Goal: Task Accomplishment & Management: Manage account settings

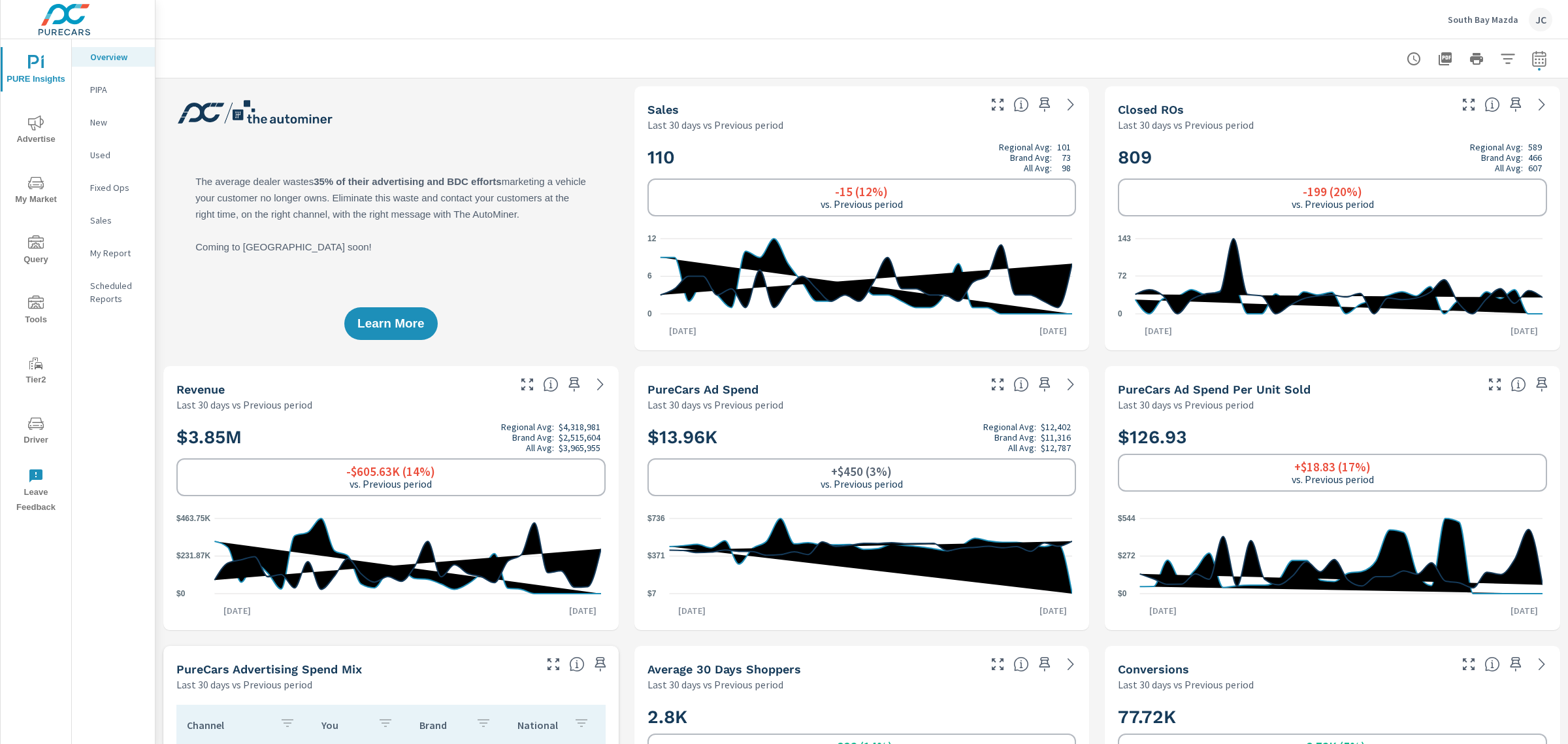
click at [33, 130] on span "Advertise" at bounding box center [36, 130] width 62 height 32
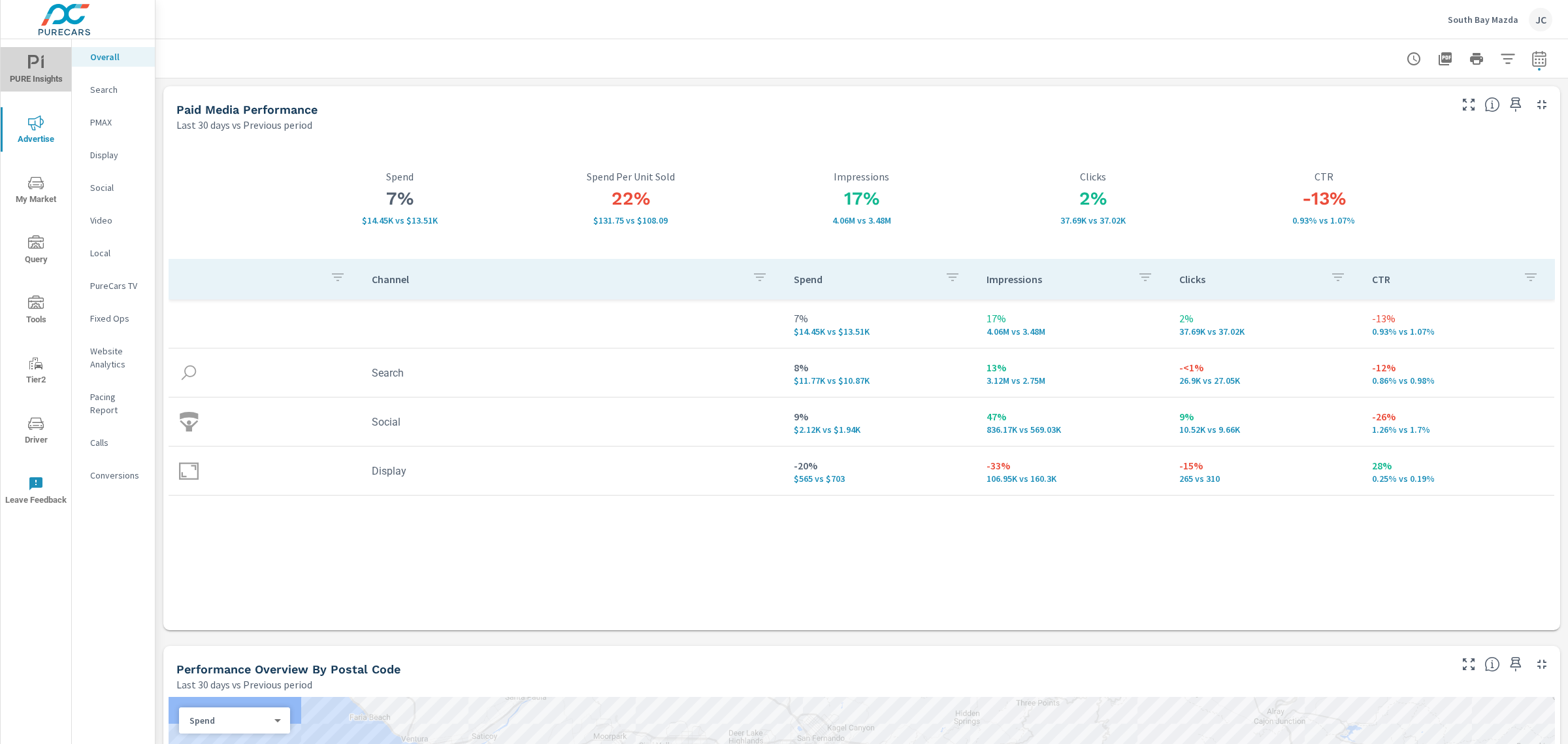
click at [31, 73] on span "PURE Insights" at bounding box center [36, 71] width 62 height 32
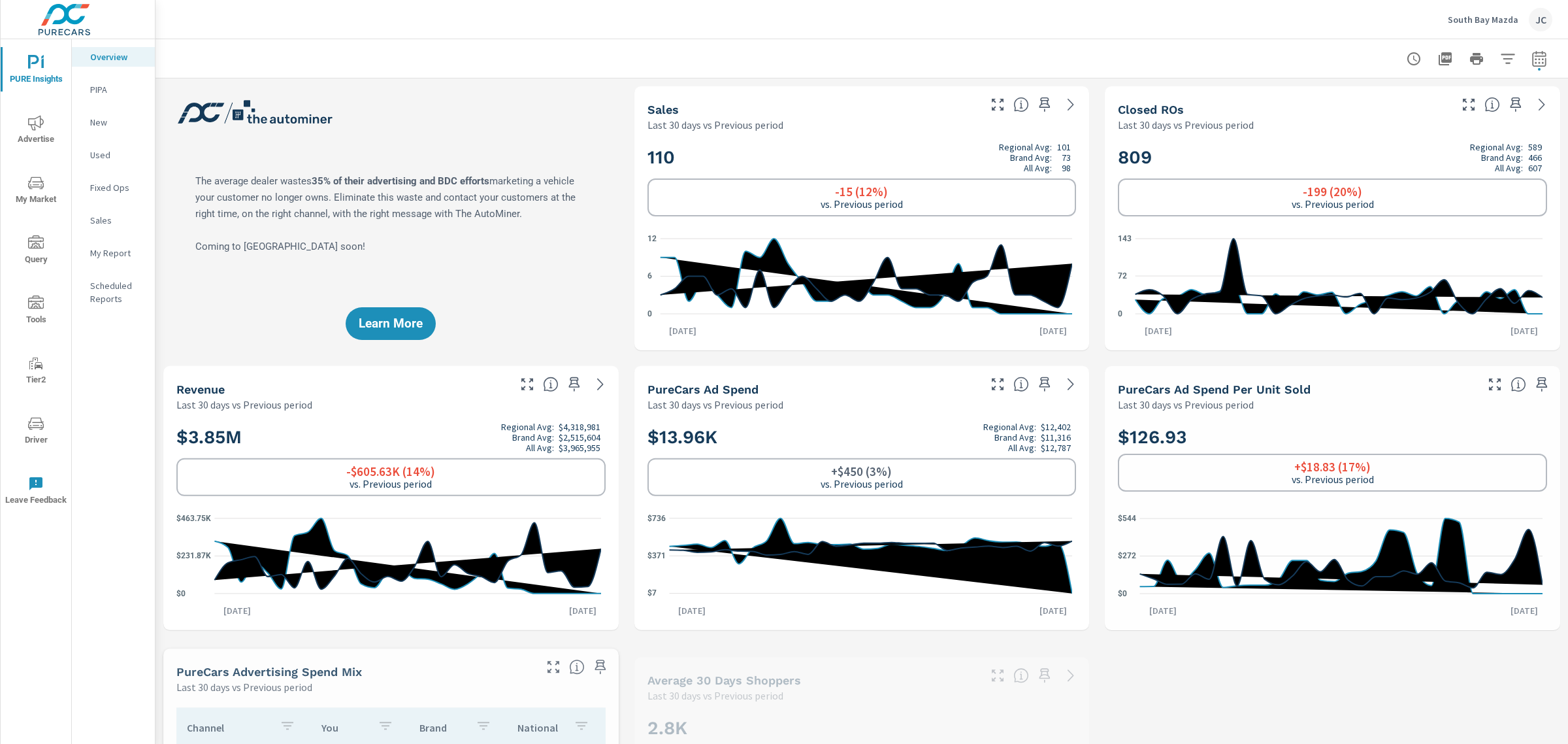
click at [102, 252] on p "My Report" at bounding box center [117, 253] width 54 height 13
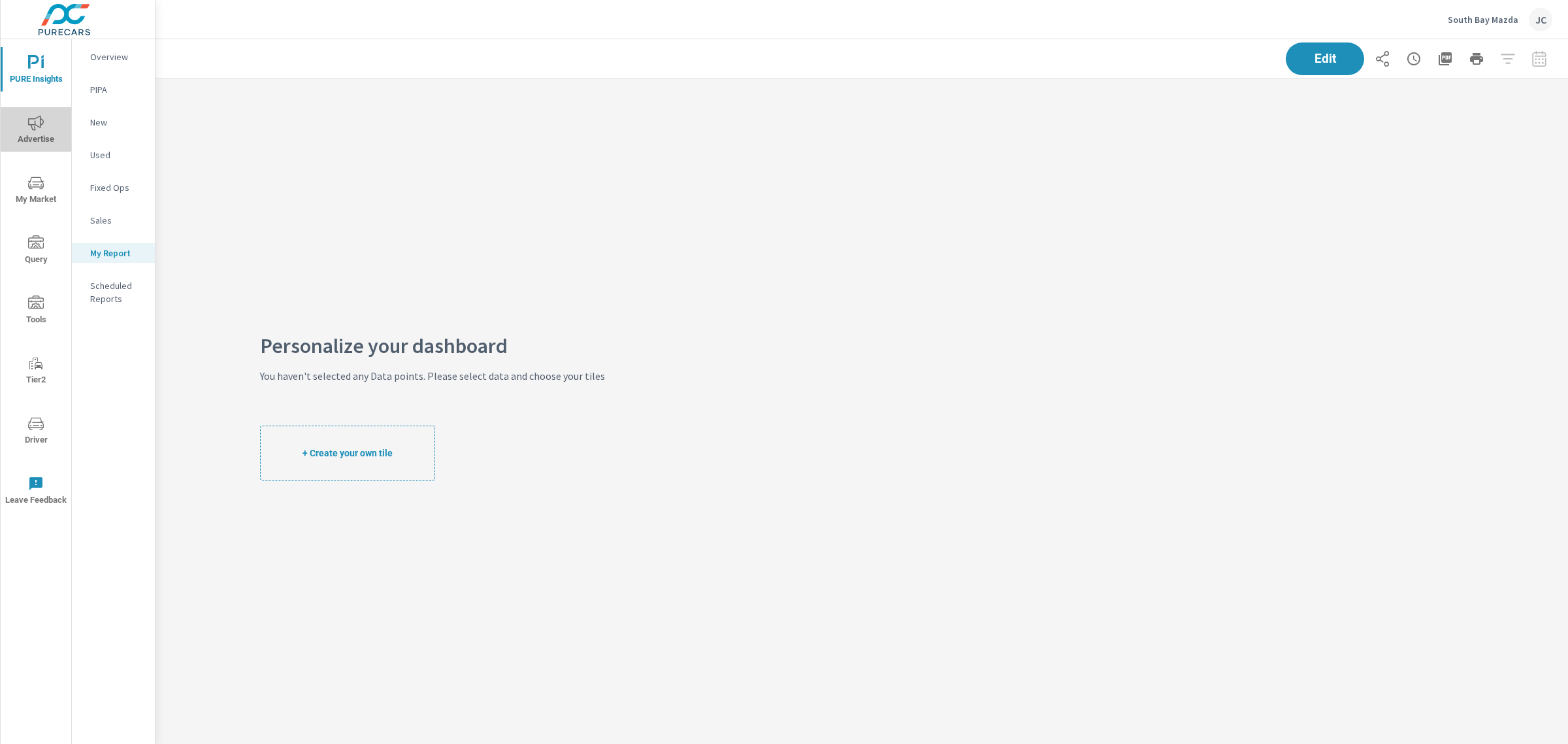
click at [38, 126] on icon "nav menu" at bounding box center [35, 122] width 16 height 15
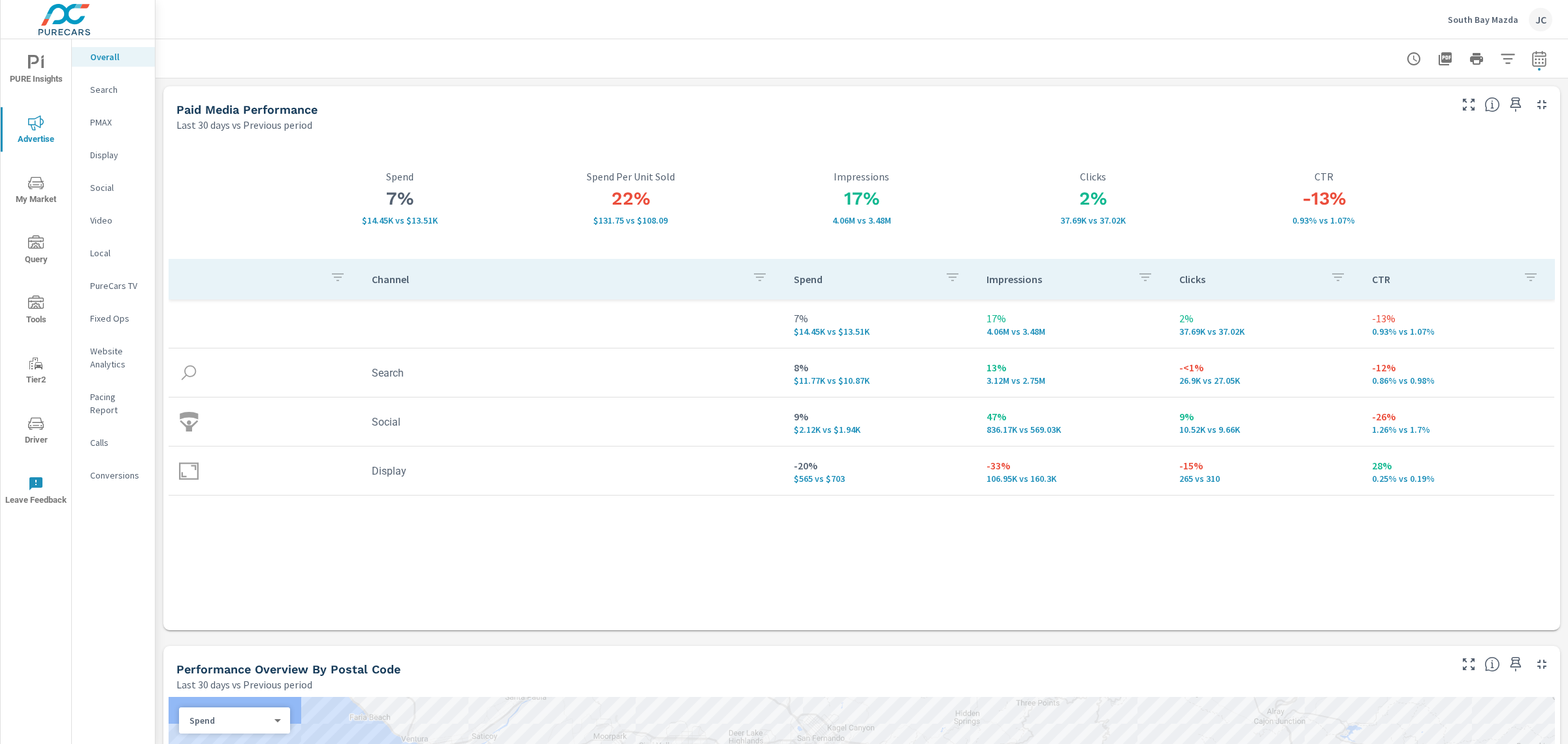
click at [111, 96] on div "Search" at bounding box center [113, 89] width 83 height 20
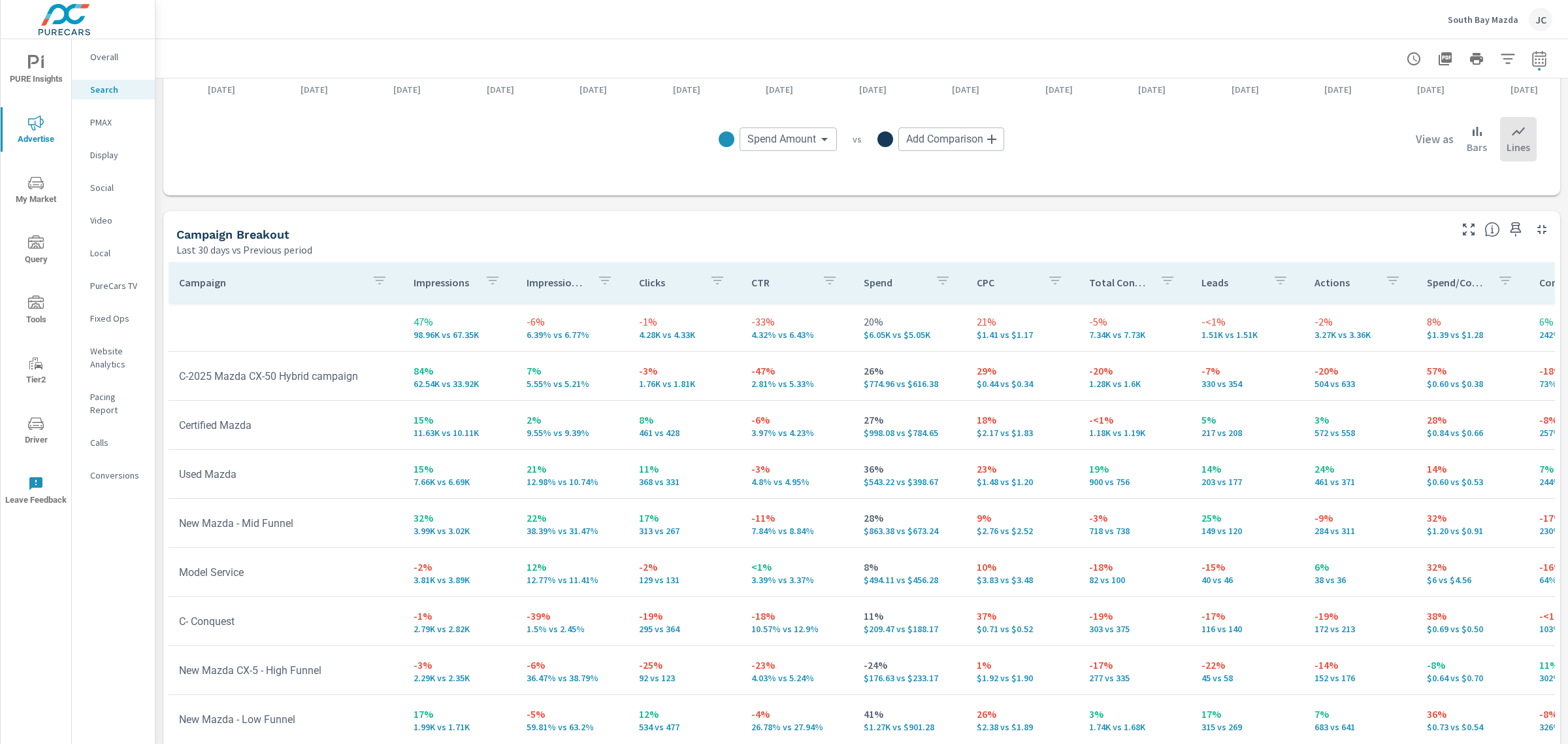
scroll to position [1152, 0]
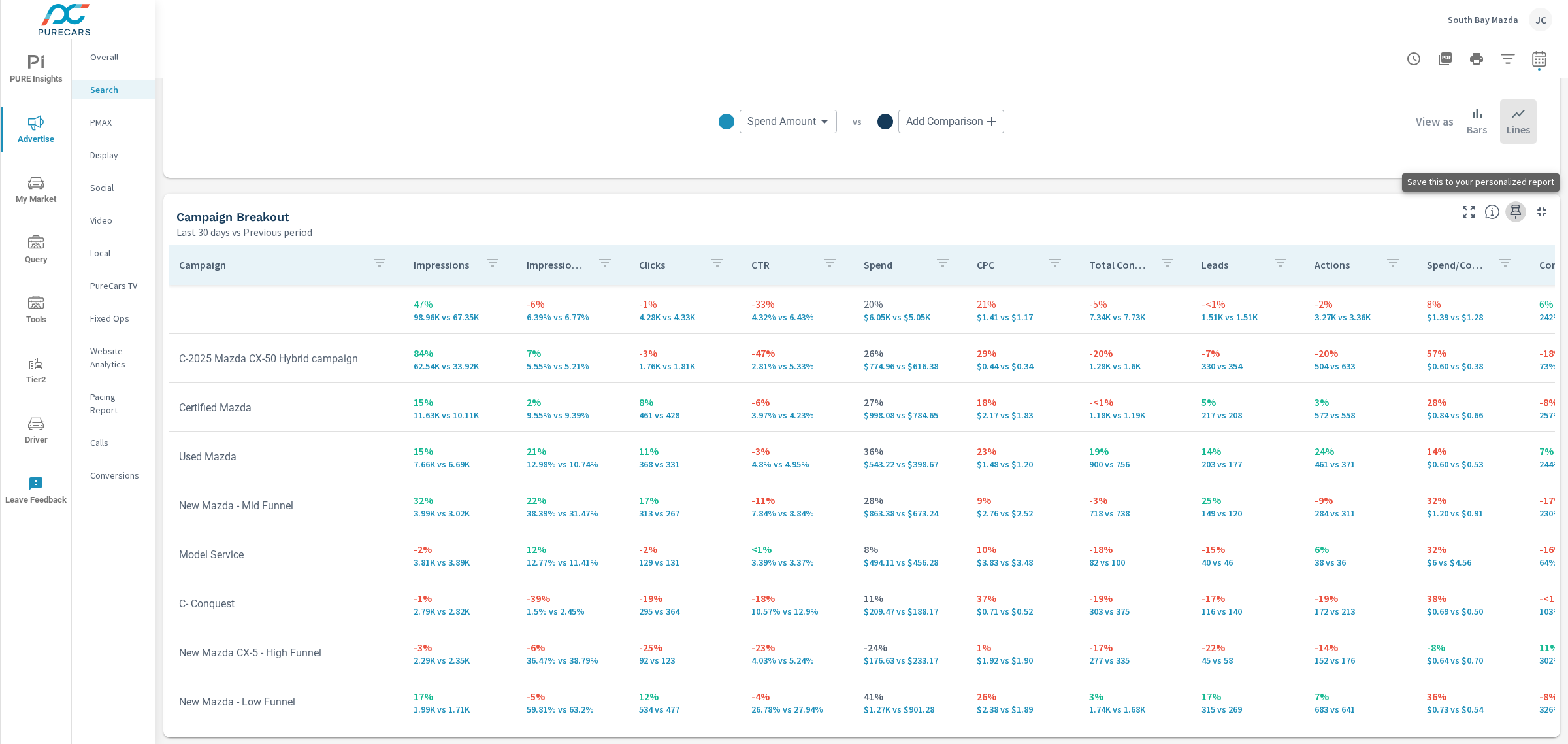
click at [1510, 208] on icon "button" at bounding box center [1516, 211] width 11 height 14
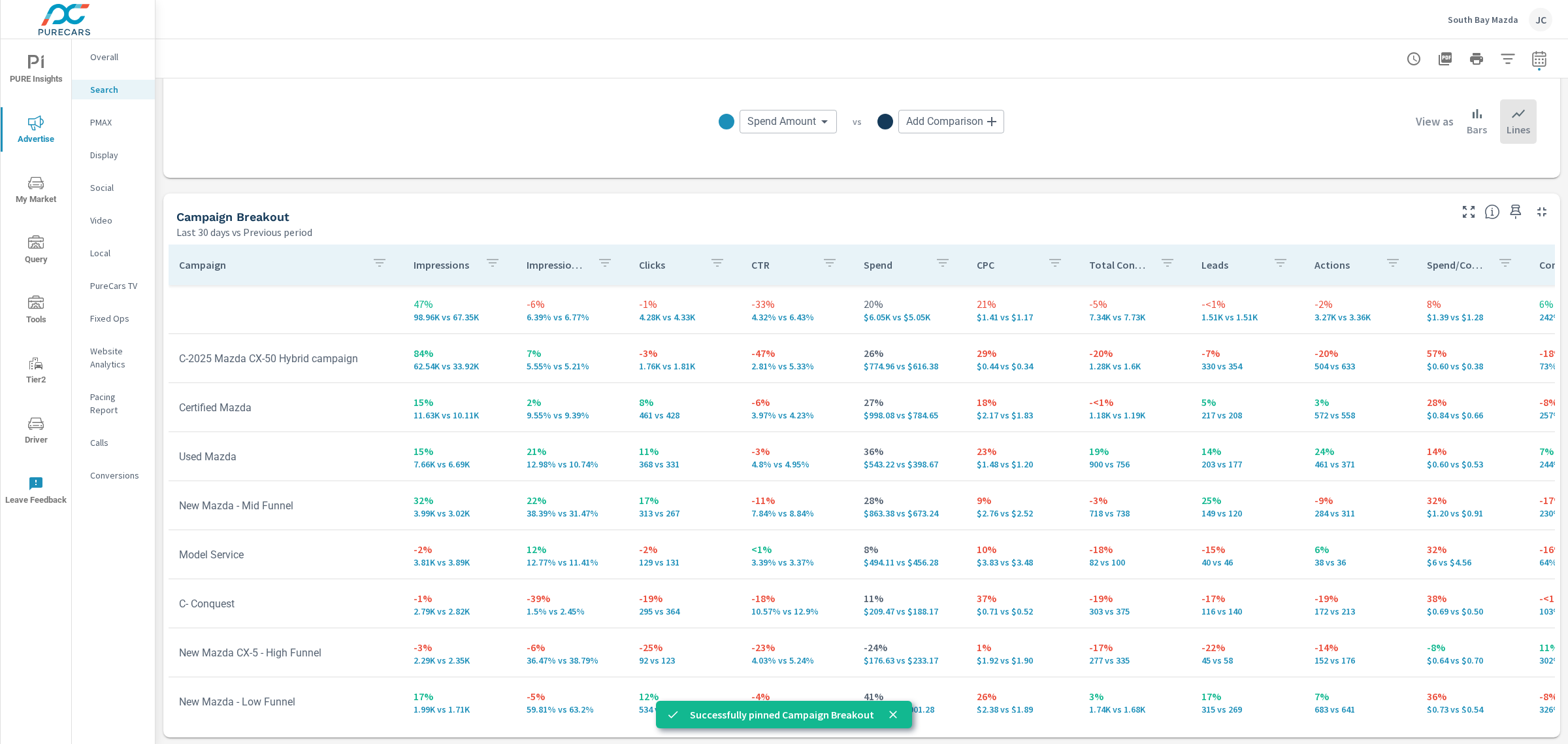
click at [116, 120] on p "PMAX" at bounding box center [117, 122] width 54 height 13
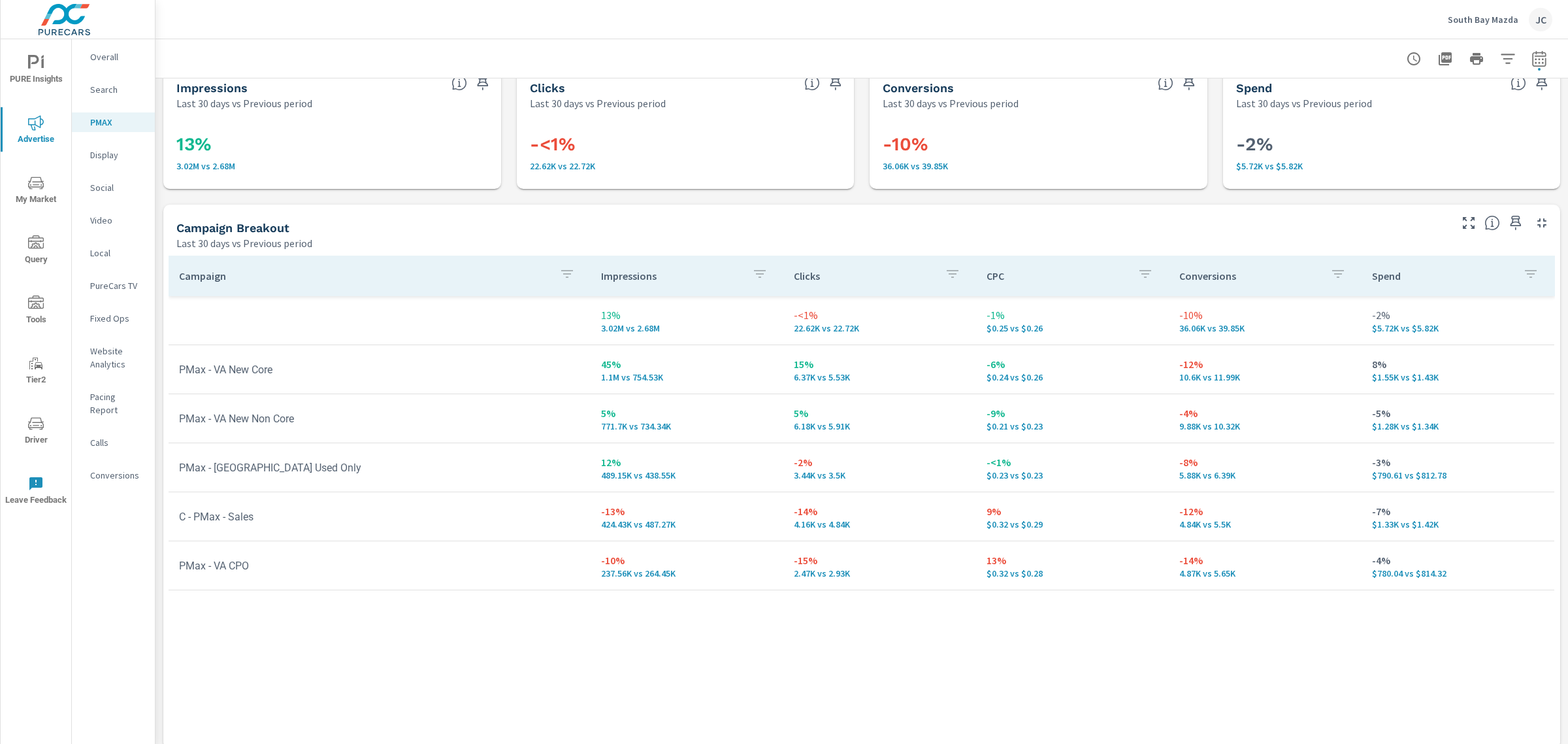
scroll to position [33, 0]
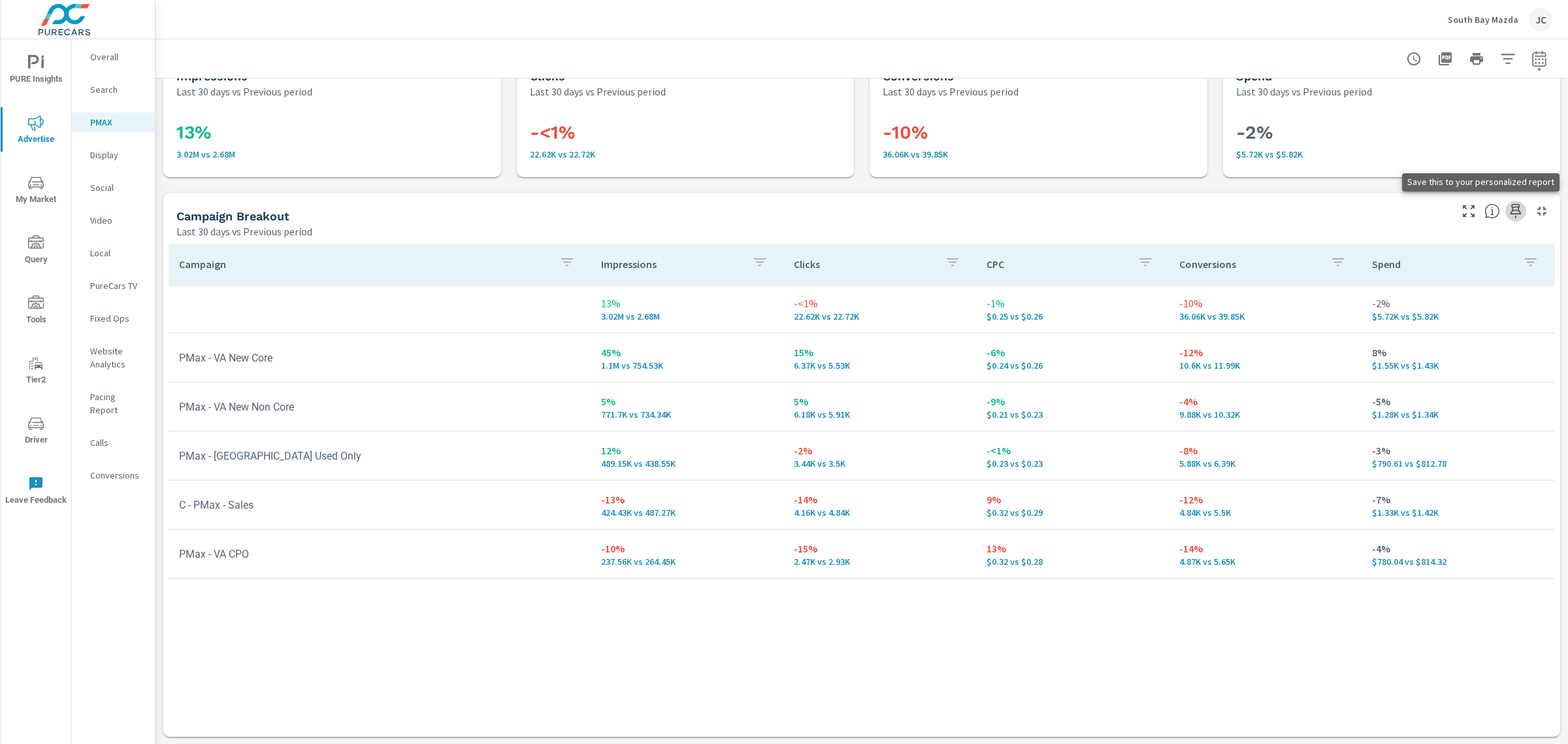
click at [1508, 205] on icon "button" at bounding box center [1516, 211] width 16 height 16
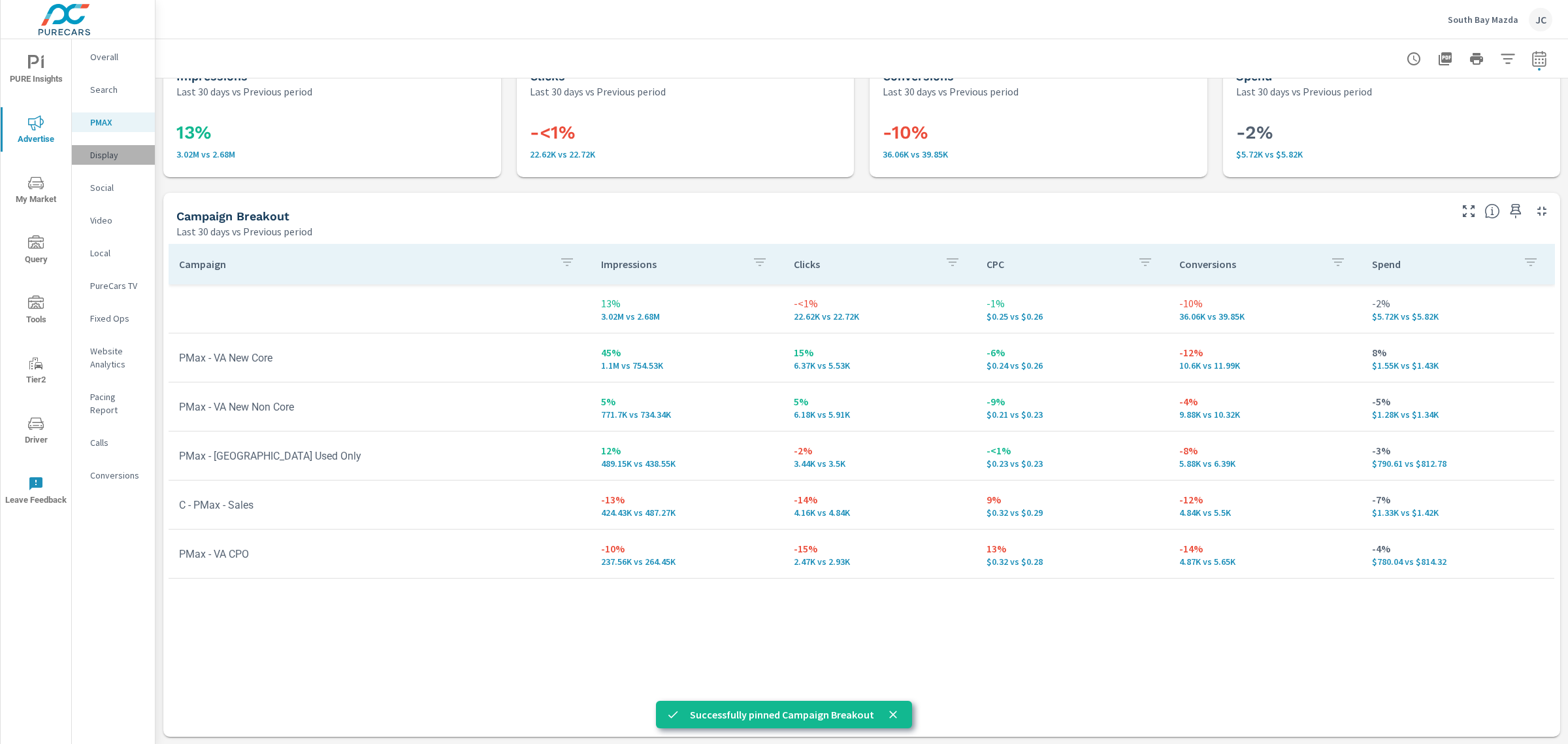
click at [110, 152] on p "Display" at bounding box center [117, 154] width 54 height 13
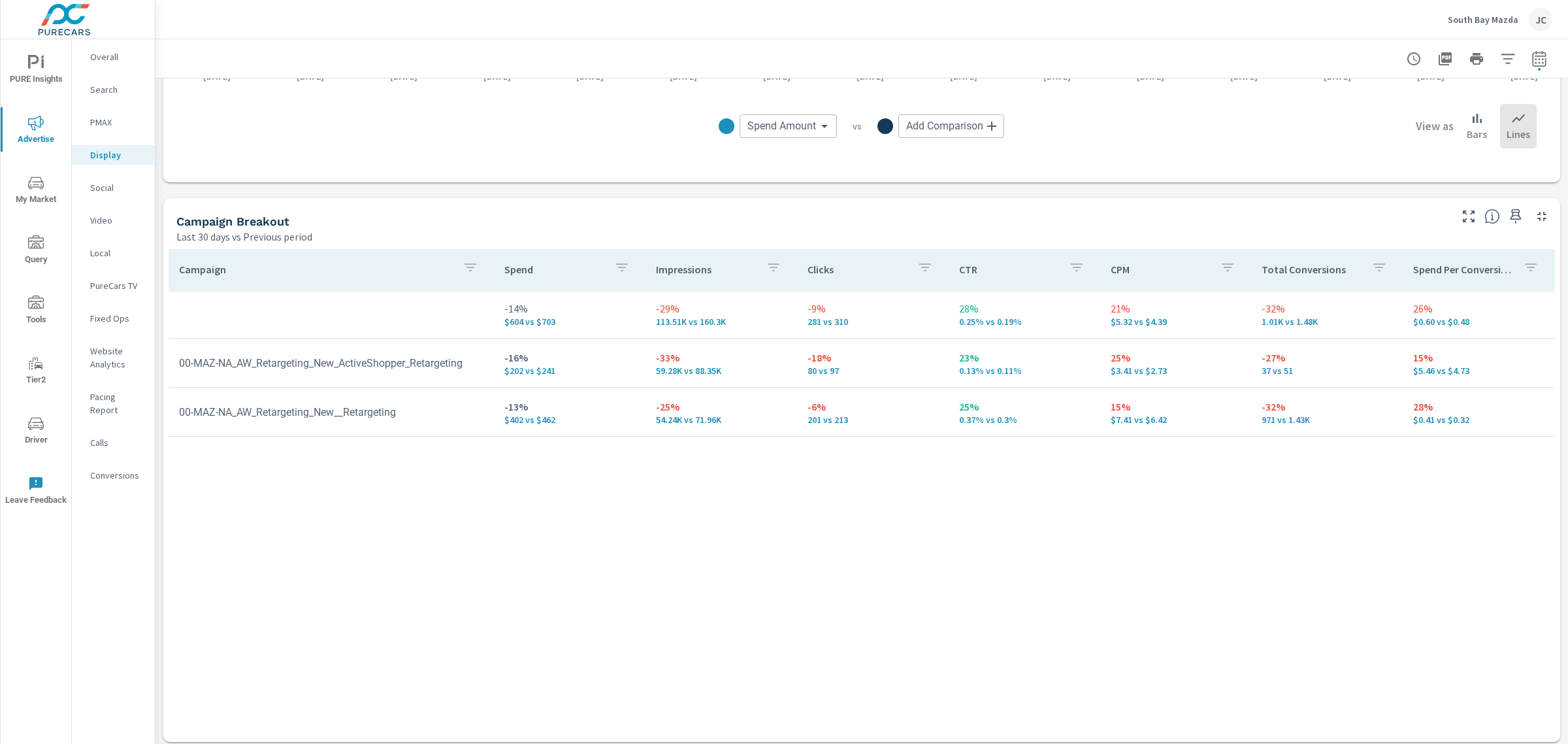
scroll to position [449, 0]
click at [1510, 211] on icon "button" at bounding box center [1516, 215] width 11 height 14
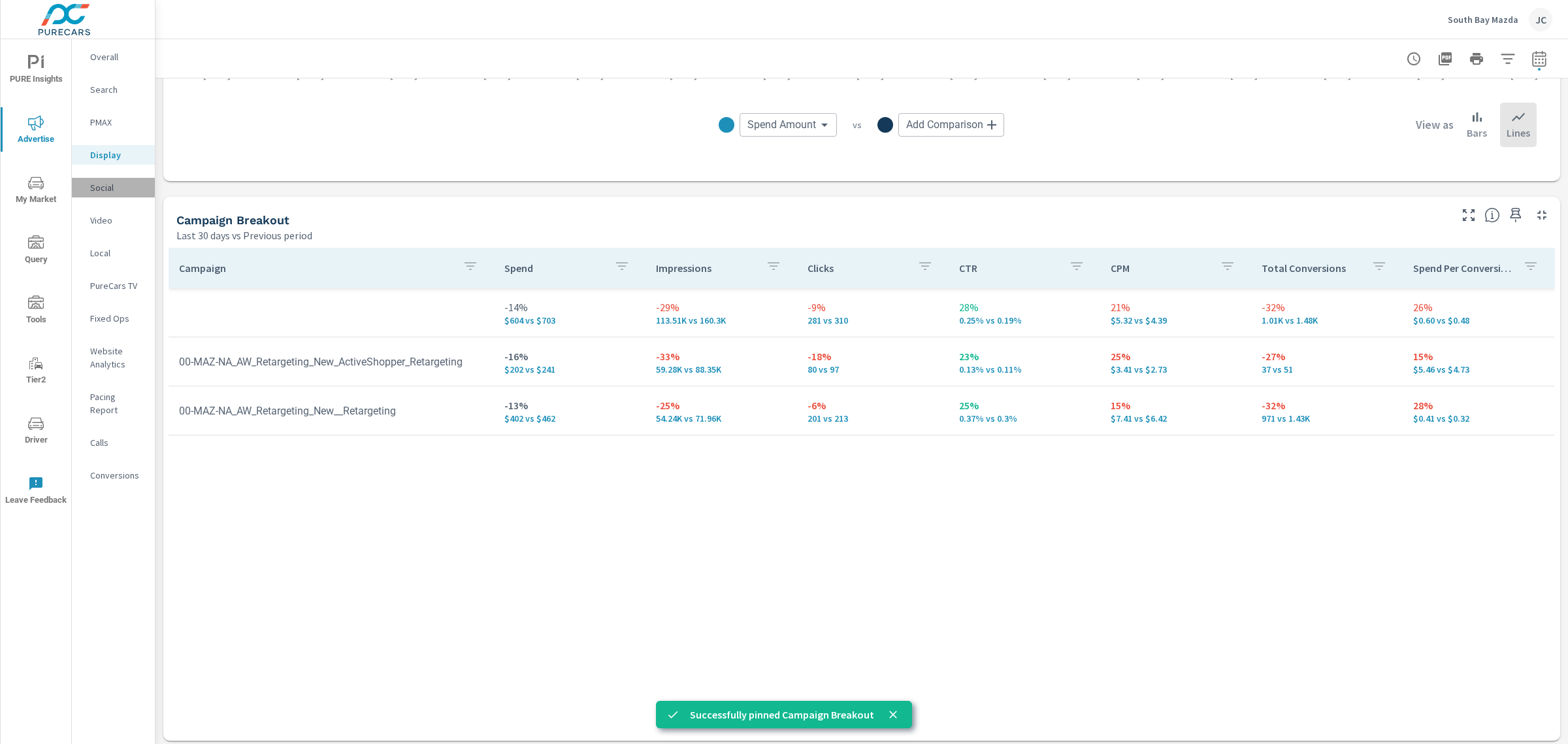
click at [95, 183] on p "Social" at bounding box center [117, 188] width 54 height 13
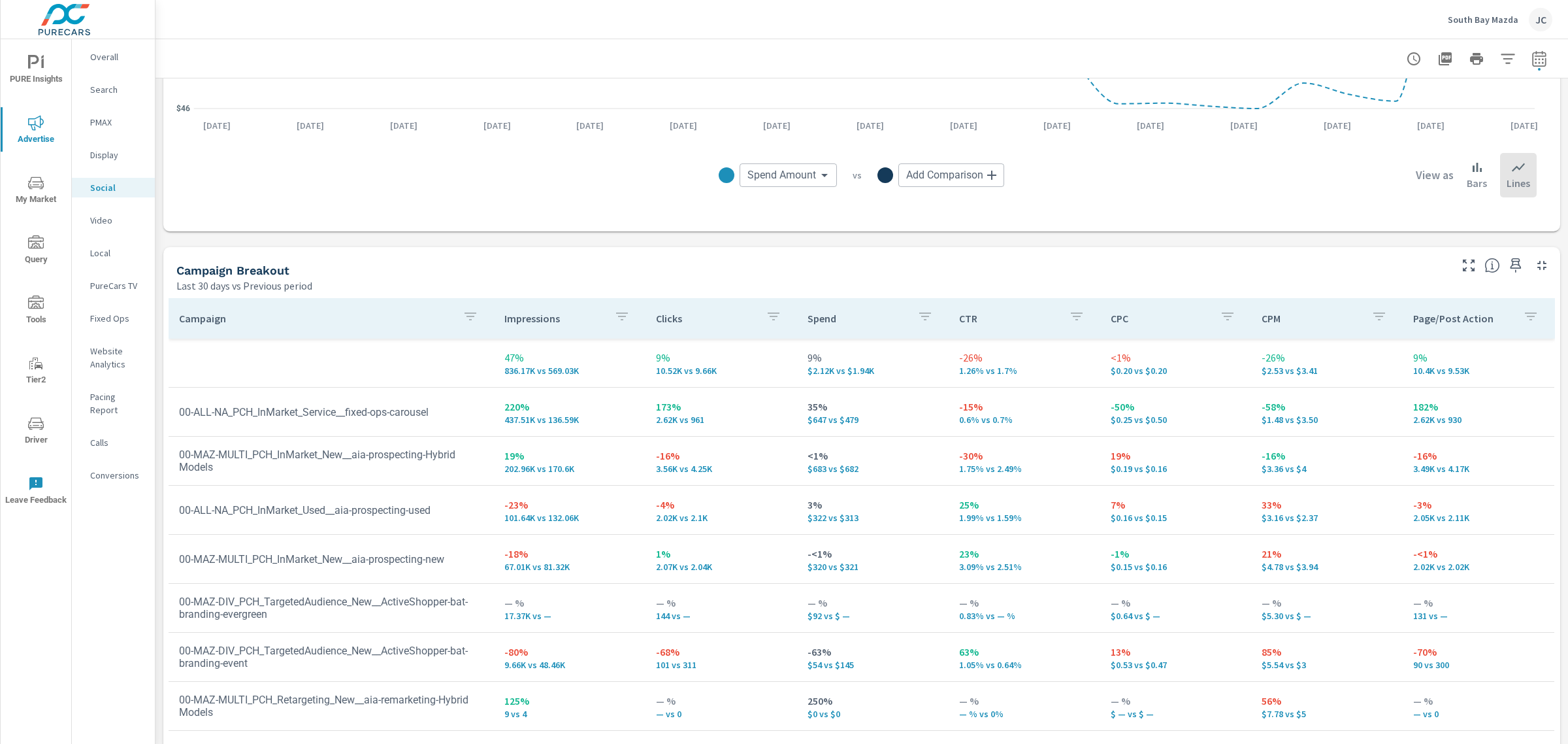
scroll to position [453, 0]
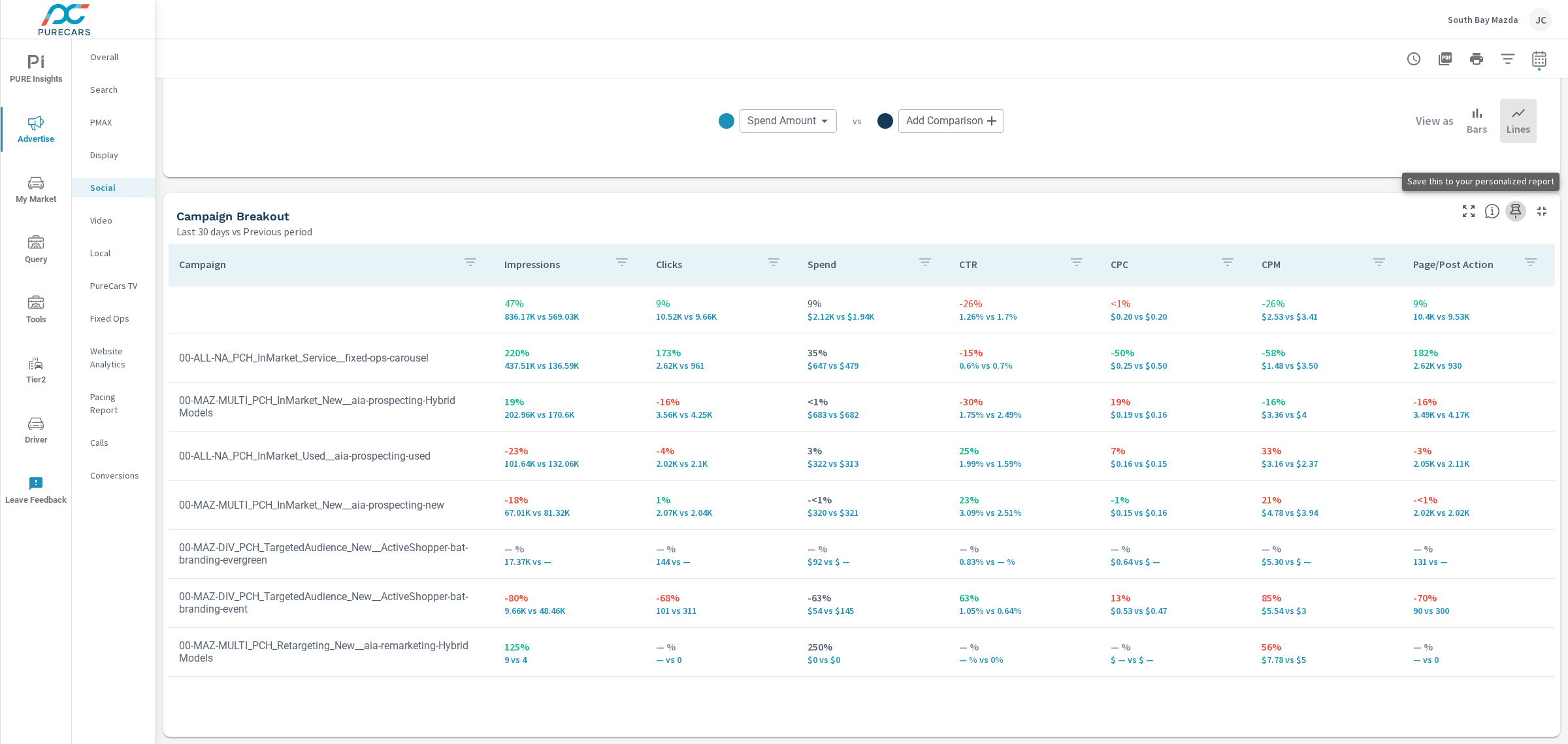
click at [1508, 205] on icon "button" at bounding box center [1516, 211] width 16 height 16
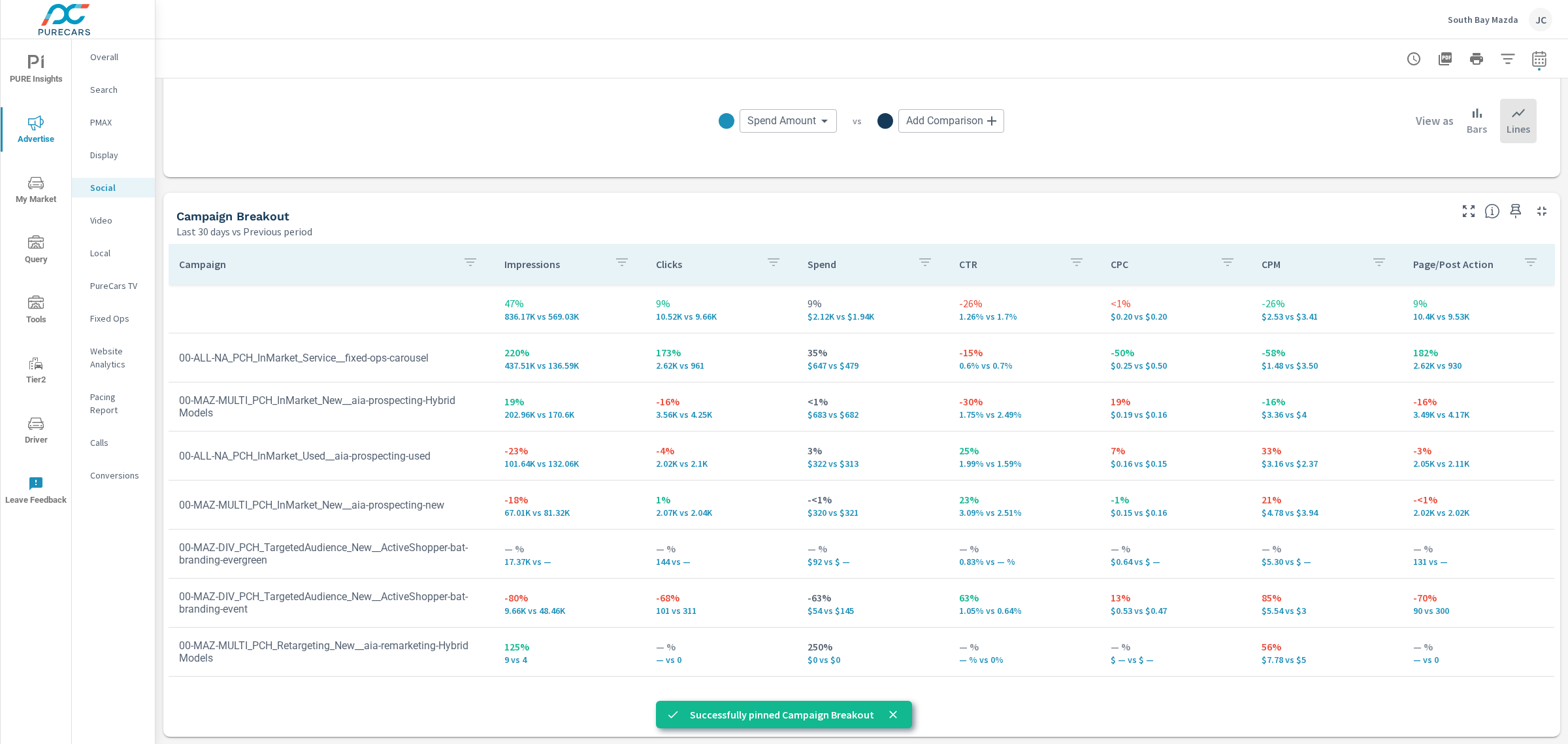
click at [111, 219] on p "Video" at bounding box center [117, 220] width 54 height 13
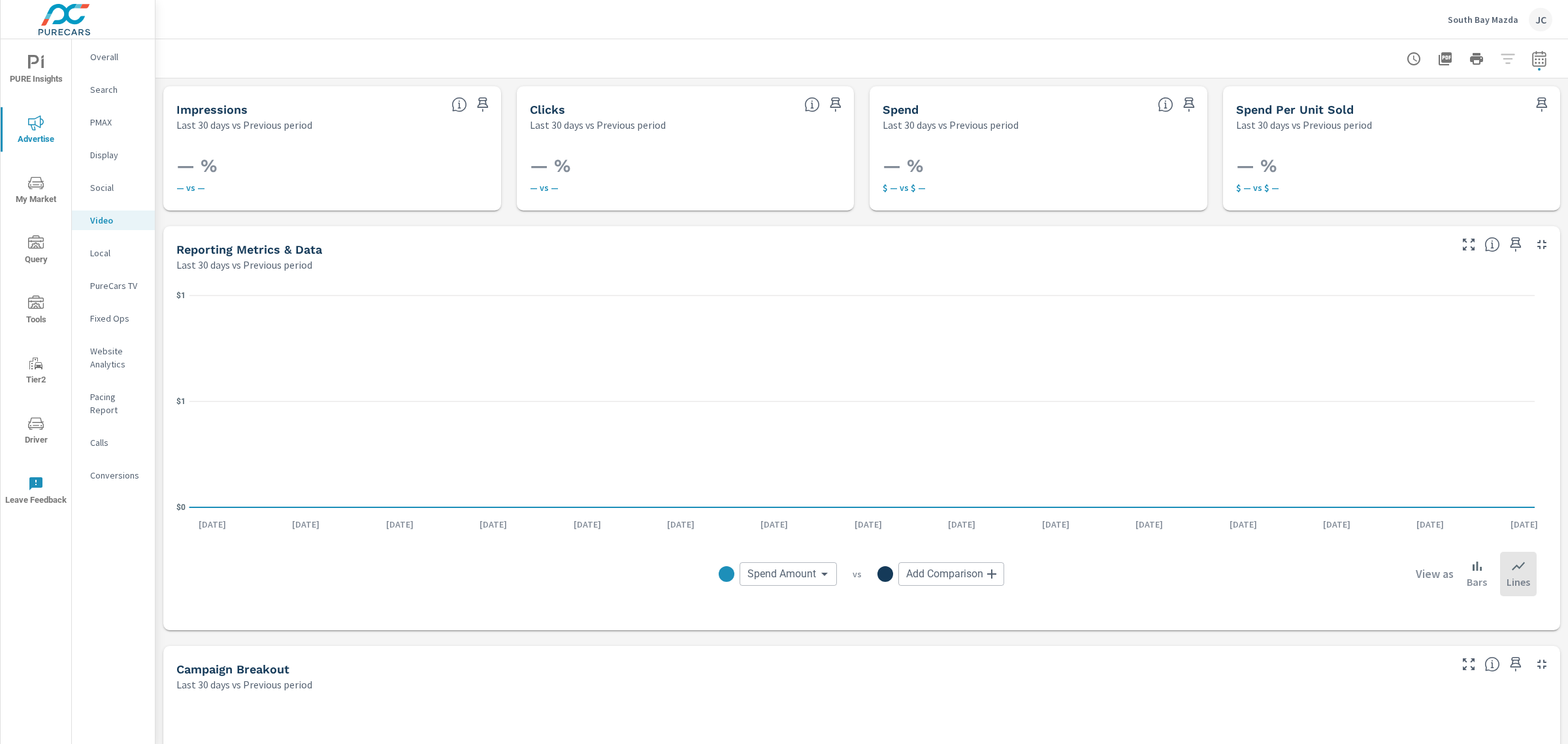
click at [113, 258] on p "Local" at bounding box center [117, 253] width 54 height 13
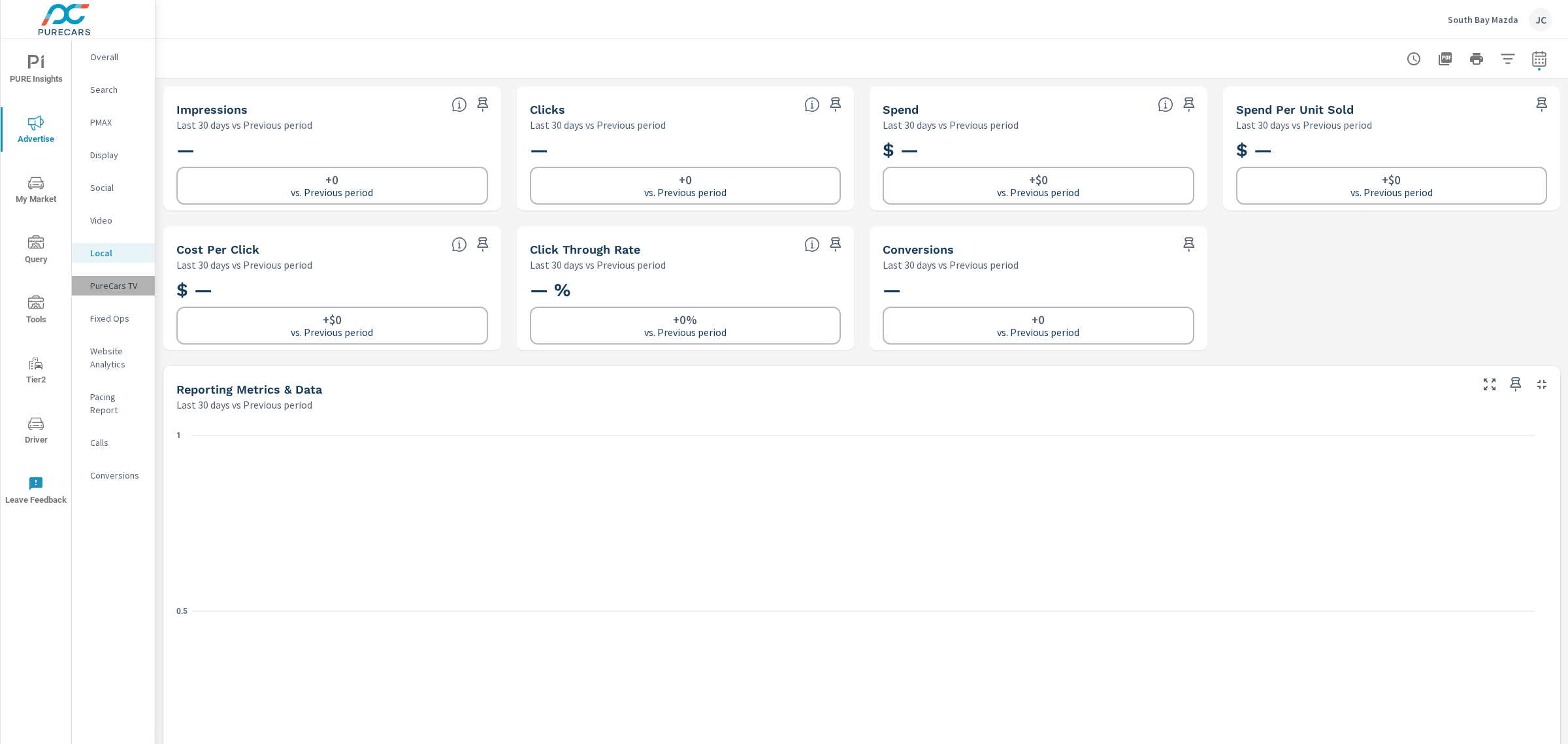
click at [117, 282] on p "PureCars TV" at bounding box center [117, 285] width 54 height 13
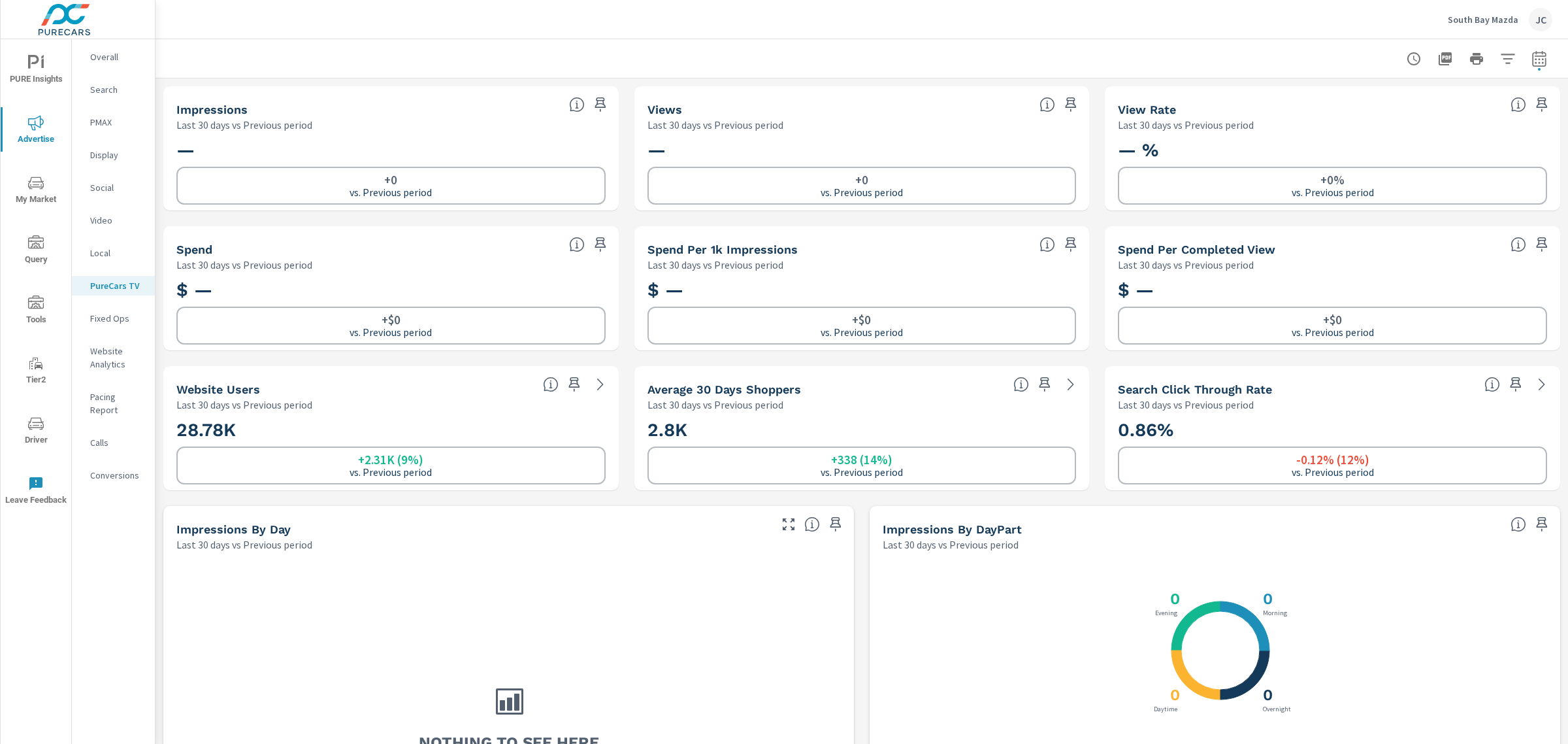
click at [103, 361] on p "Website Analytics" at bounding box center [117, 357] width 54 height 26
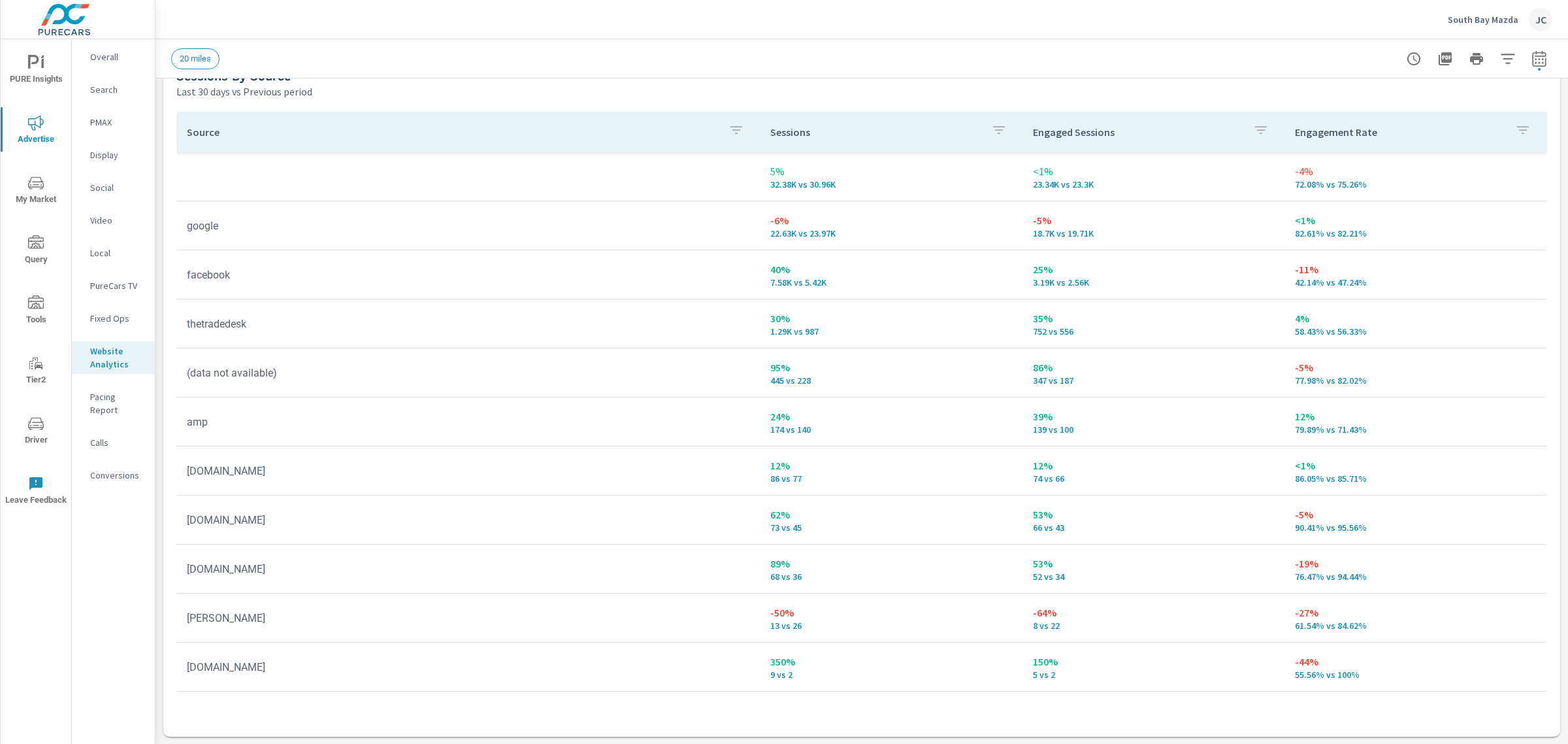
scroll to position [1091, 0]
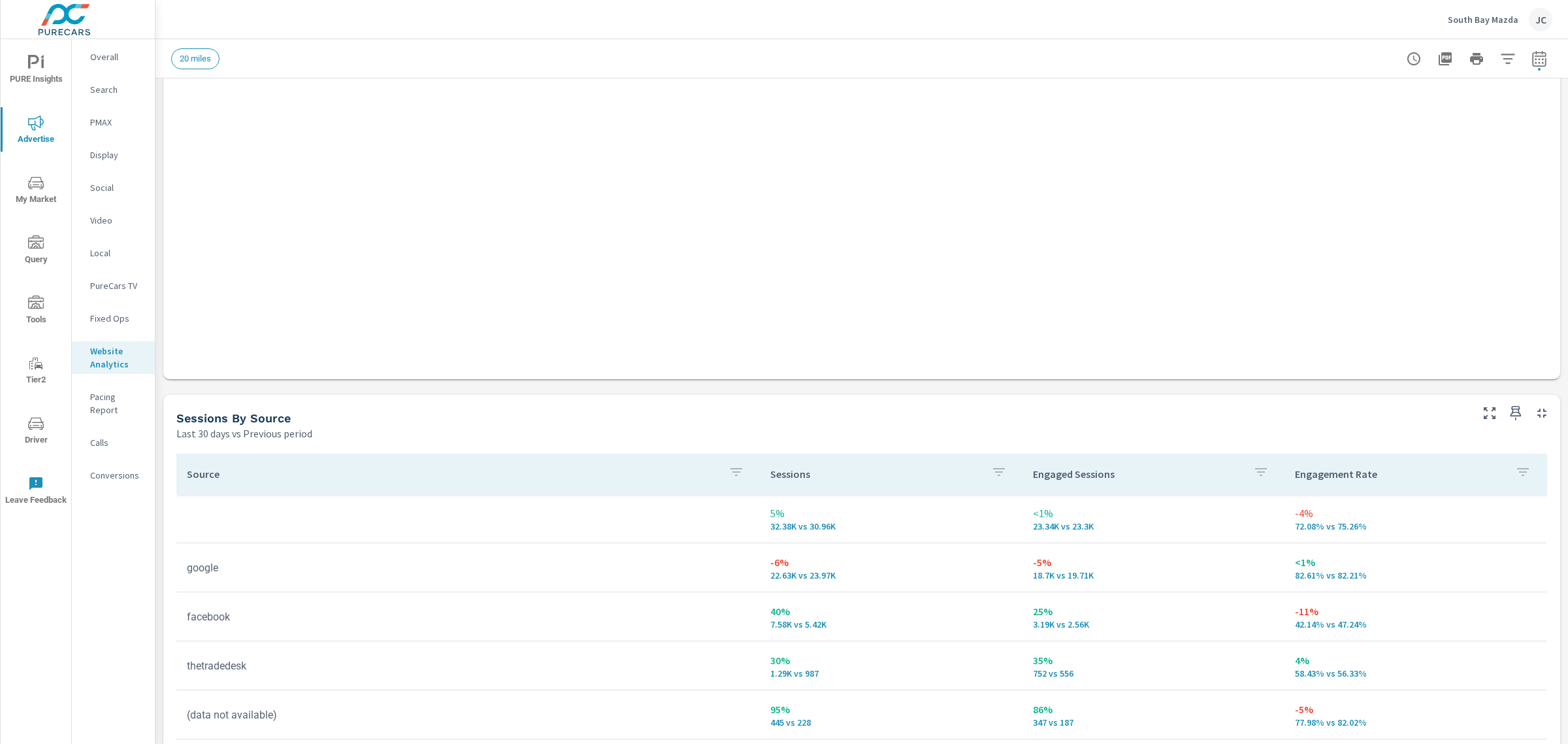
click at [1508, 410] on icon "button" at bounding box center [1516, 413] width 16 height 16
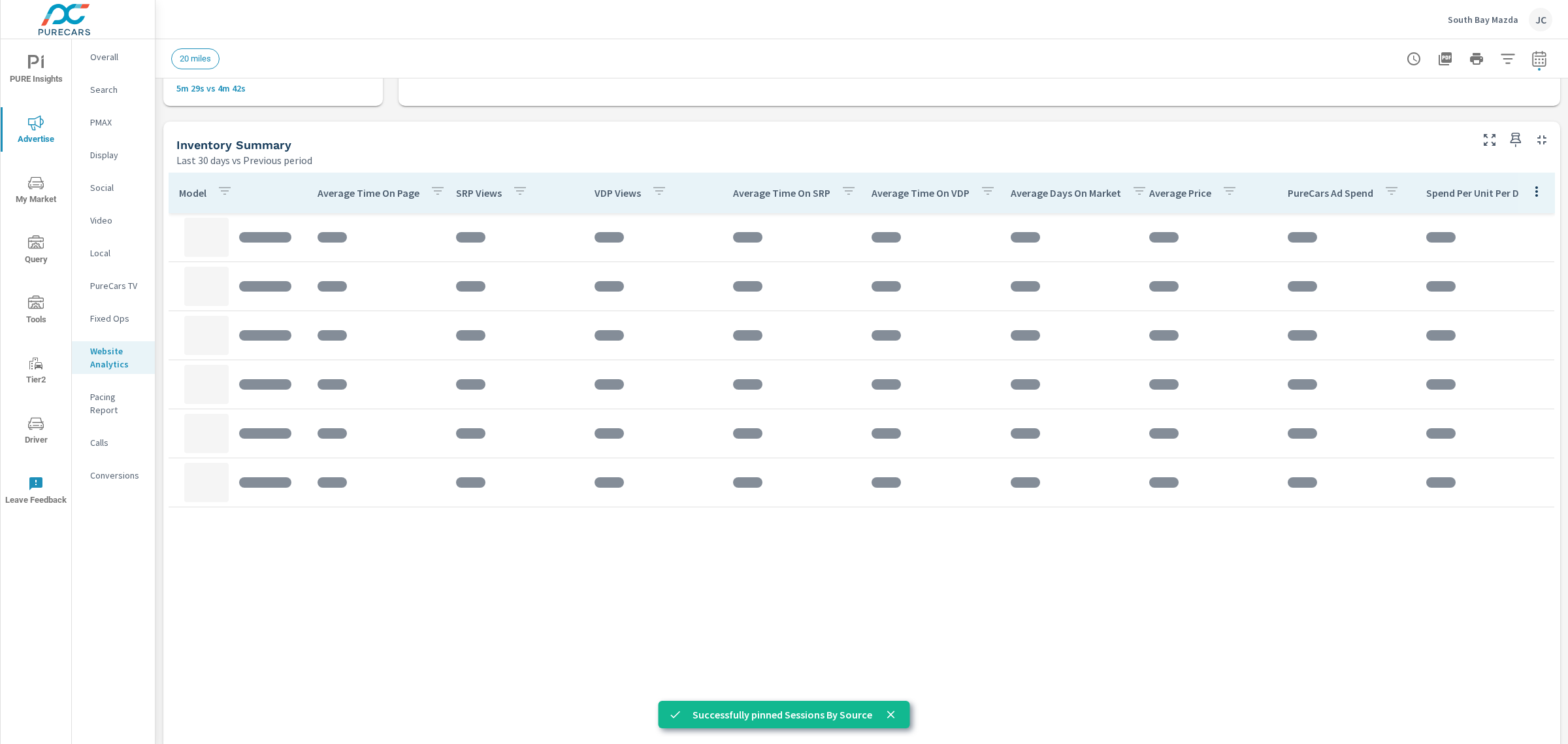
scroll to position [501, 0]
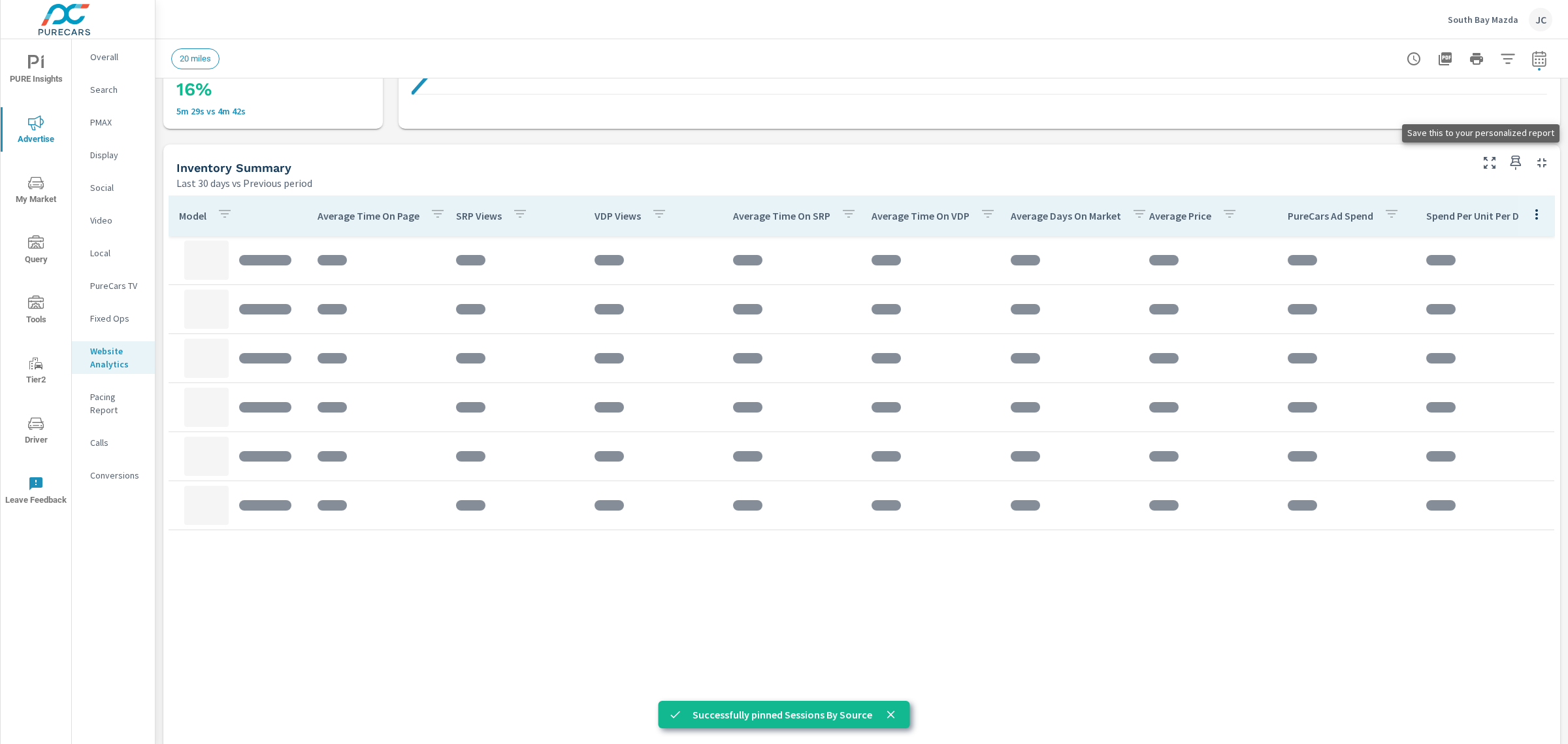
click at [1508, 157] on icon "button" at bounding box center [1516, 162] width 16 height 16
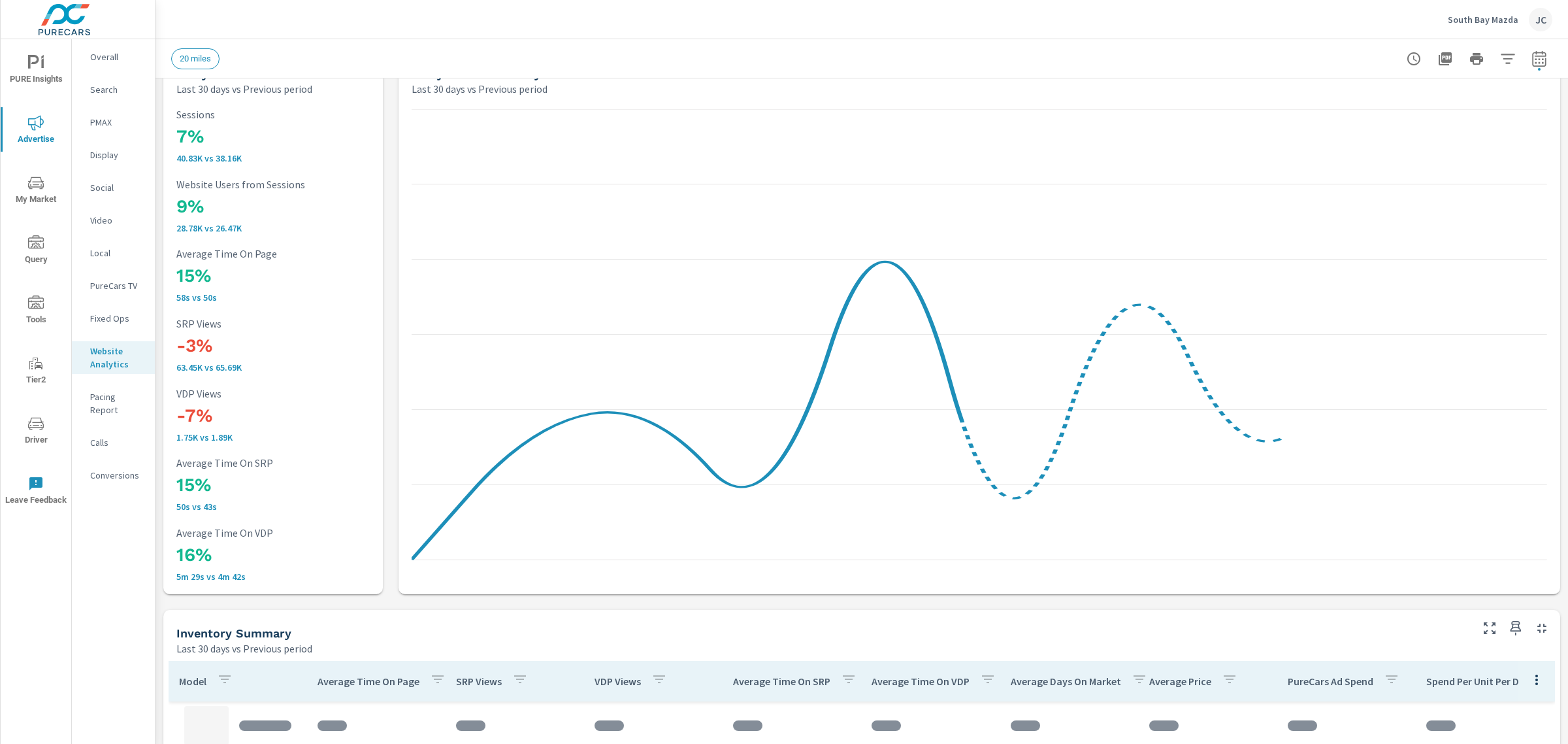
scroll to position [0, 0]
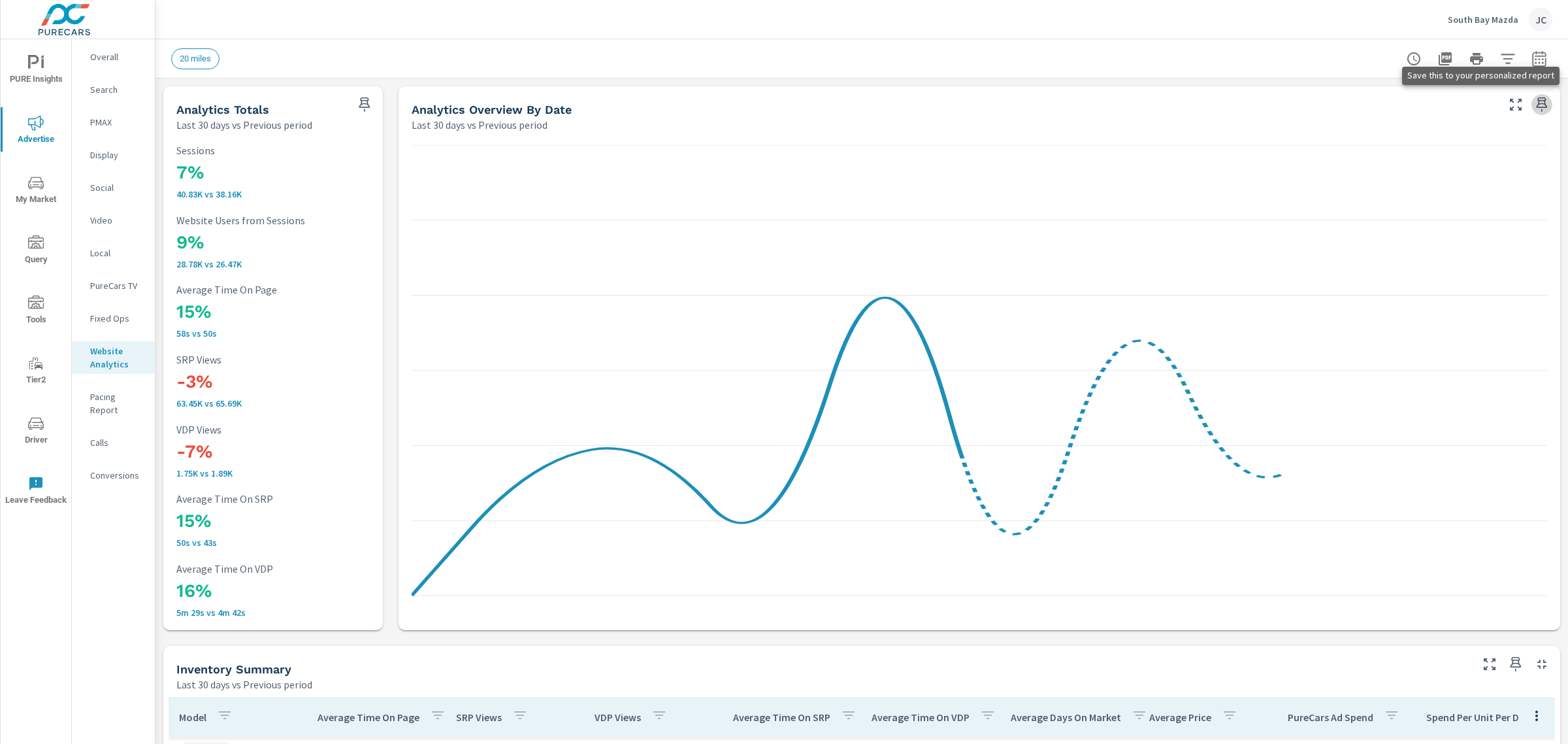
click at [1534, 101] on icon "button" at bounding box center [1542, 104] width 16 height 16
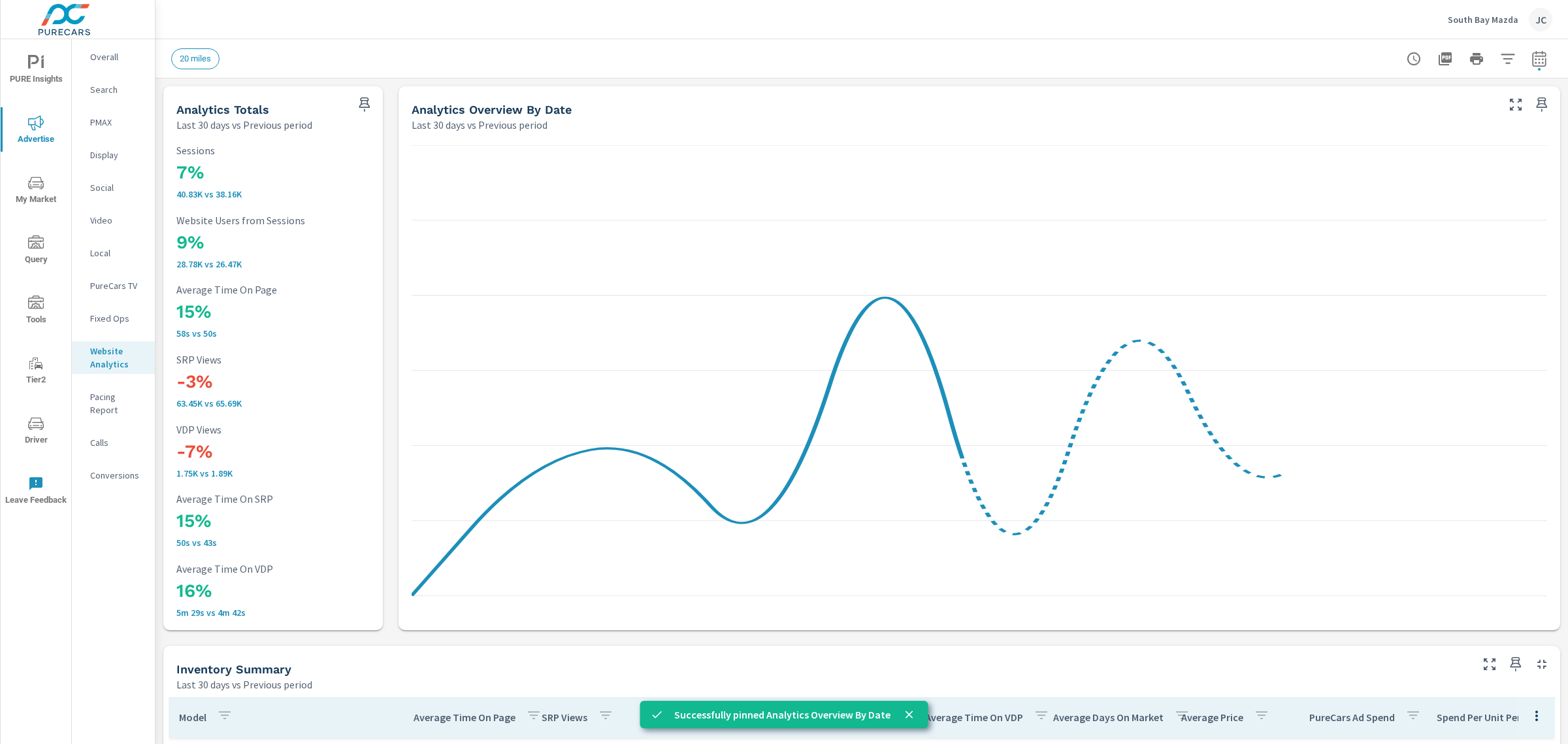
click at [125, 397] on p "Pacing Report" at bounding box center [117, 403] width 54 height 26
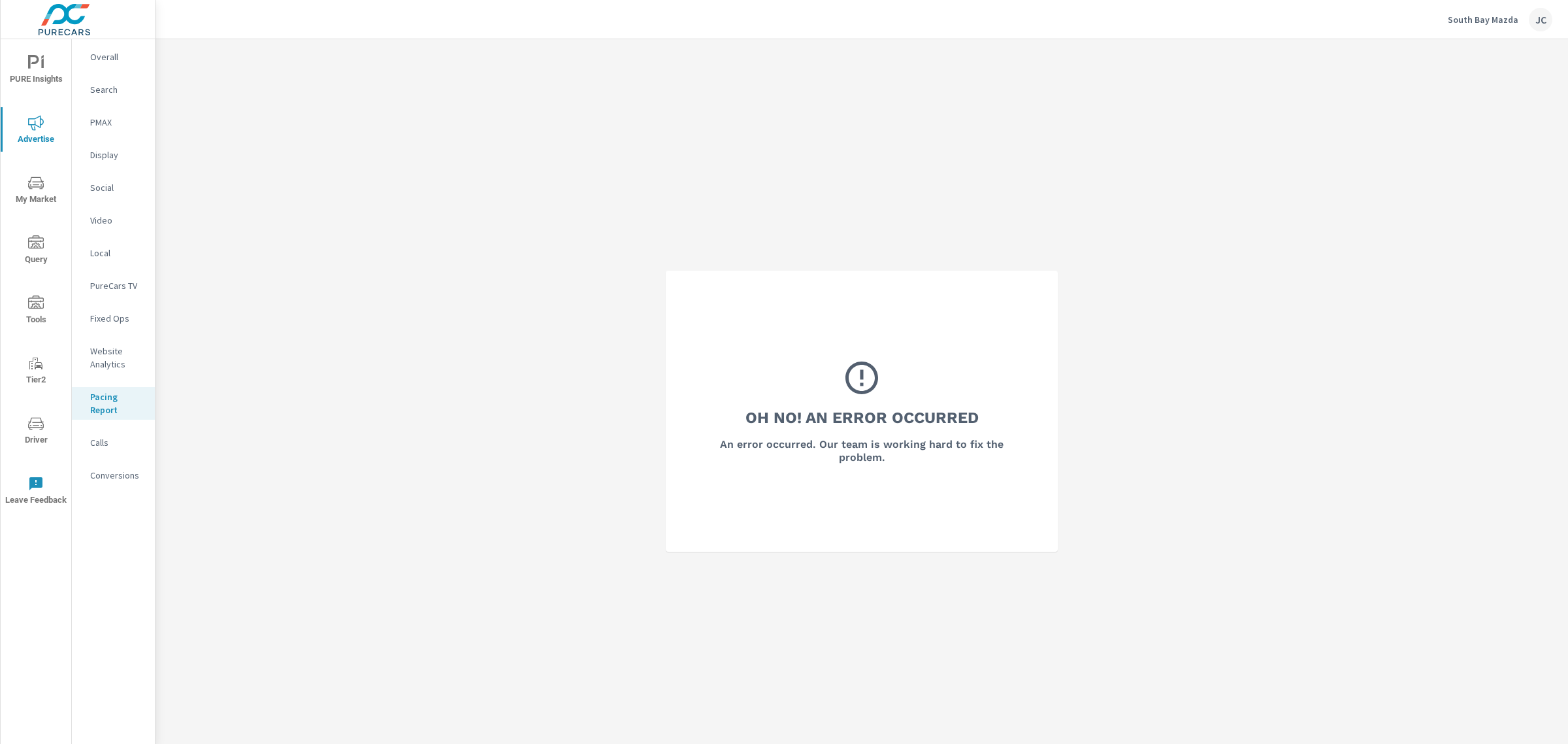
click at [101, 433] on div "Calls" at bounding box center [113, 442] width 83 height 20
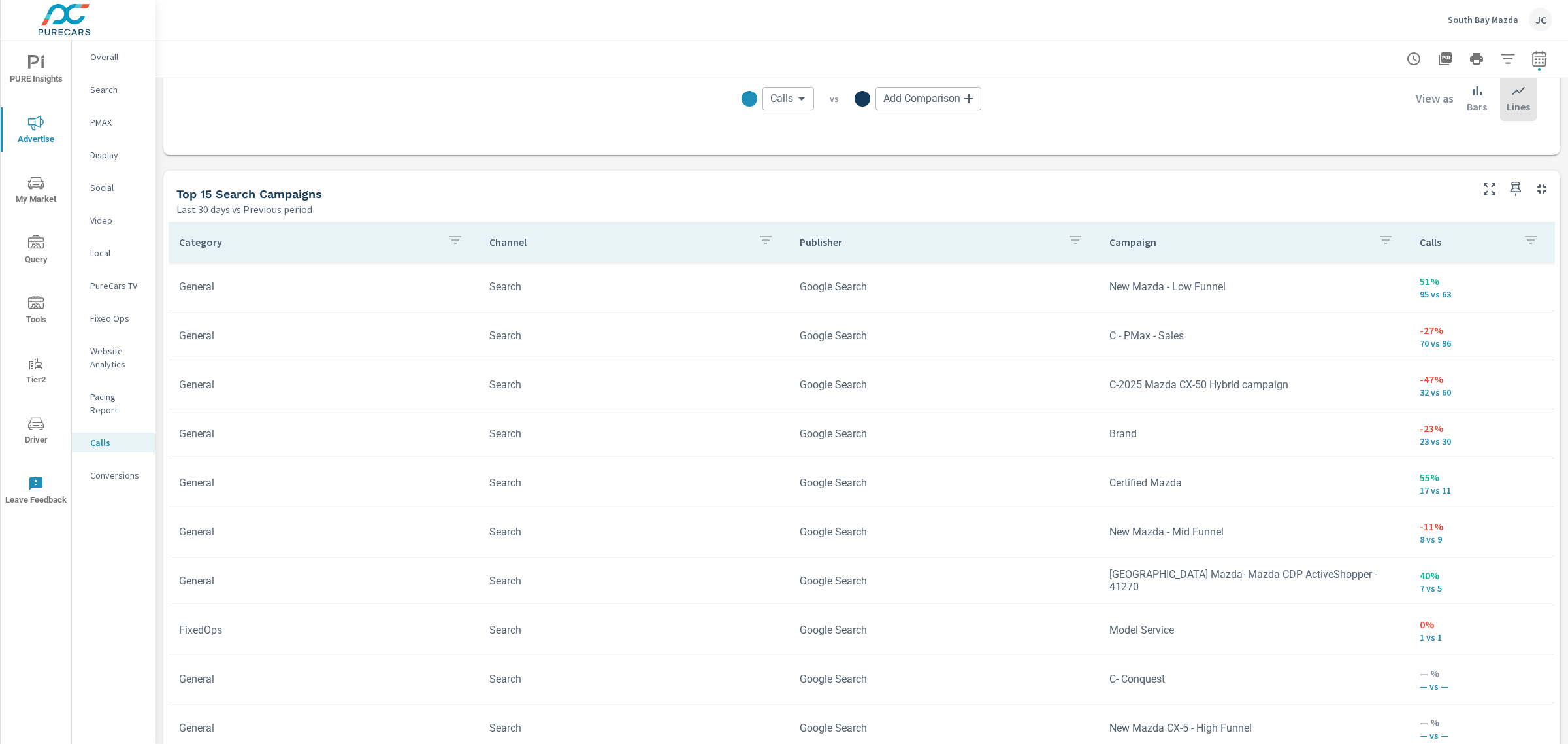
scroll to position [727, 0]
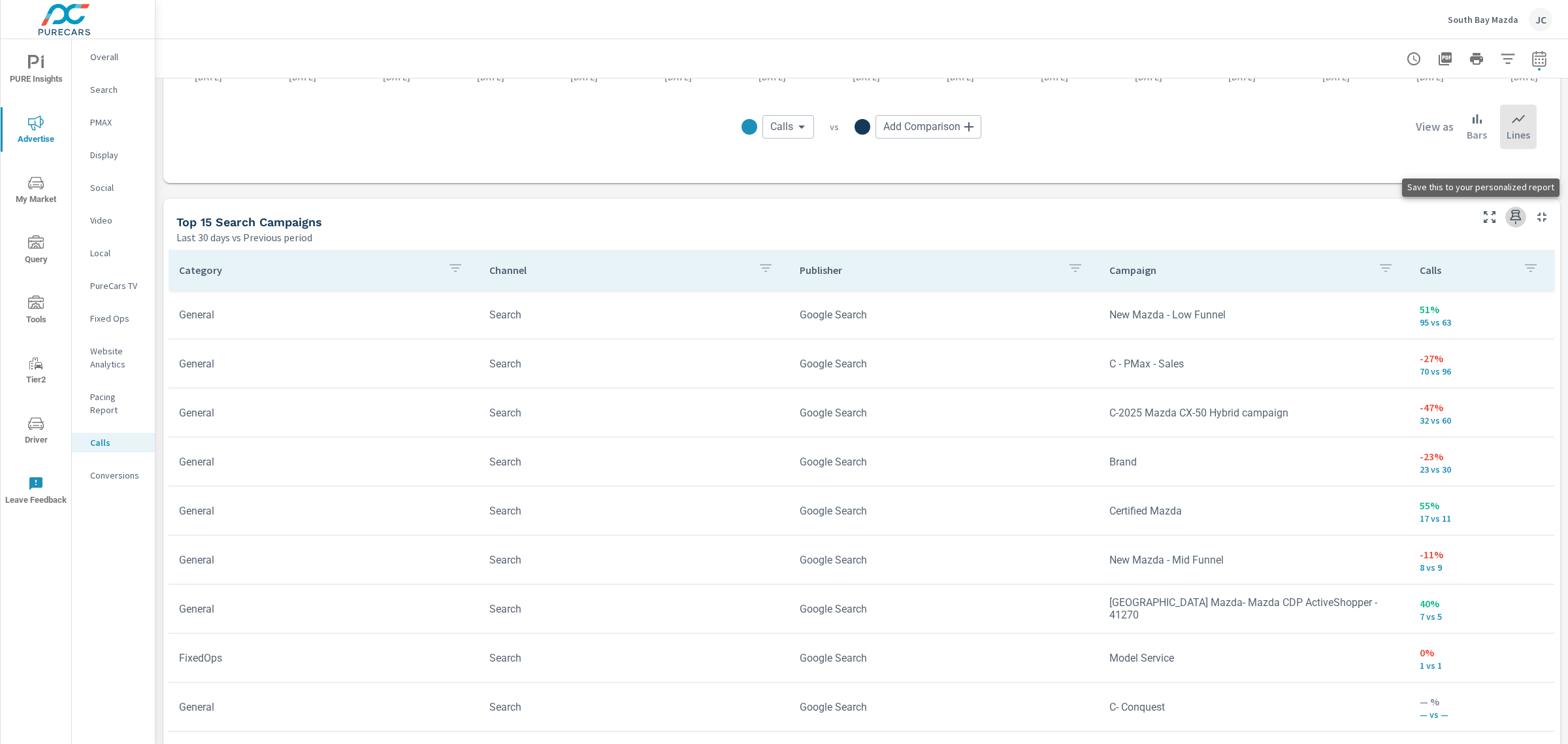
click at [1510, 210] on icon "button" at bounding box center [1516, 217] width 11 height 14
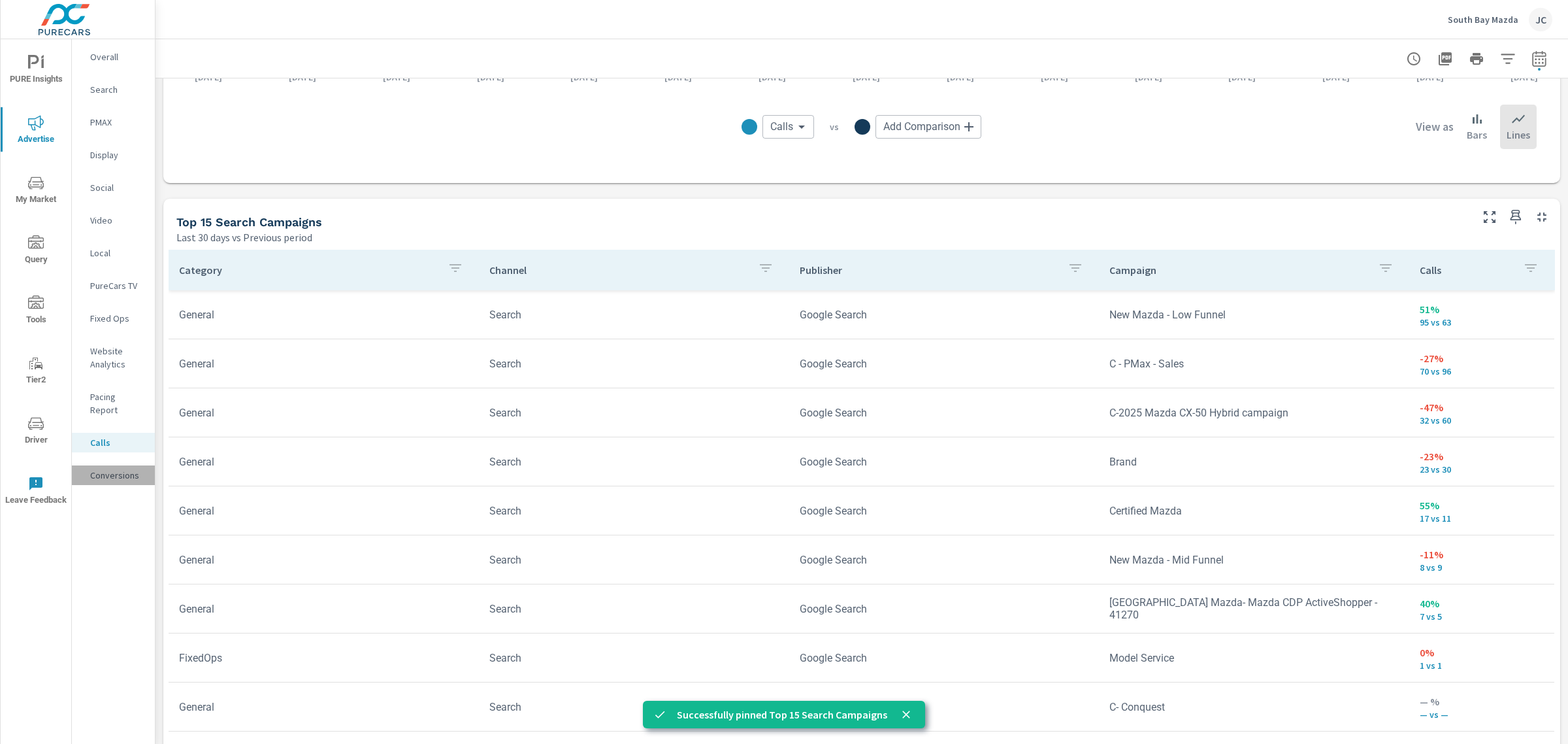
click at [106, 469] on p "Conversions" at bounding box center [117, 475] width 54 height 13
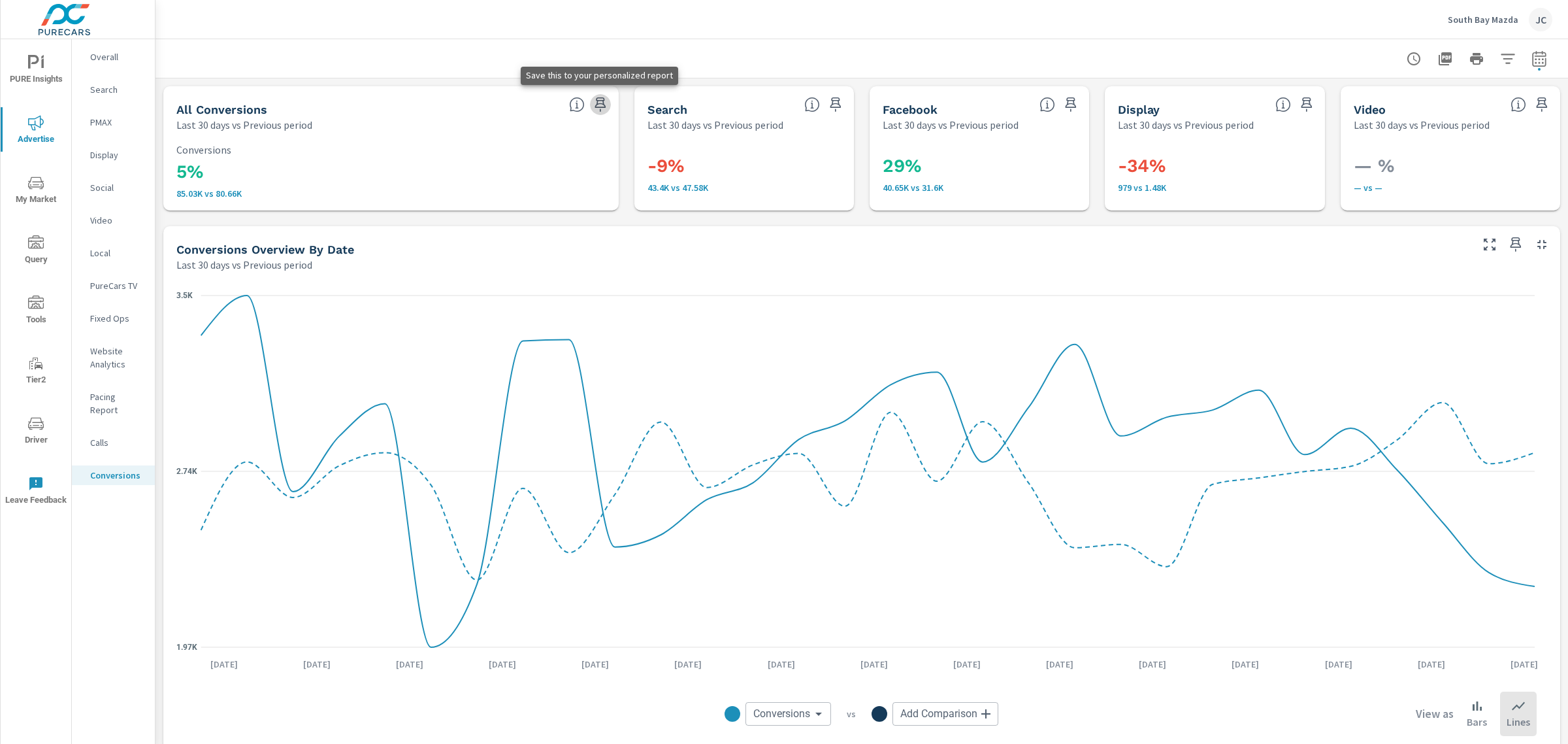
click at [596, 102] on icon "button" at bounding box center [600, 104] width 16 height 16
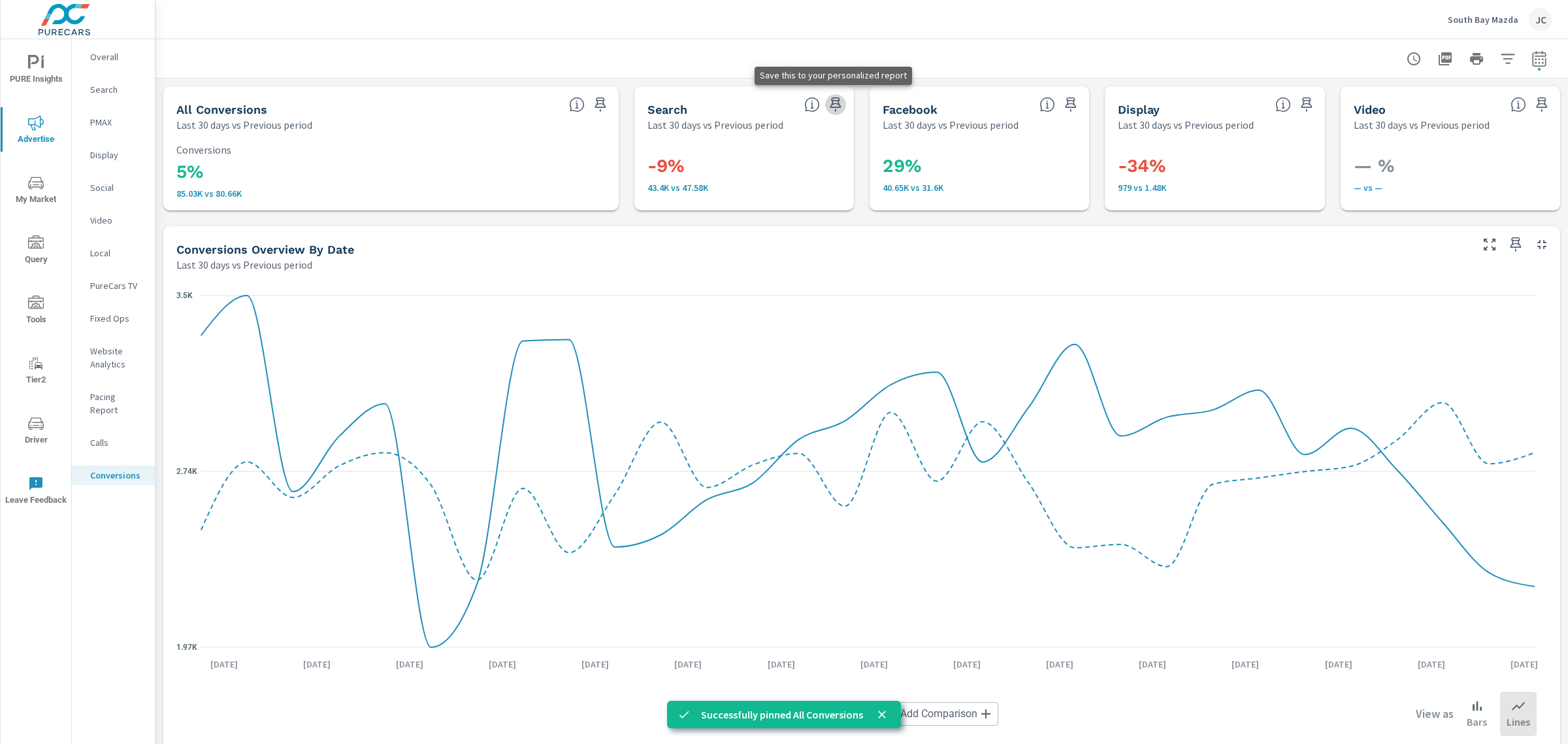
click at [828, 111] on icon "button" at bounding box center [835, 104] width 16 height 16
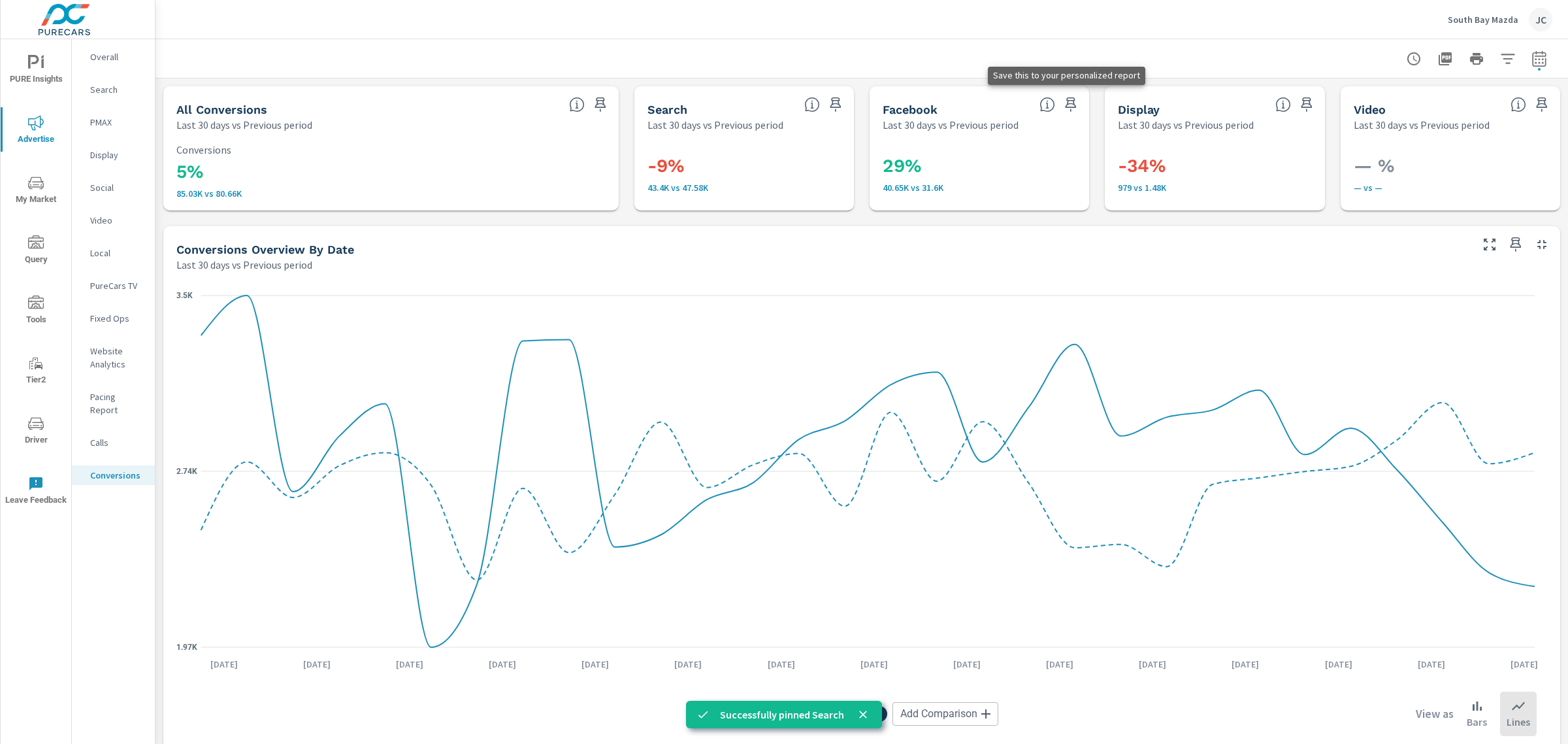
click at [1072, 105] on button "button" at bounding box center [1071, 105] width 21 height 21
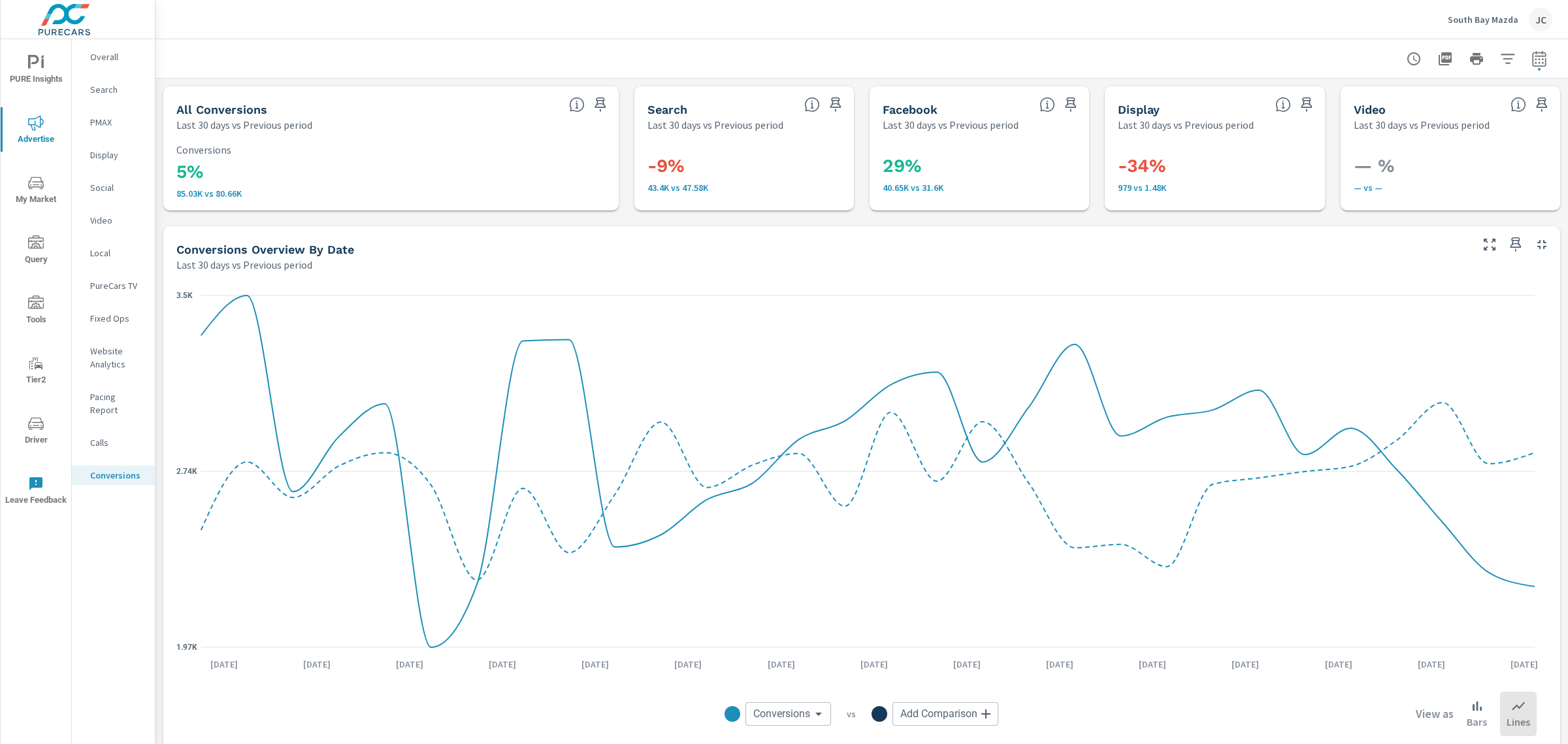
click at [1310, 105] on div at bounding box center [1297, 101] width 55 height 29
click at [1299, 105] on icon "button" at bounding box center [1307, 104] width 16 height 16
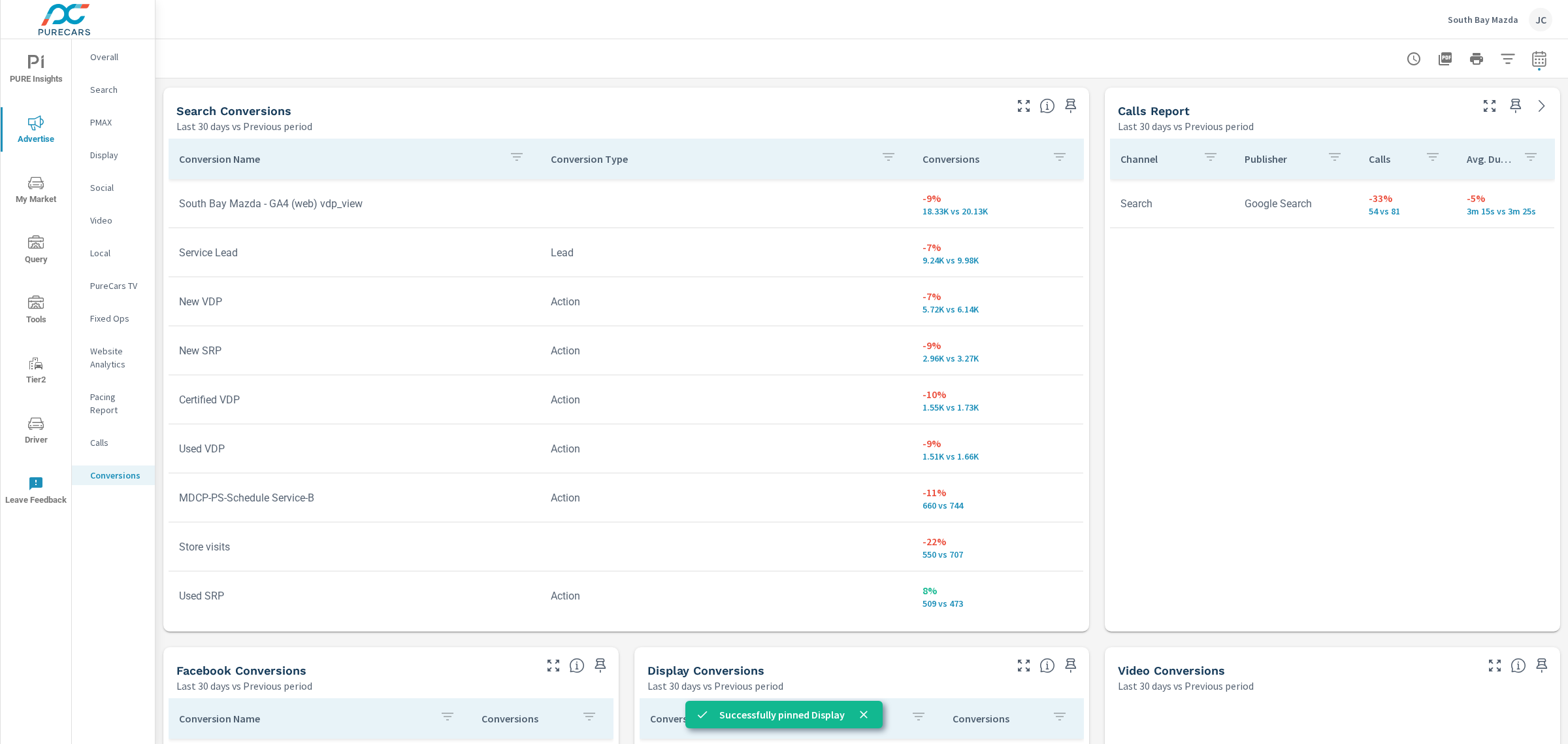
scroll to position [656, 0]
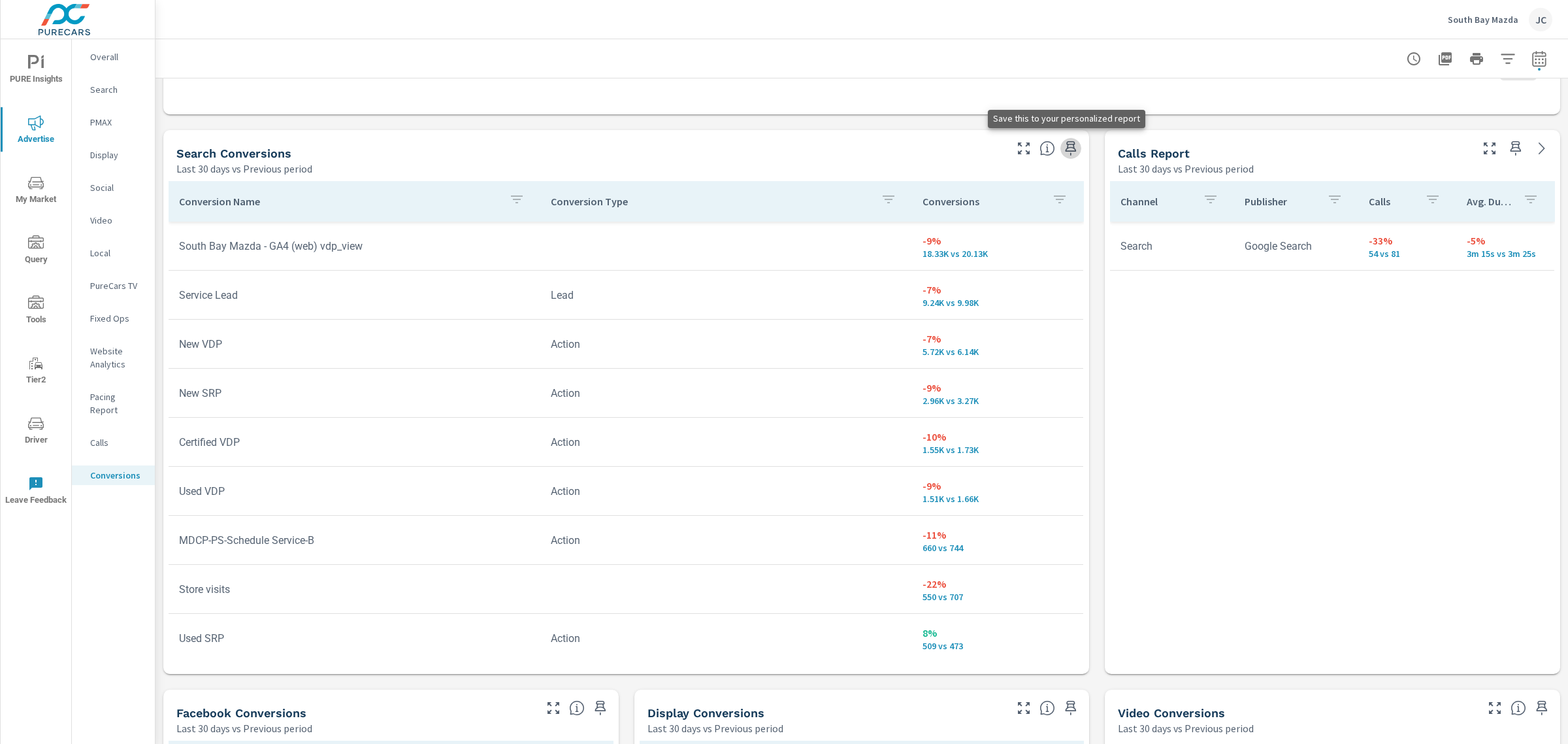
click at [1066, 142] on icon "button" at bounding box center [1071, 148] width 11 height 14
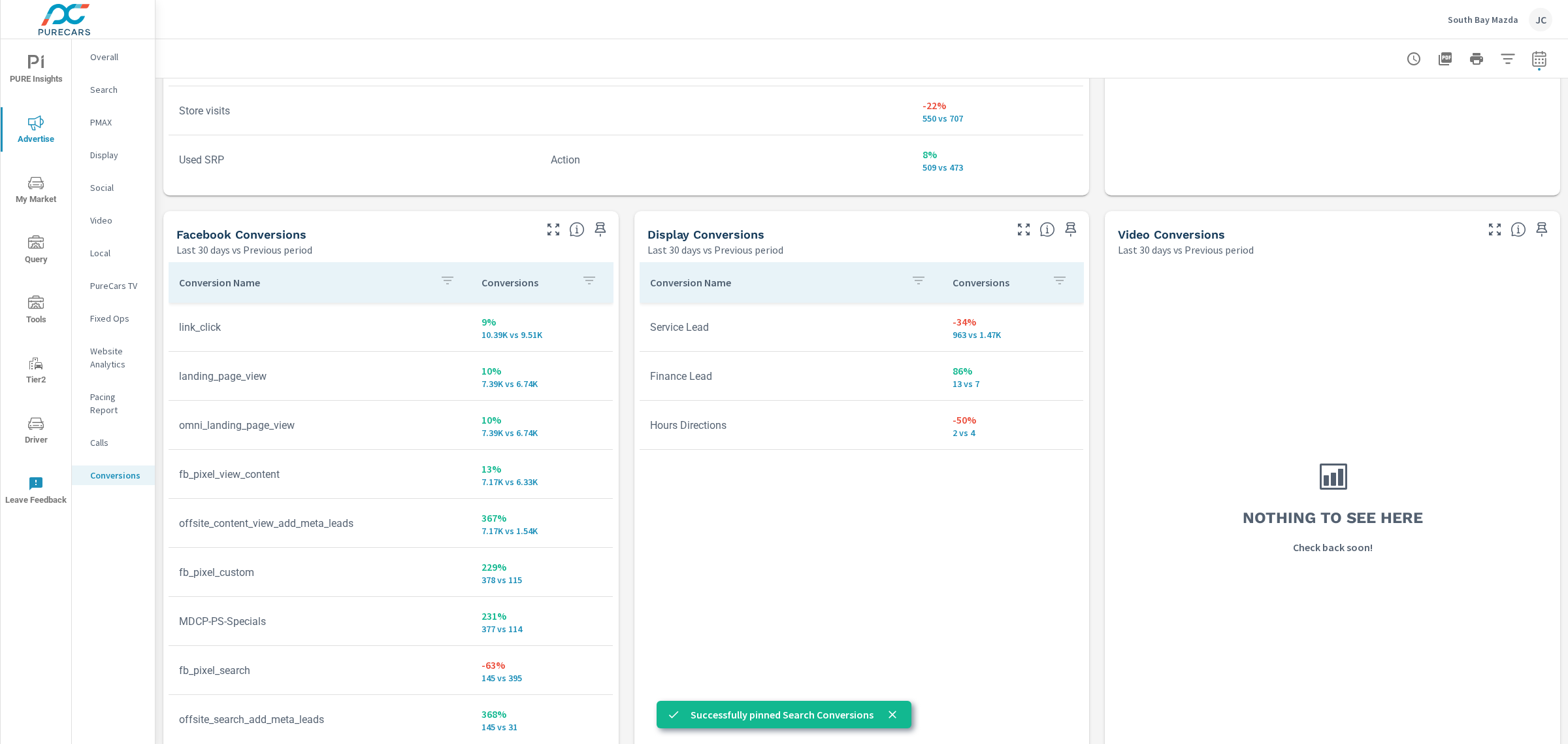
scroll to position [1152, 0]
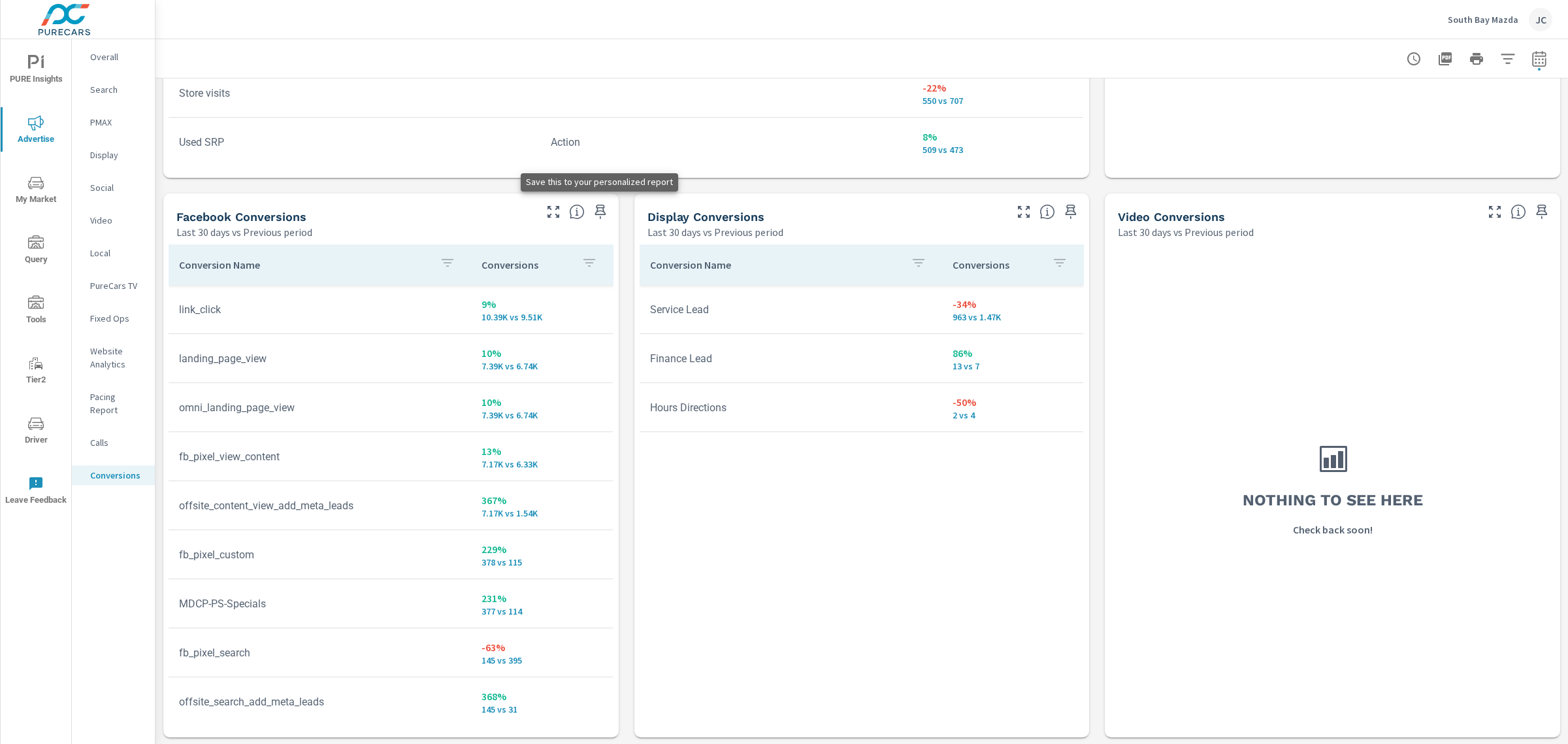
click at [605, 210] on button "button" at bounding box center [600, 211] width 21 height 21
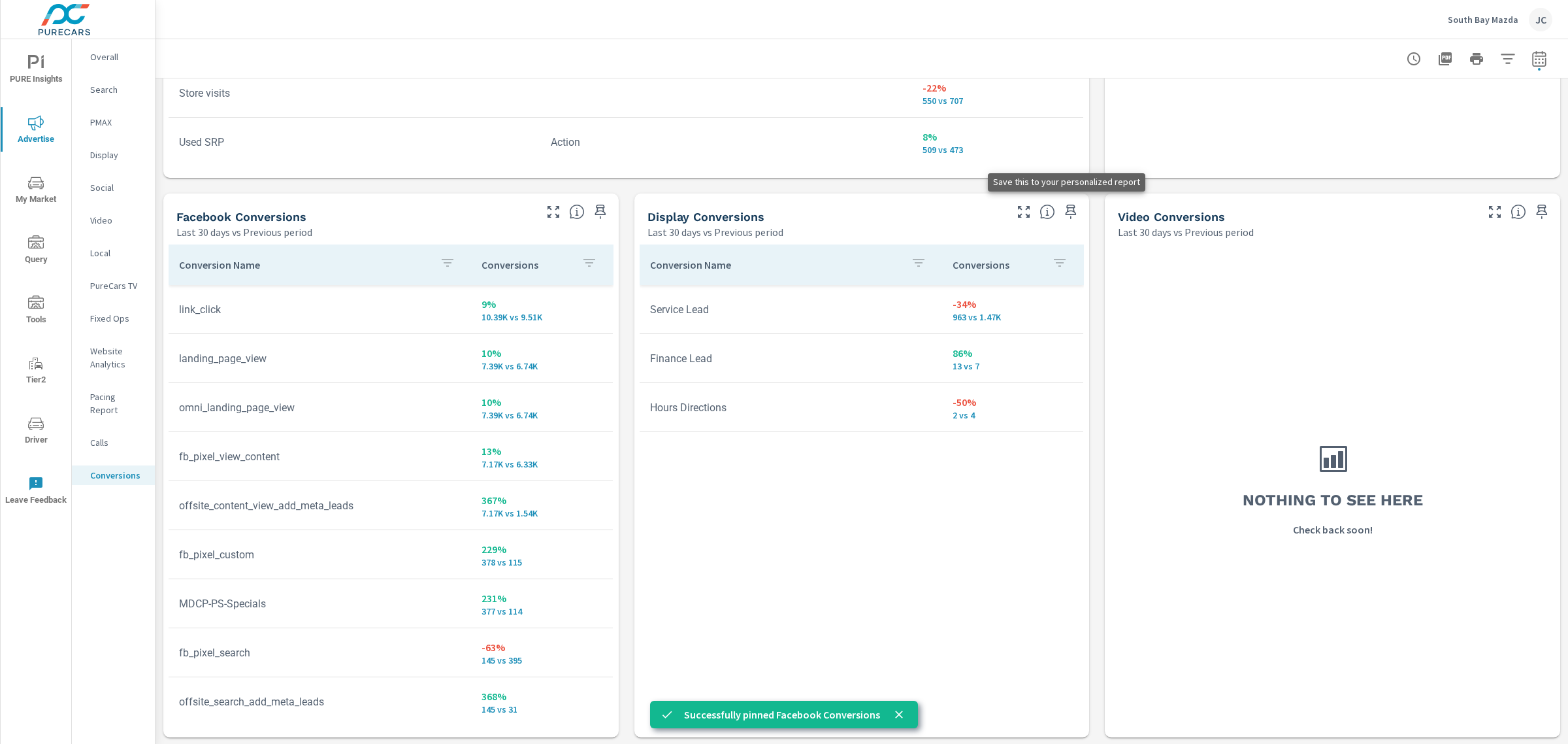
click at [1063, 211] on icon "button" at bounding box center [1070, 211] width 16 height 16
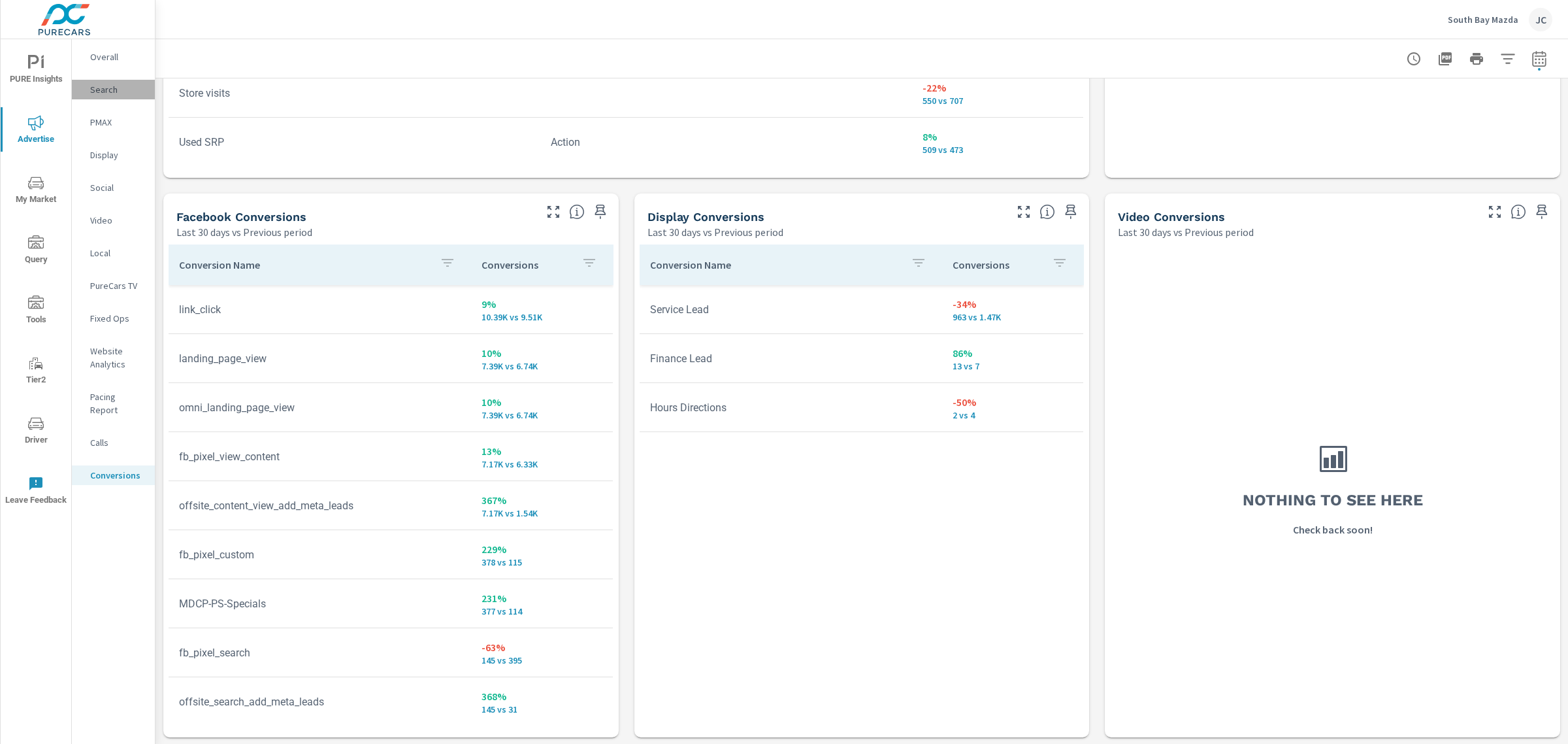
click at [114, 85] on p "Search" at bounding box center [117, 89] width 54 height 13
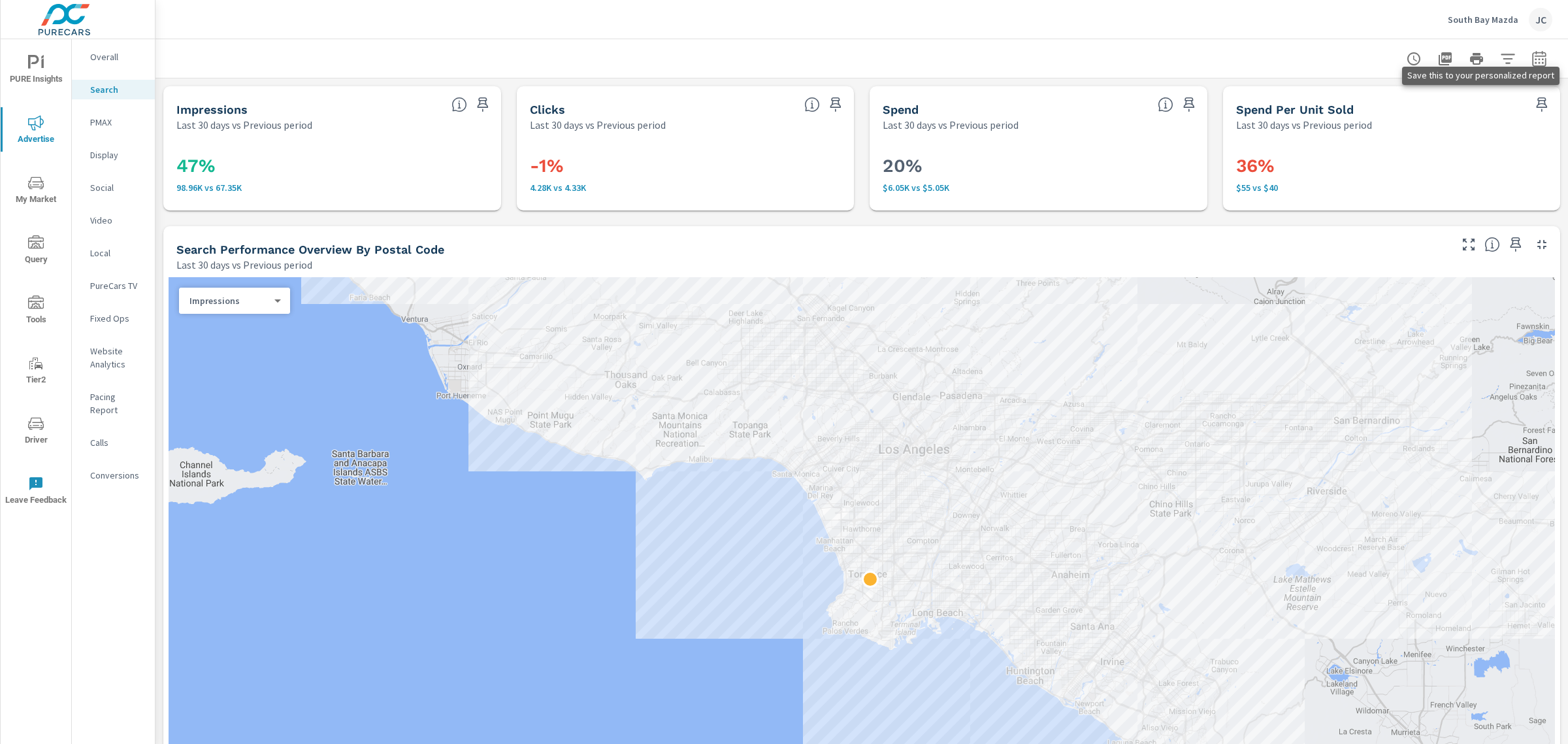
click at [1534, 98] on icon "button" at bounding box center [1542, 104] width 16 height 16
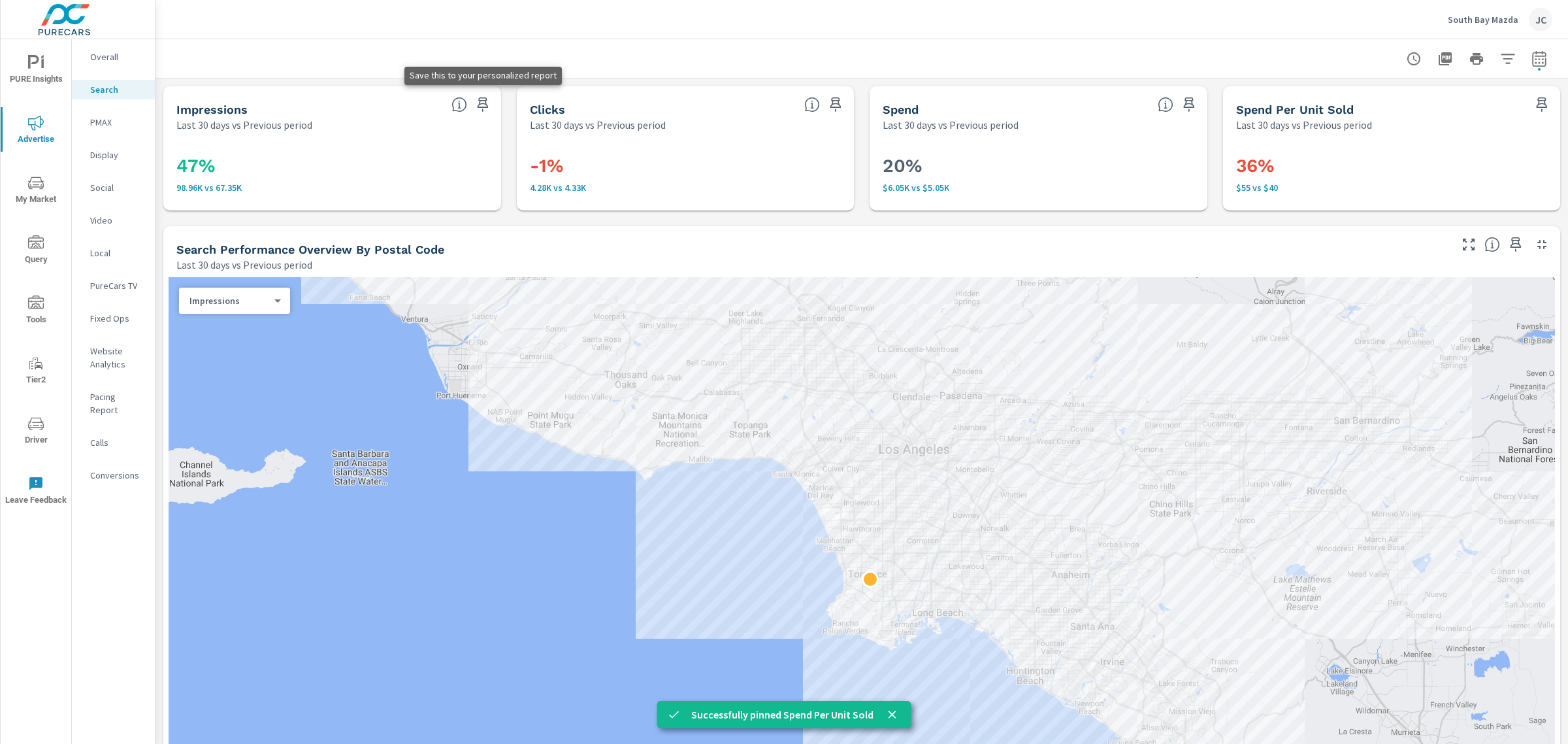
click at [477, 103] on icon "button" at bounding box center [482, 104] width 11 height 14
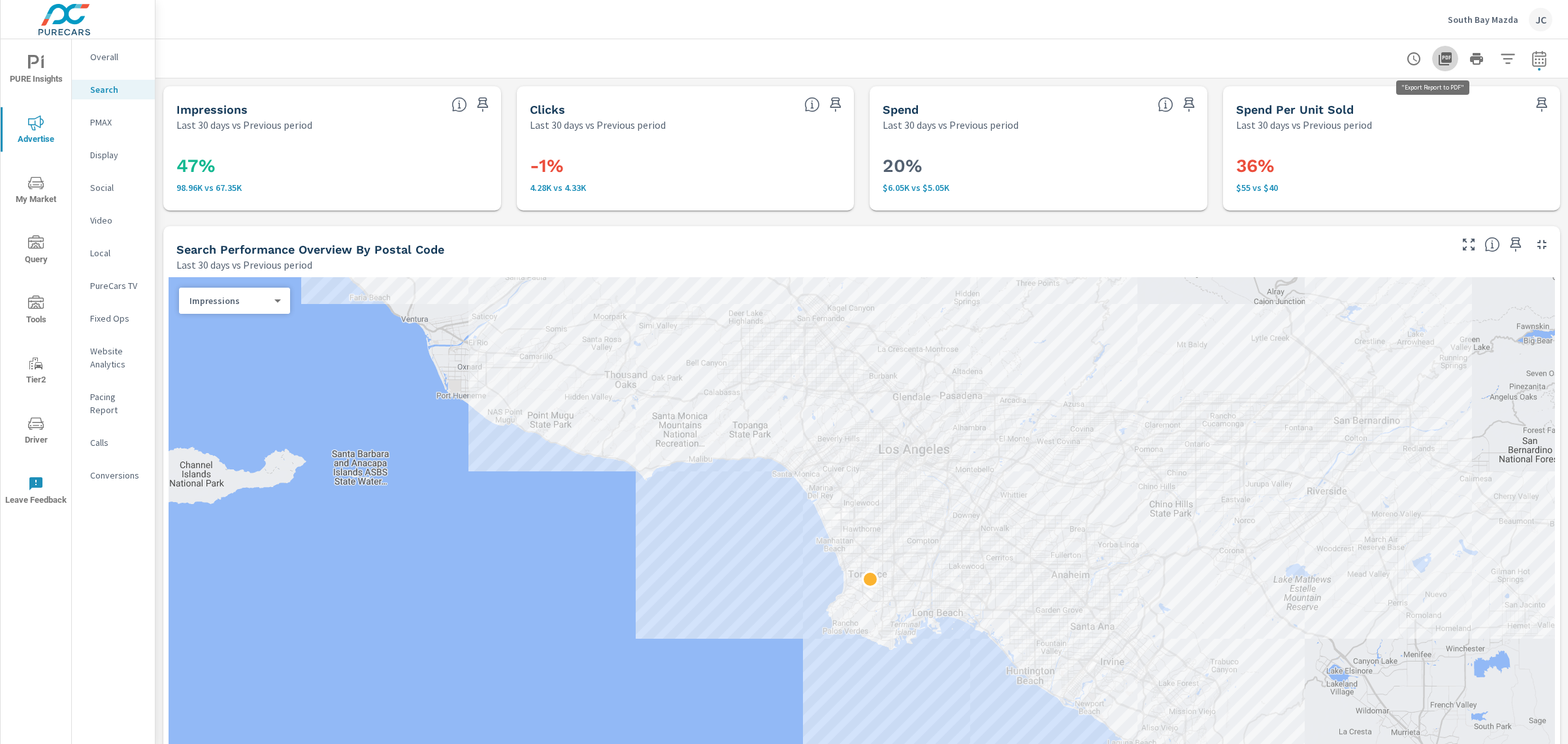
click at [1442, 59] on button "button" at bounding box center [1445, 58] width 26 height 26
click at [1439, 60] on icon "button" at bounding box center [1445, 58] width 13 height 13
click at [31, 56] on icon "nav menu" at bounding box center [33, 62] width 11 height 14
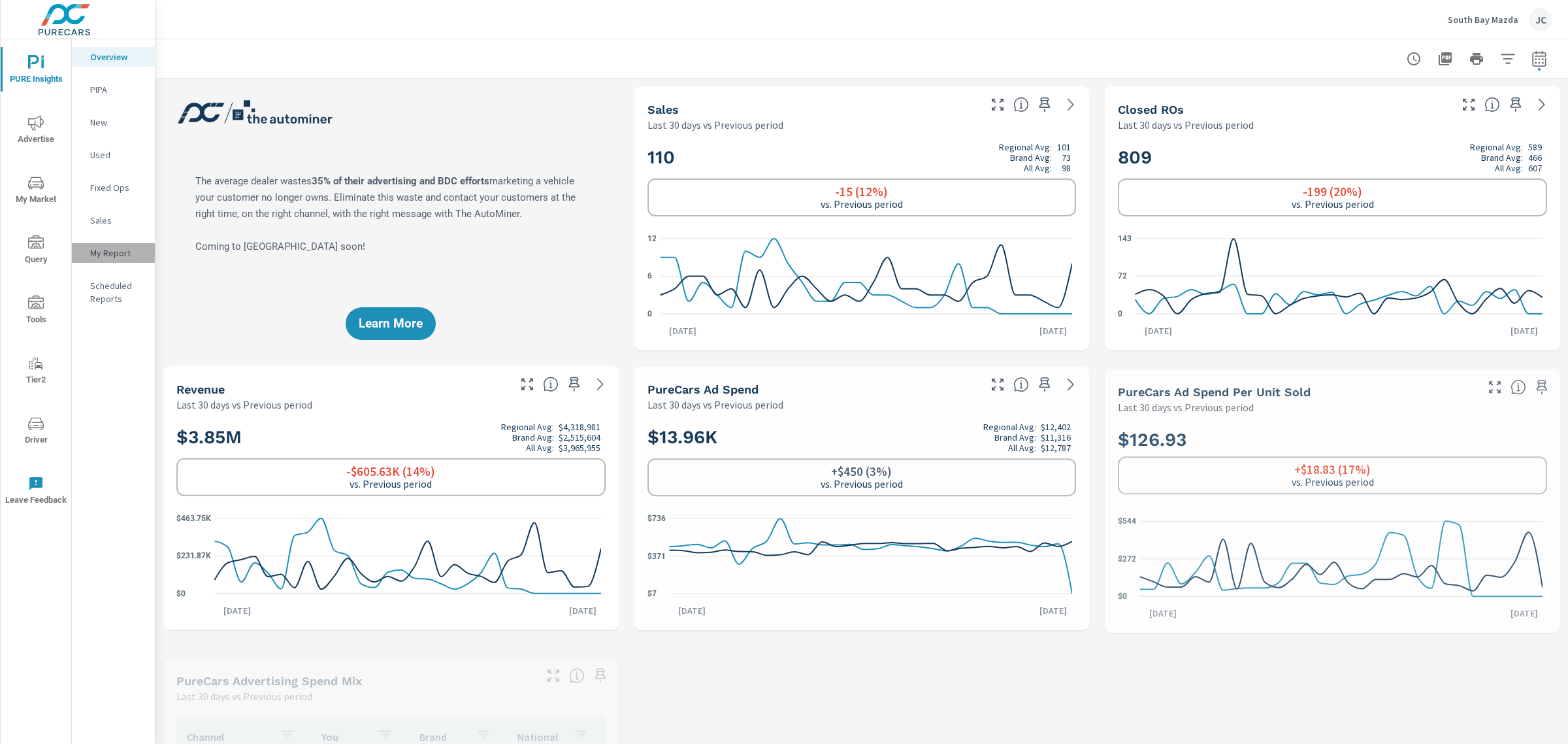
click at [105, 245] on div "My Report" at bounding box center [113, 253] width 83 height 20
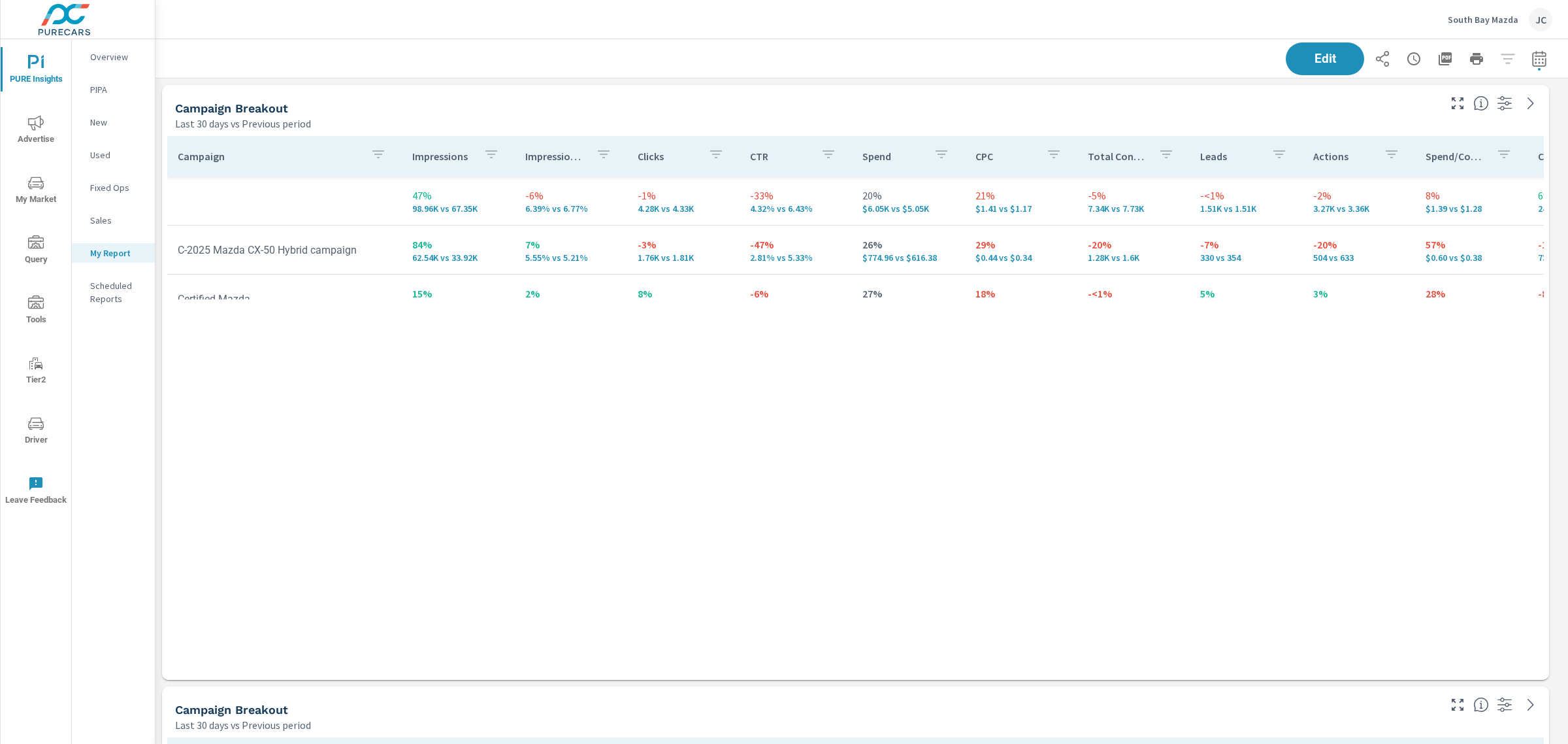
scroll to position [6948, 1425]
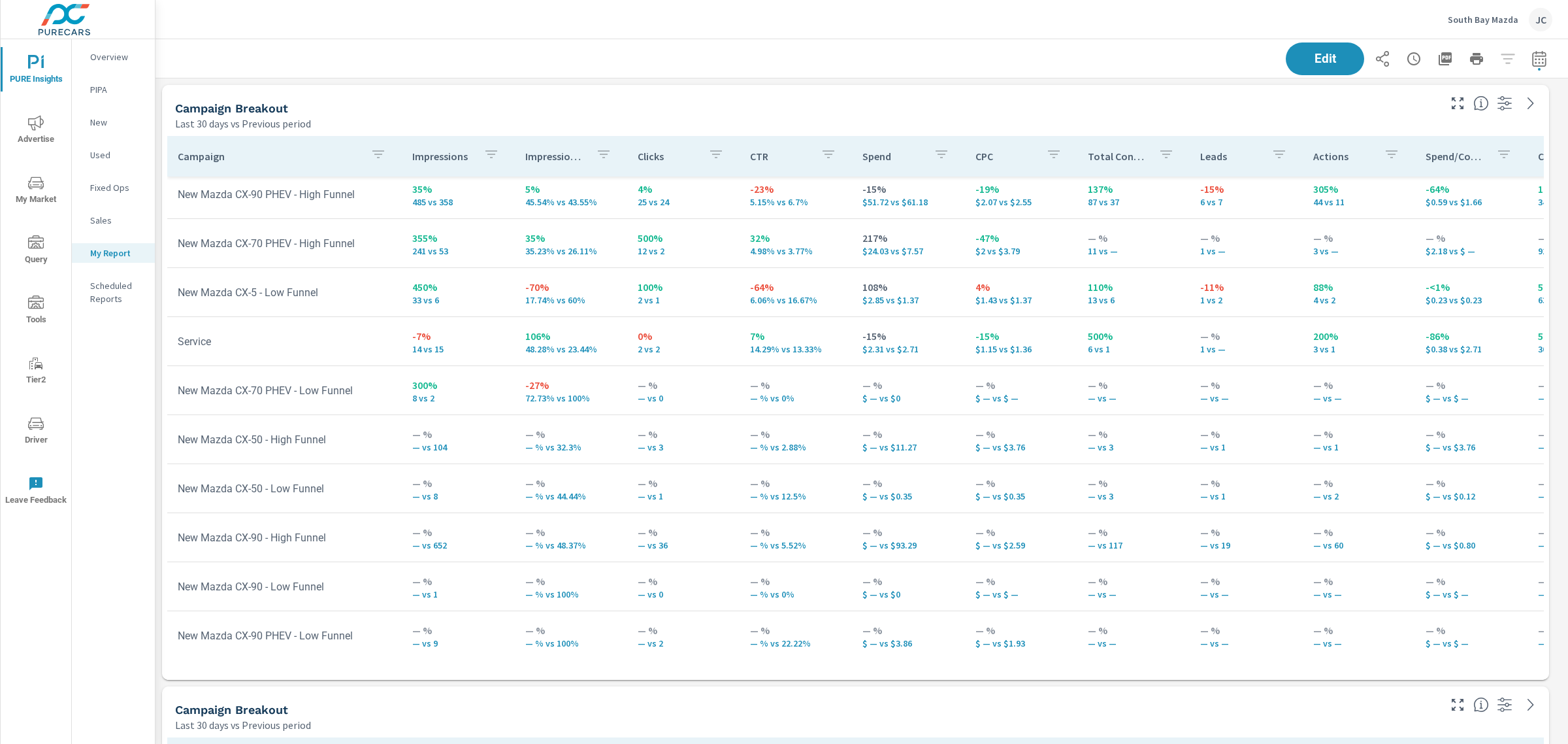
scroll to position [564, 0]
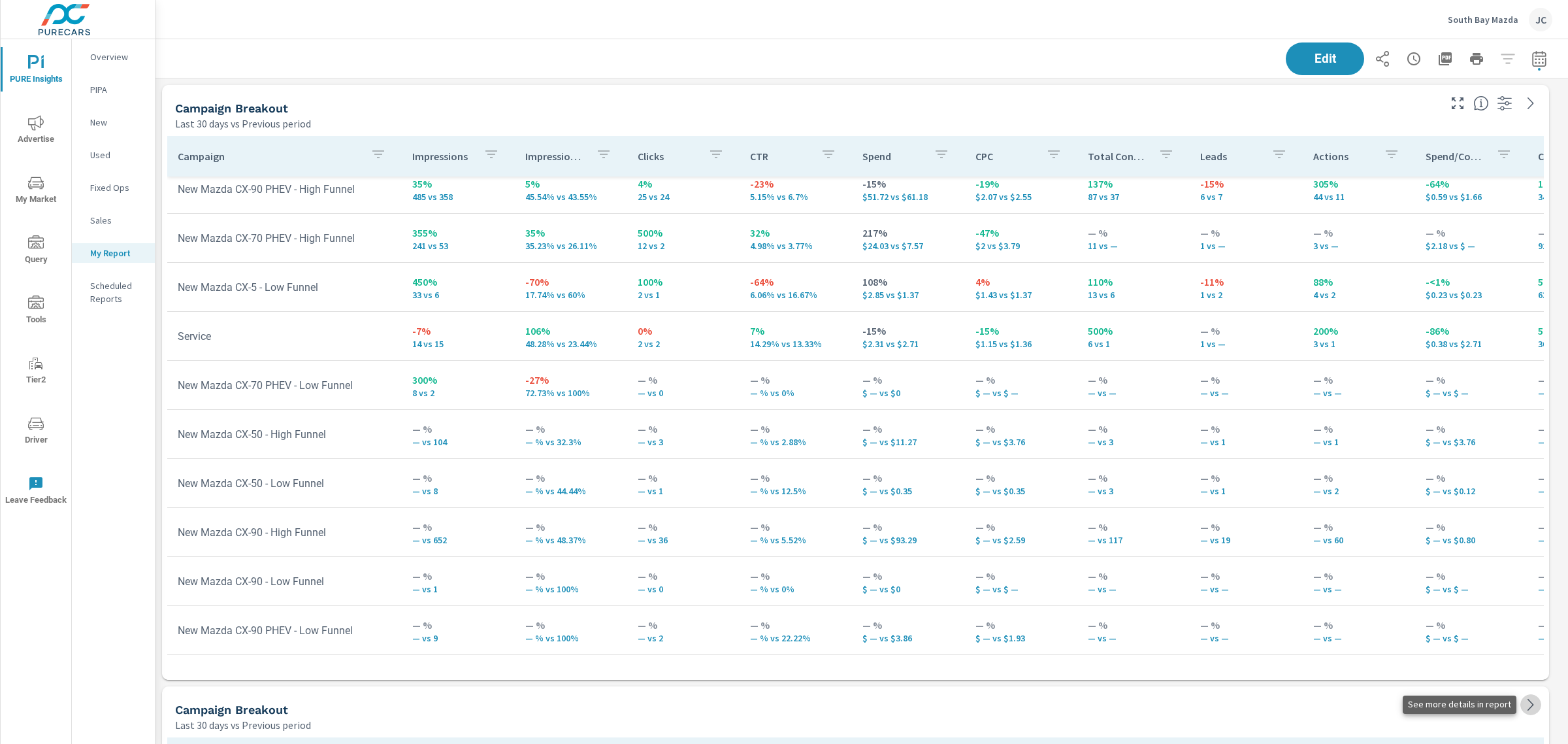
scroll to position [6948, 1425]
click at [1531, 703] on icon at bounding box center [1531, 705] width 6 height 12
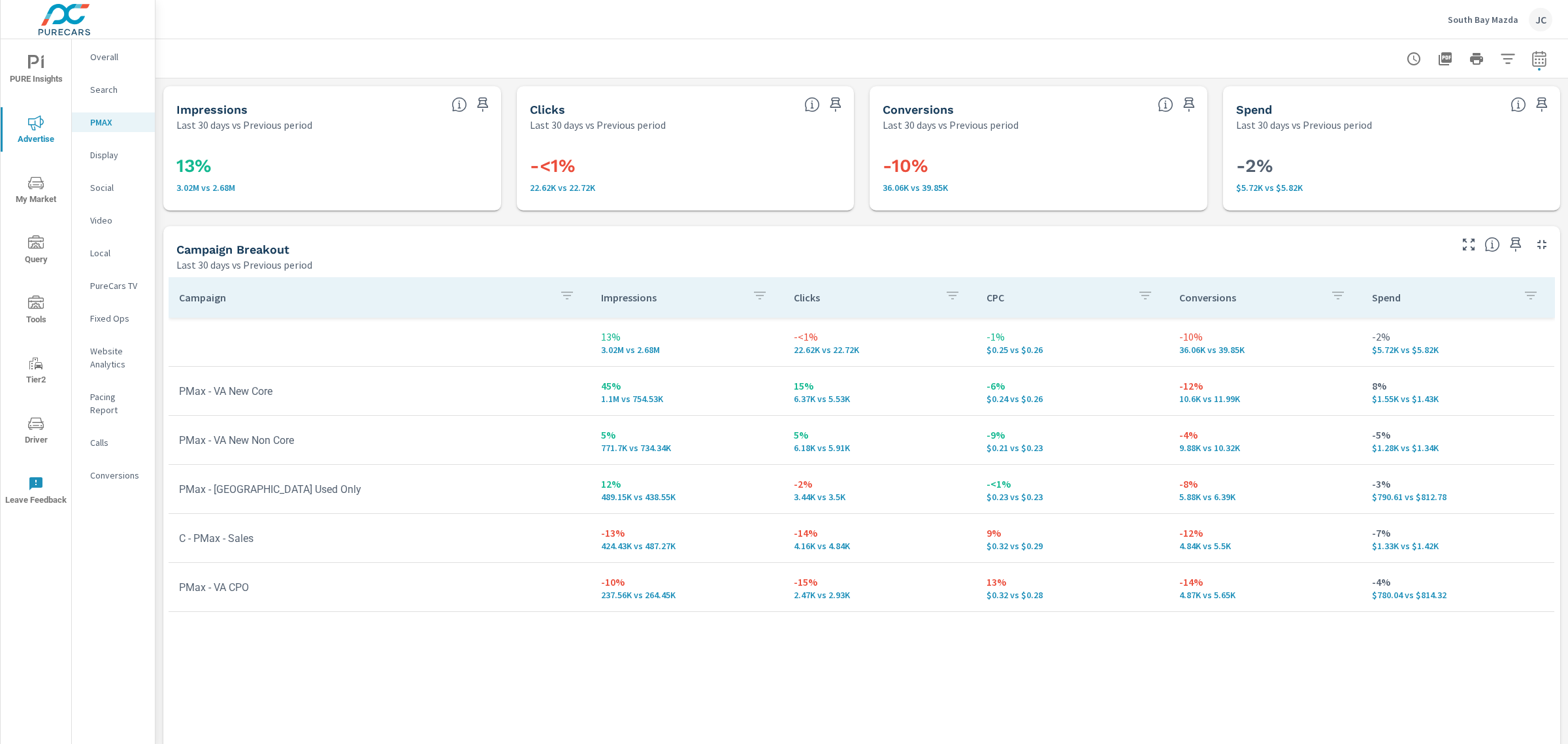
scroll to position [33, 0]
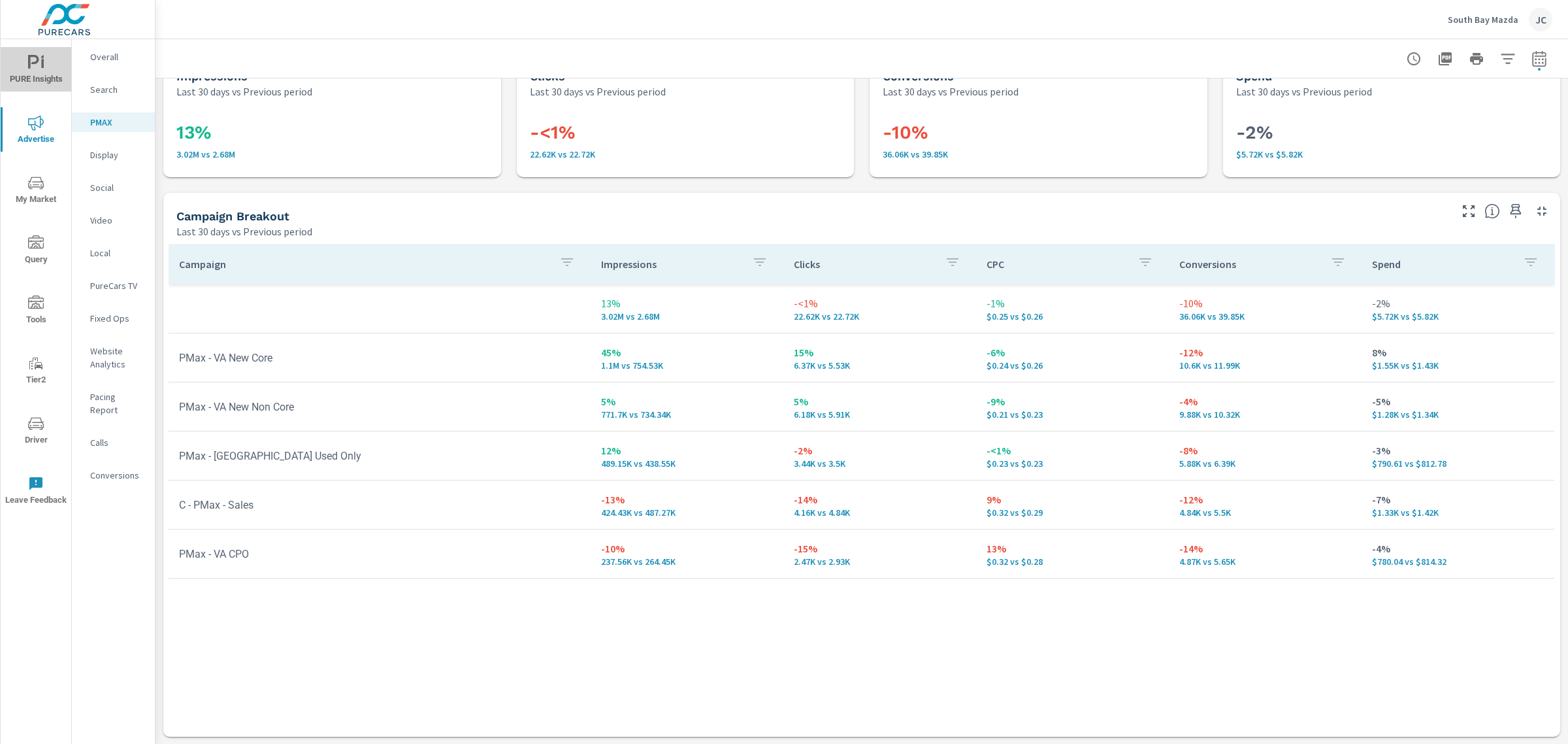
click at [34, 72] on span "PURE Insights" at bounding box center [36, 71] width 62 height 32
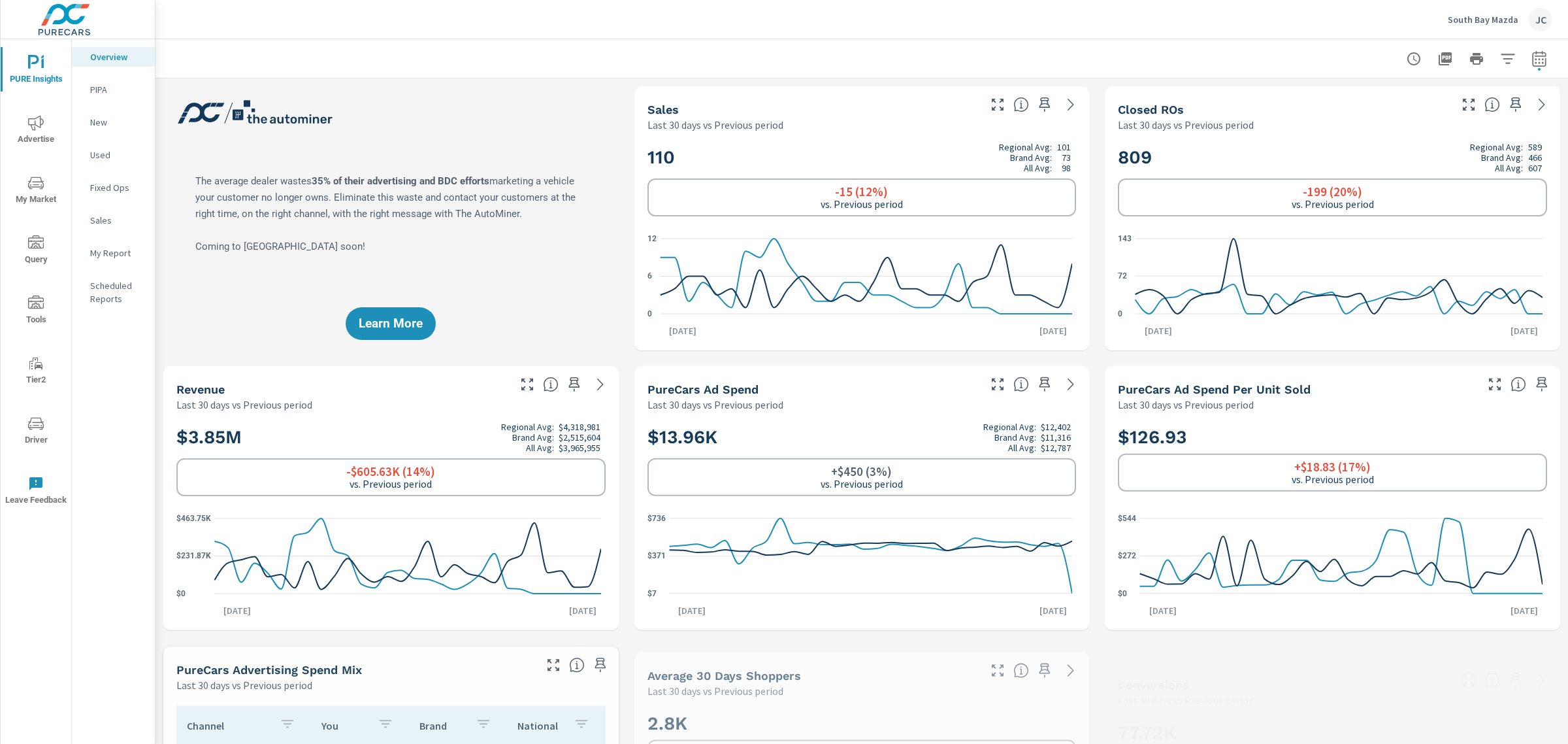
click at [111, 263] on nav "Overview PIPA New Used Fixed Ops Sales My Report Scheduled Reports" at bounding box center [113, 183] width 83 height 287
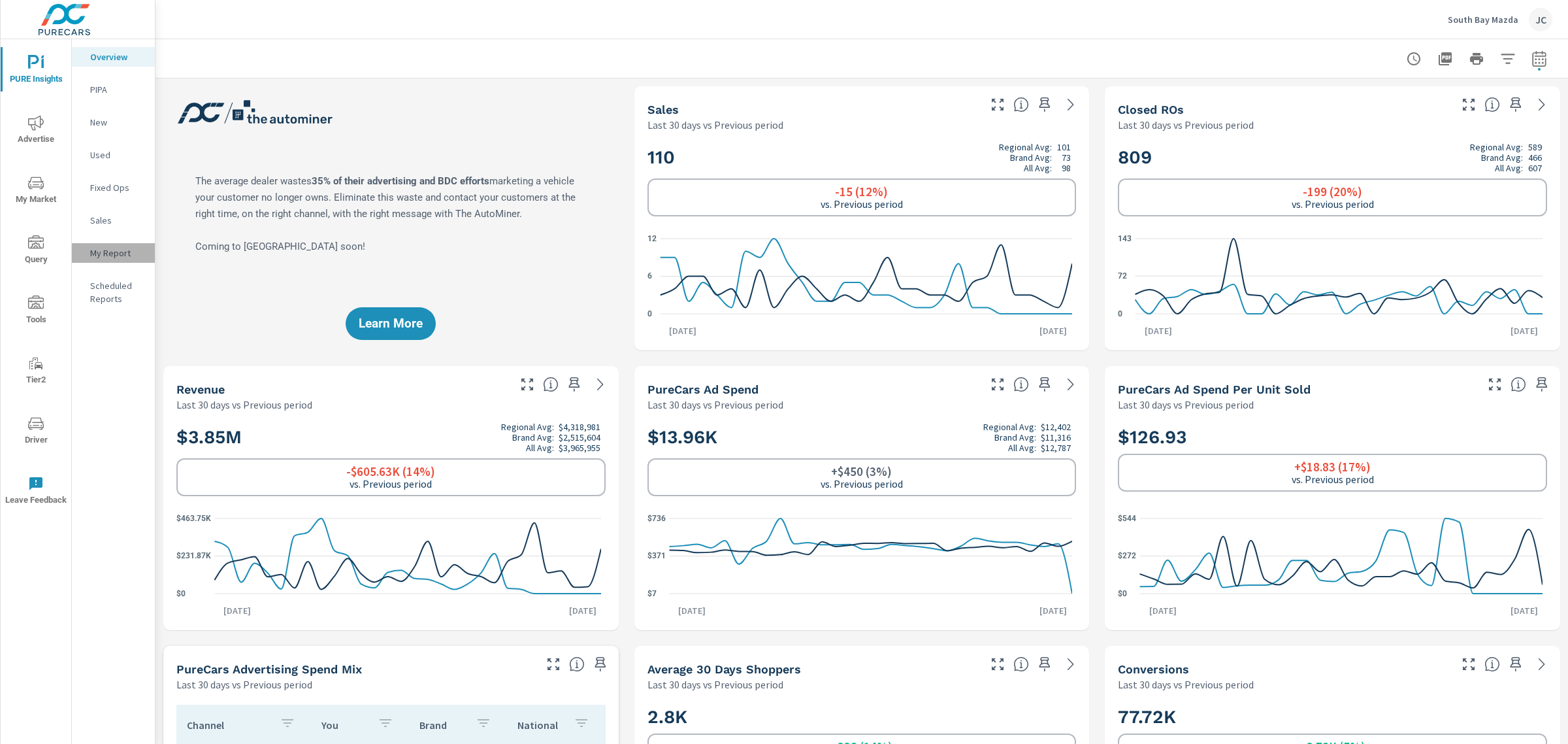
click at [115, 255] on p "My Report" at bounding box center [117, 253] width 54 height 13
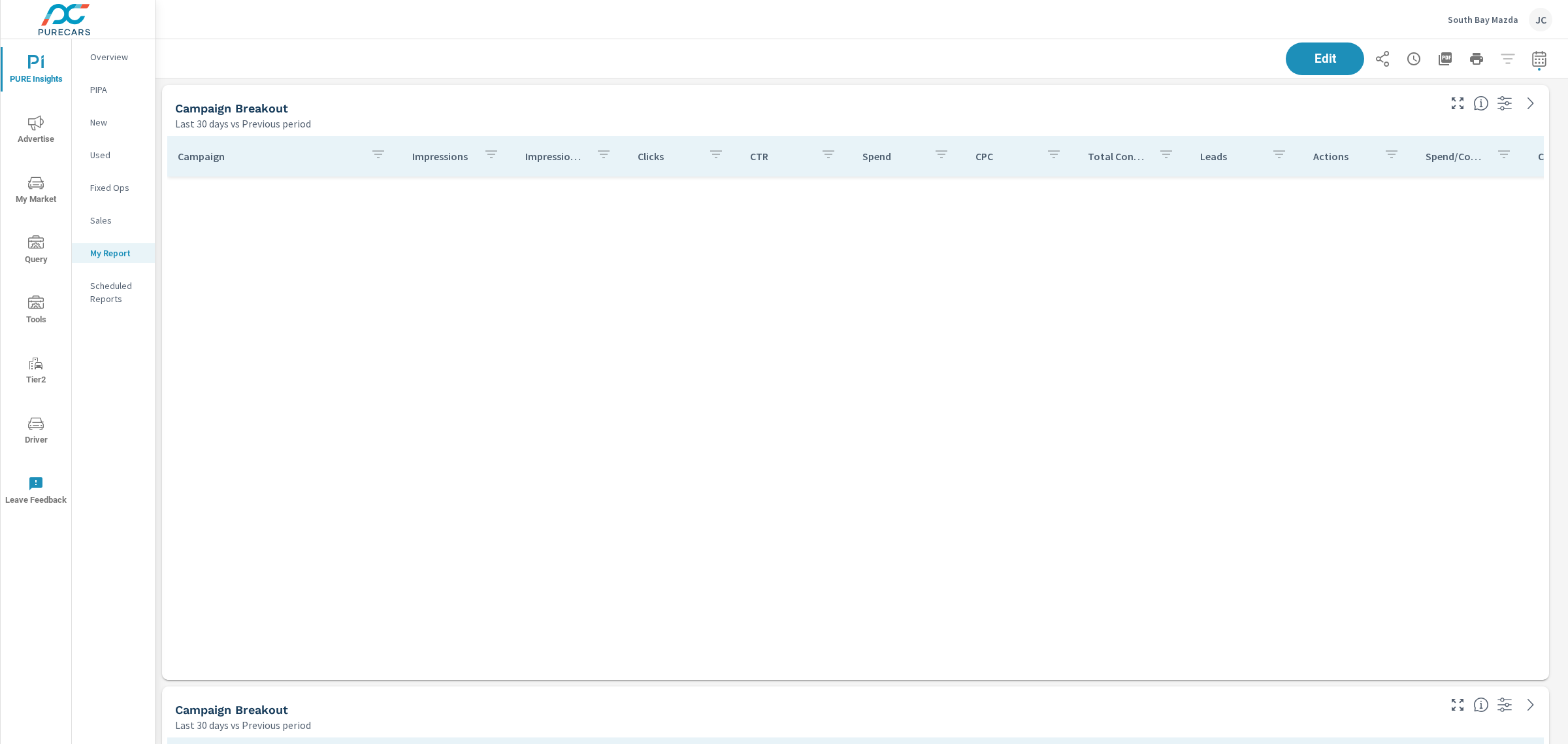
scroll to position [6948, 1425]
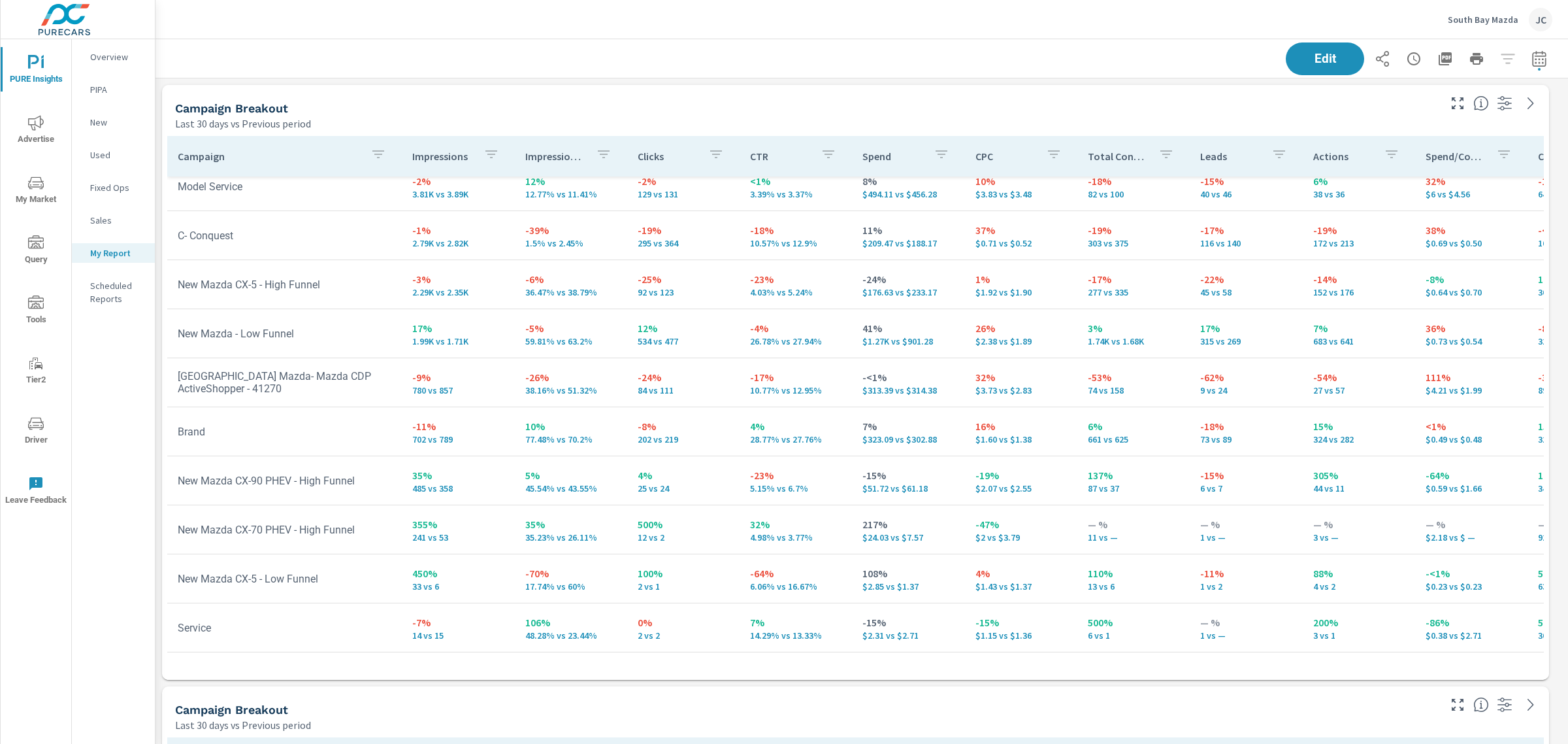
scroll to position [24, 0]
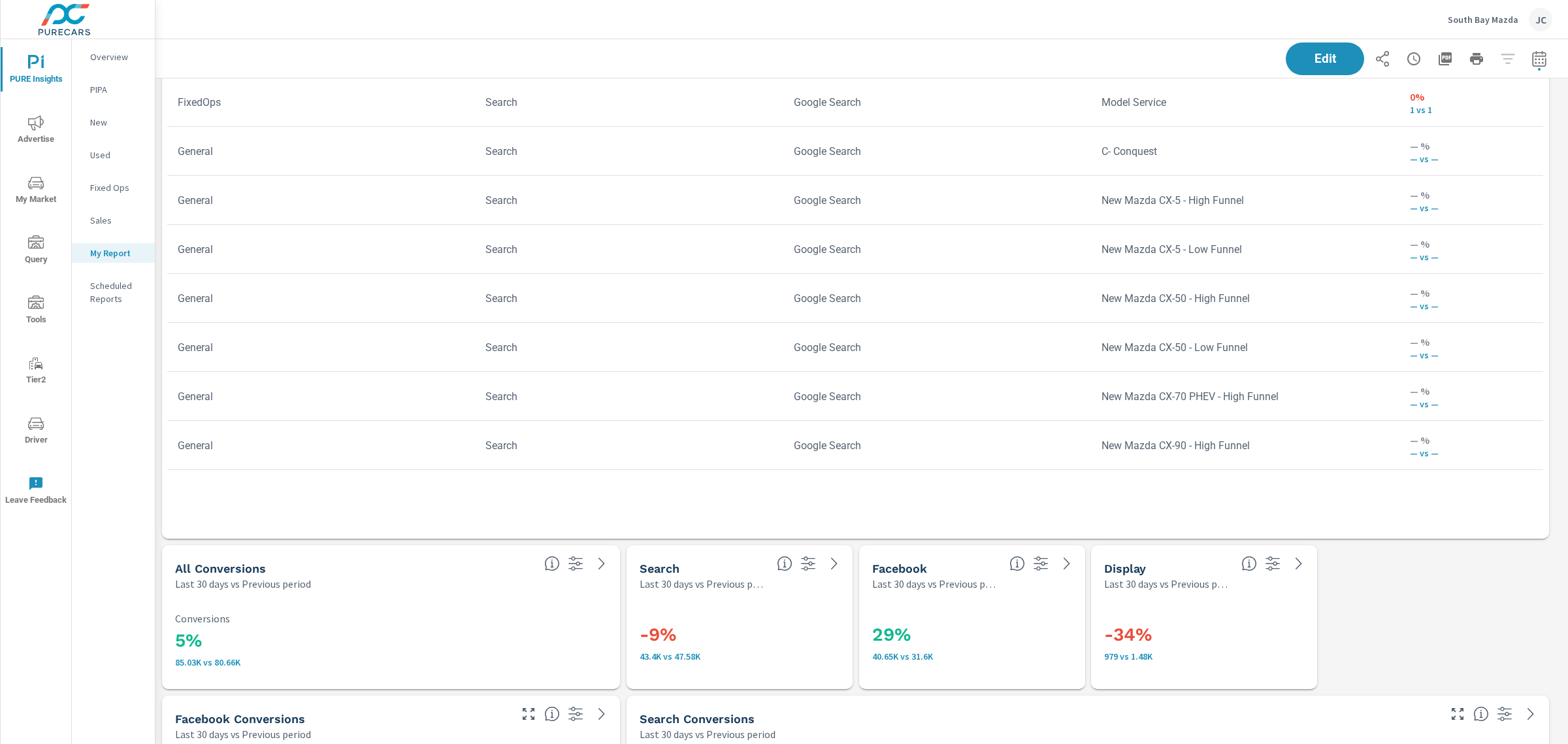
scroll to position [6257, 0]
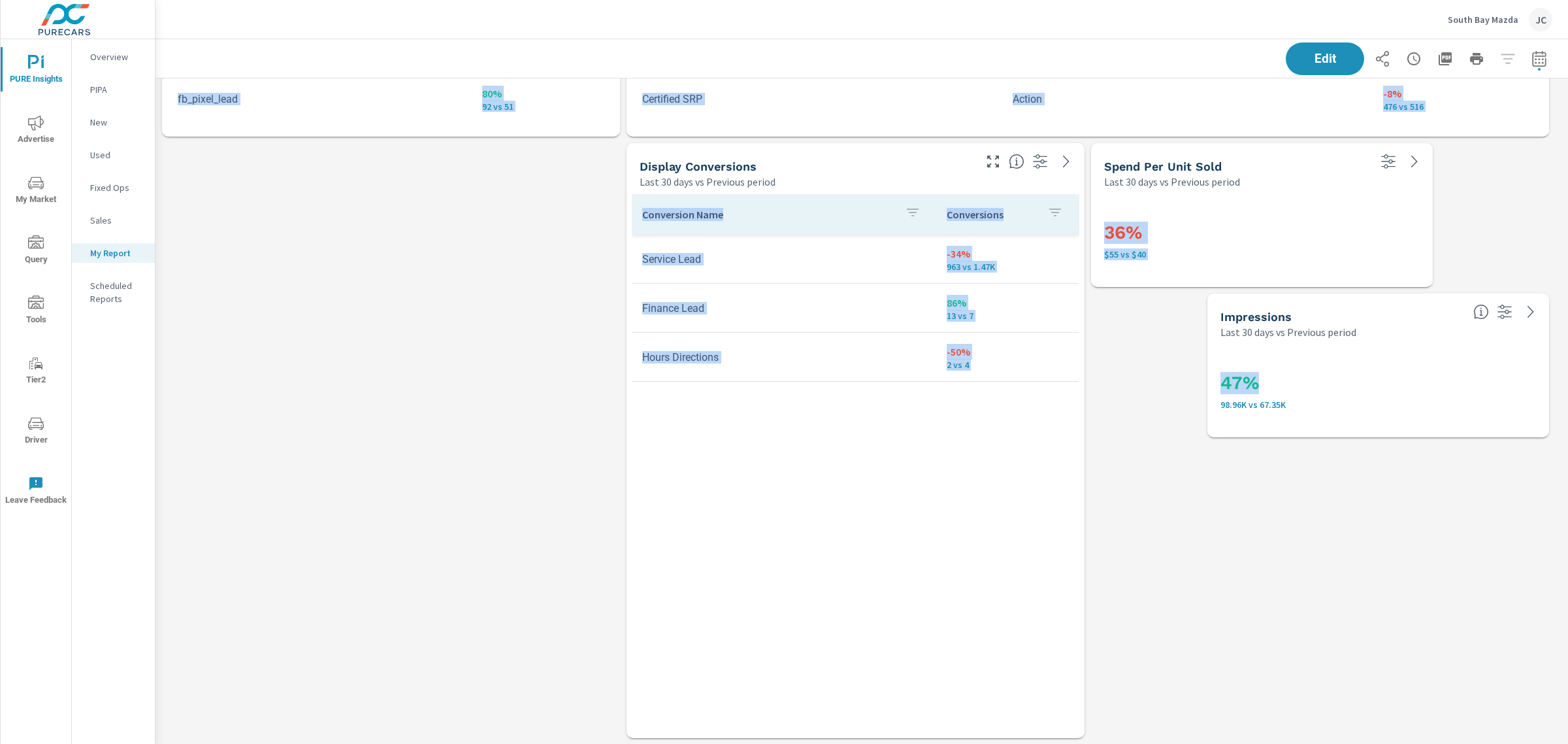
drag, startPoint x: 1347, startPoint y: 355, endPoint x: 484, endPoint y: 270, distance: 867.2
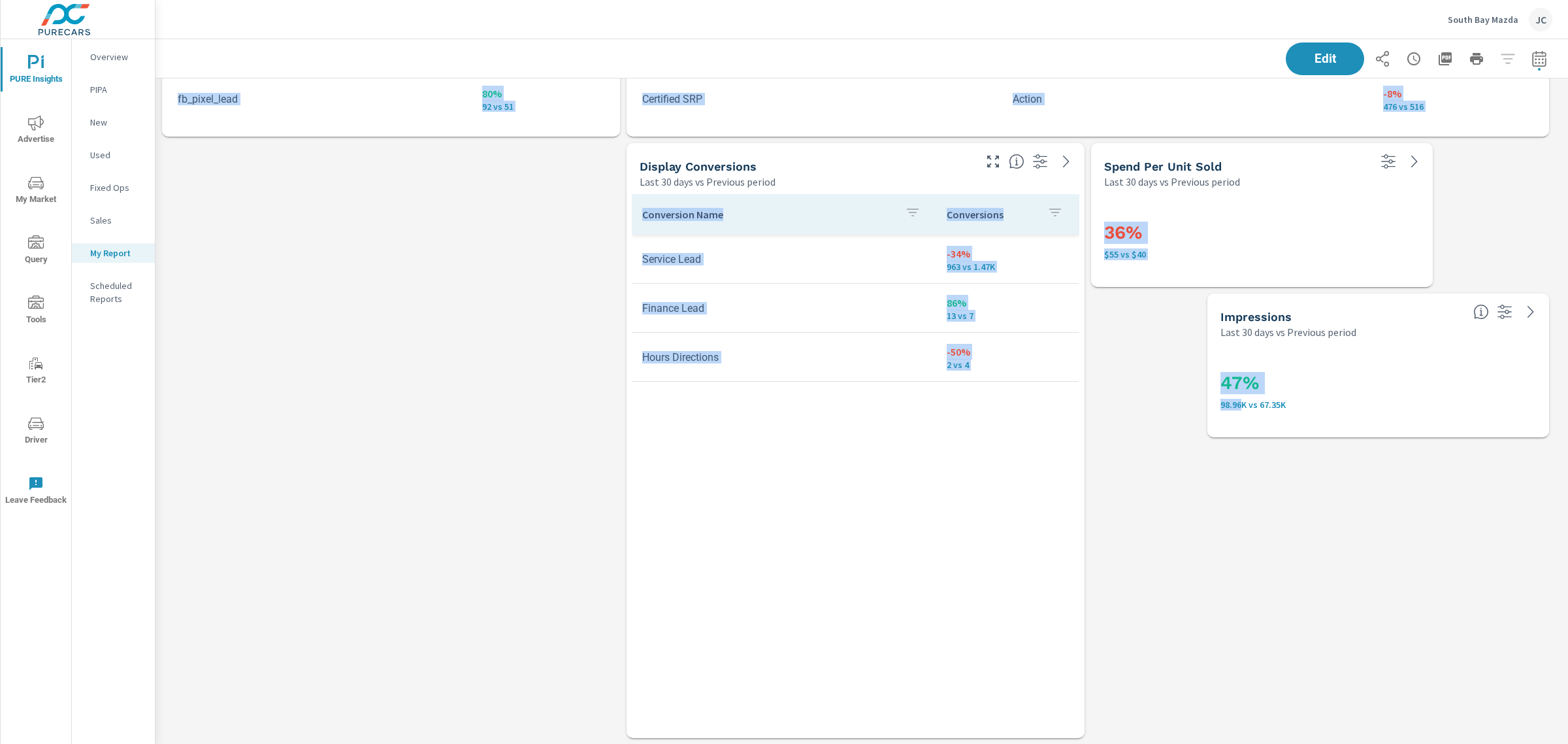
scroll to position [6948, 1425]
drag, startPoint x: 1243, startPoint y: 400, endPoint x: 1200, endPoint y: 379, distance: 47.9
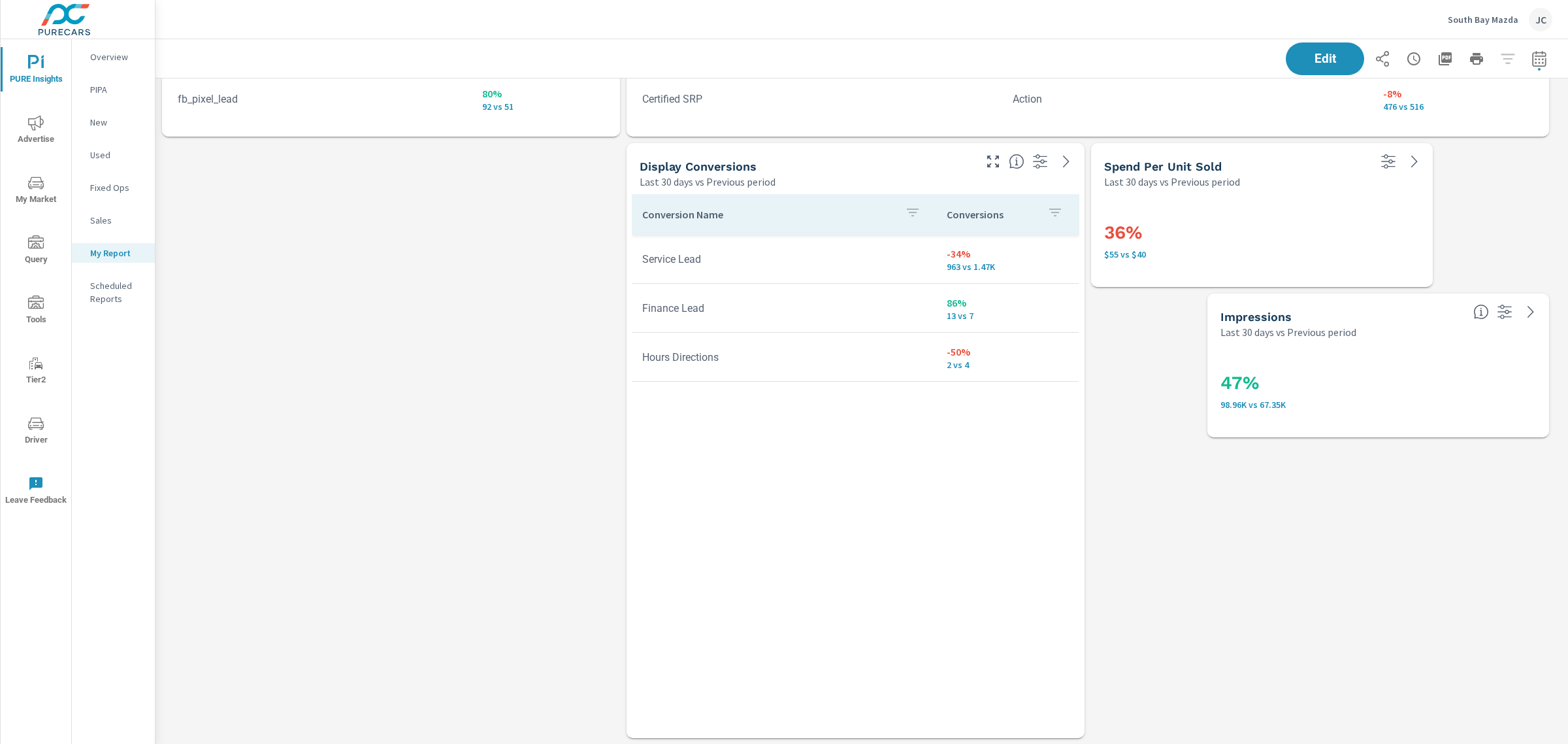
click at [1313, 46] on button "Edit" at bounding box center [1325, 59] width 81 height 34
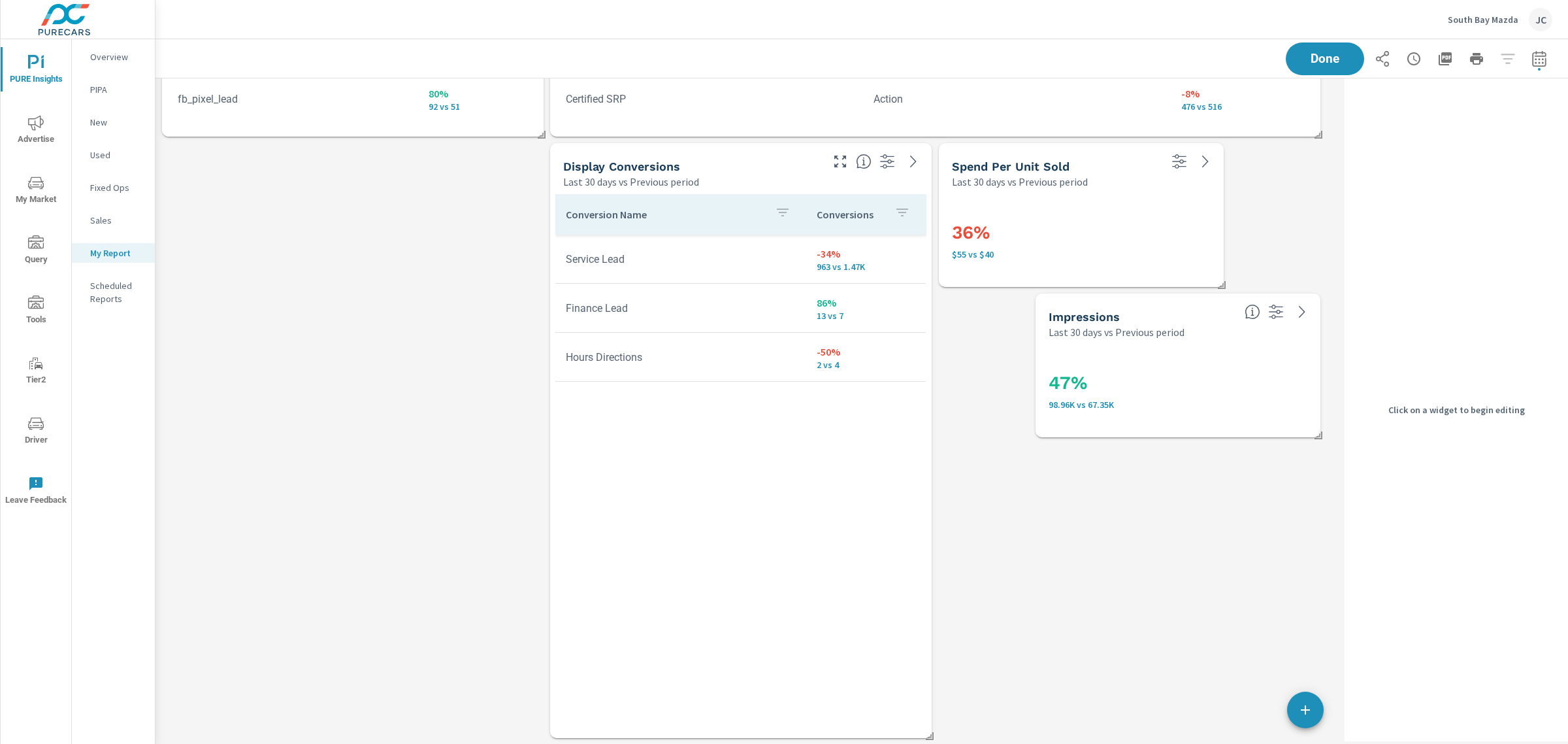
scroll to position [6948, 1197]
click at [1161, 228] on h3 "36%" at bounding box center [1081, 232] width 259 height 22
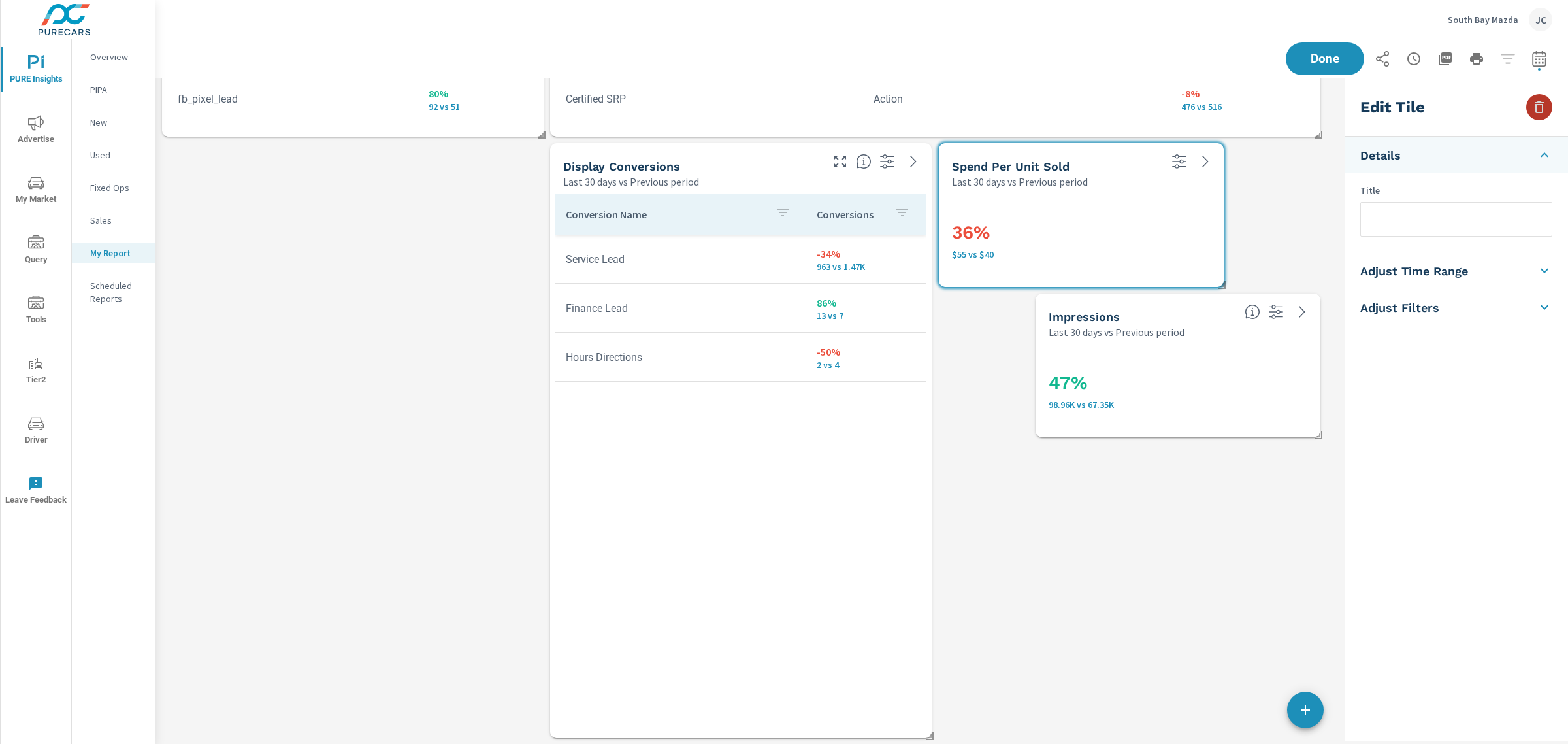
click at [1549, 105] on button "button" at bounding box center [1539, 107] width 26 height 26
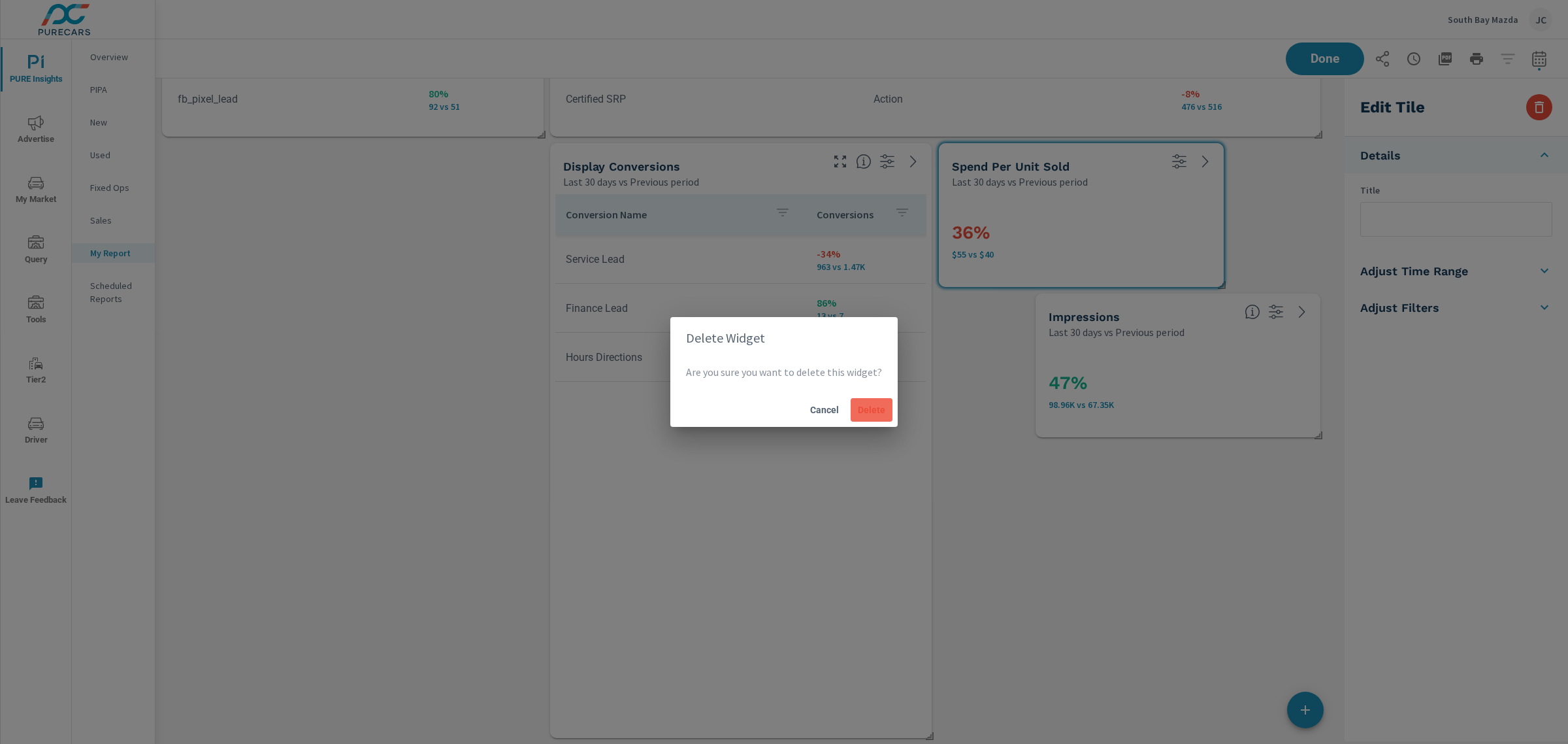
click at [858, 410] on span "Delete" at bounding box center [871, 410] width 31 height 12
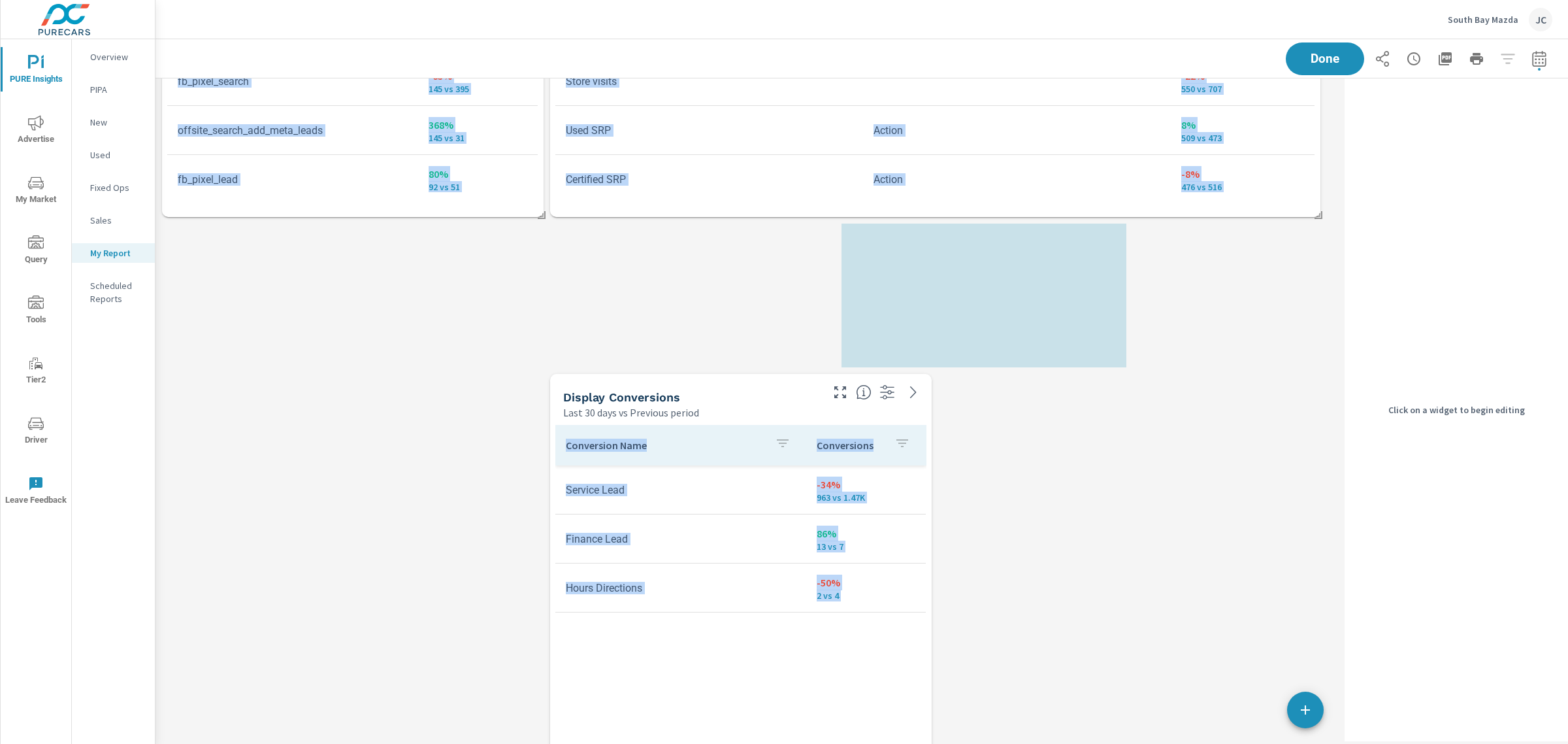
scroll to position [0, 0]
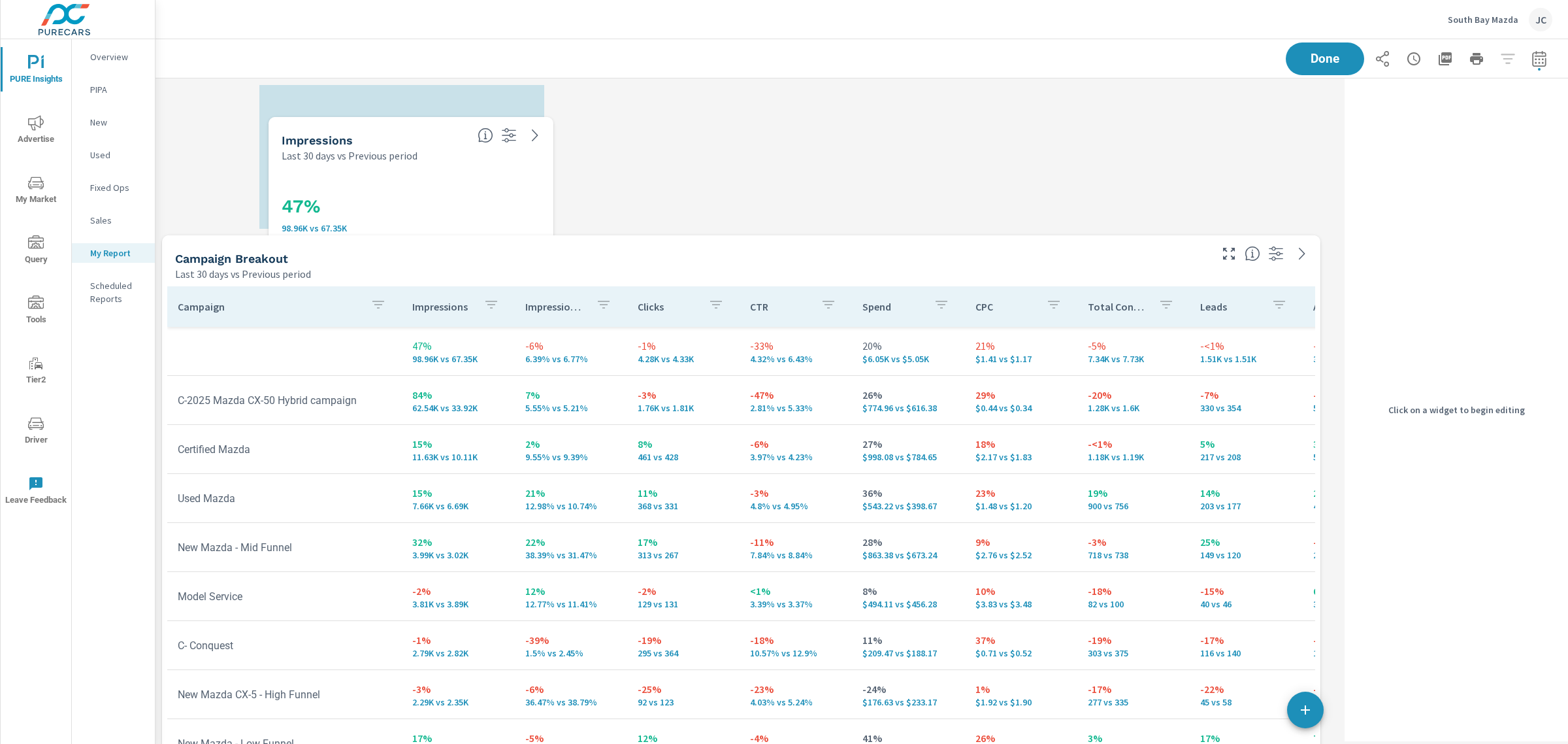
drag, startPoint x: 1046, startPoint y: 242, endPoint x: 376, endPoint y: 216, distance: 670.5
click at [376, 216] on h3 "47%" at bounding box center [411, 207] width 259 height 22
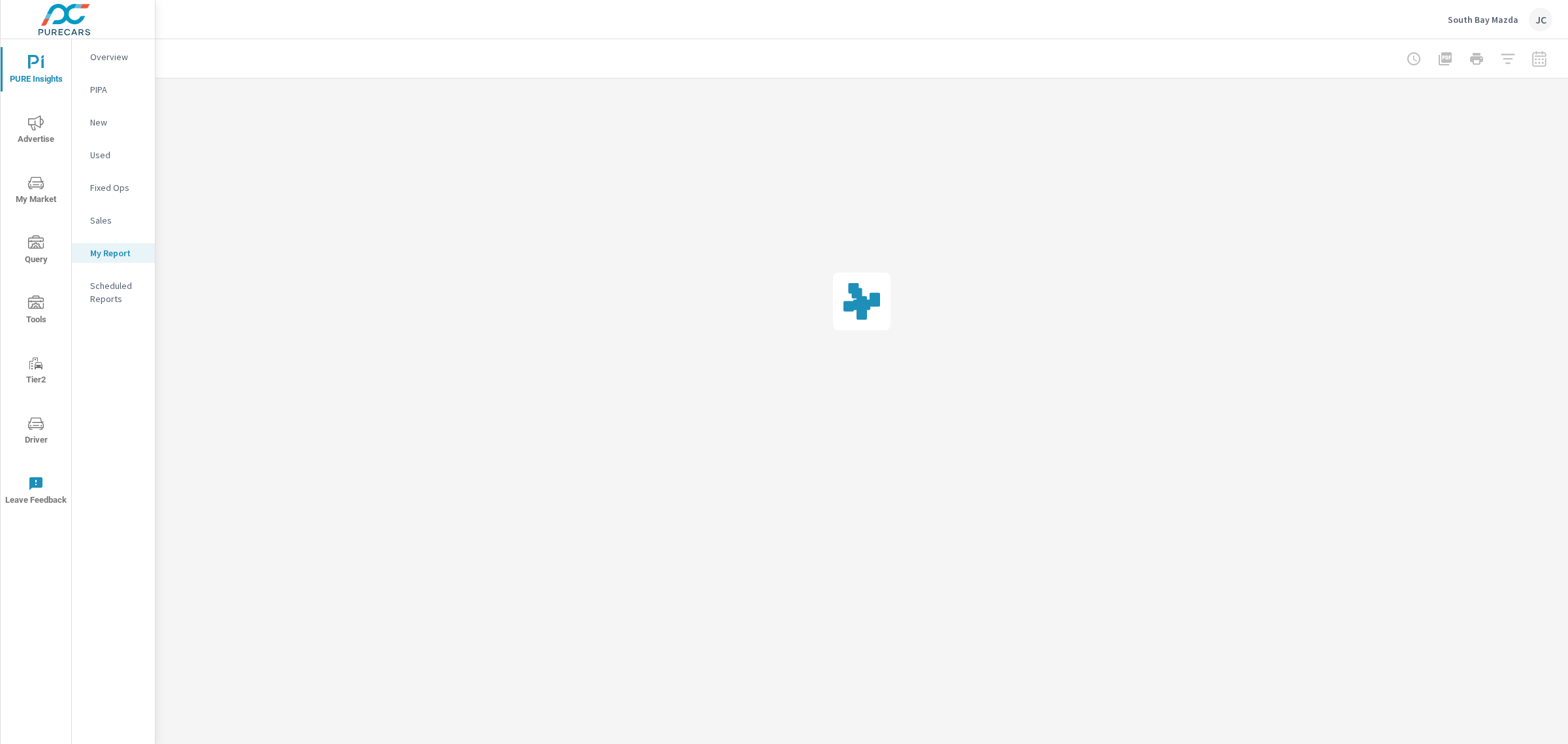
click at [1543, 109] on div at bounding box center [862, 301] width 1412 height 446
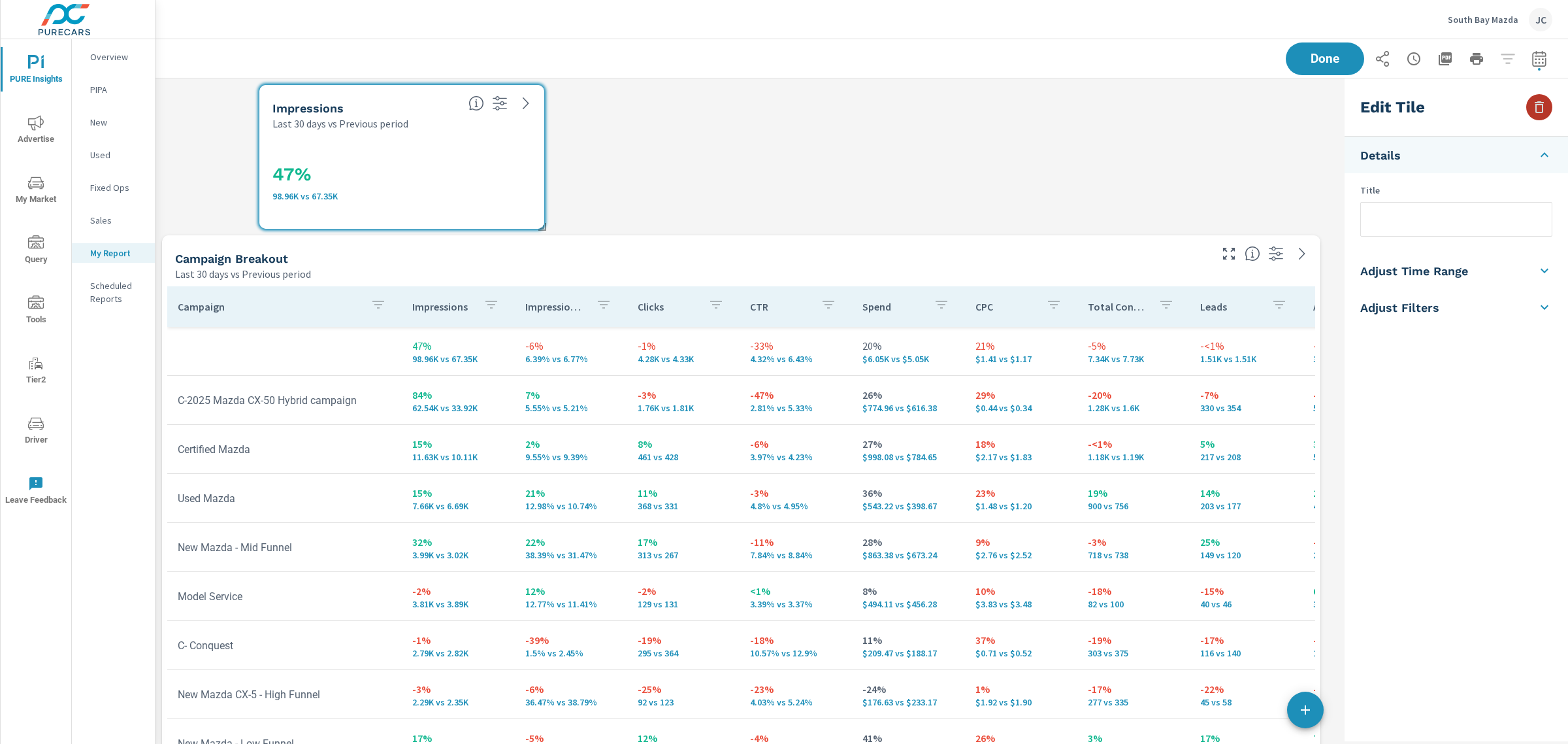
click at [1541, 114] on icon "button" at bounding box center [1539, 107] width 16 height 16
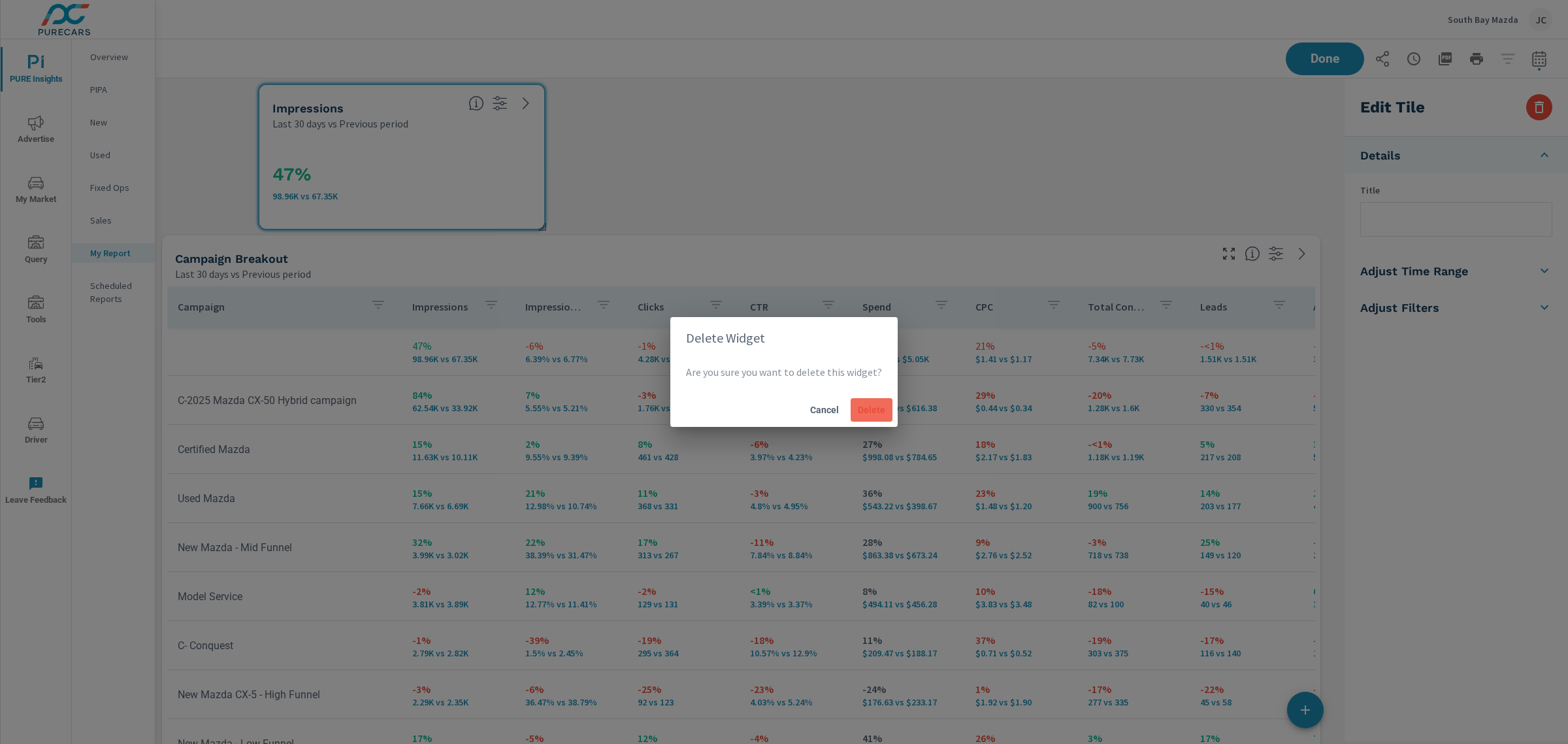
click at [886, 414] on button "Delete" at bounding box center [872, 410] width 42 height 24
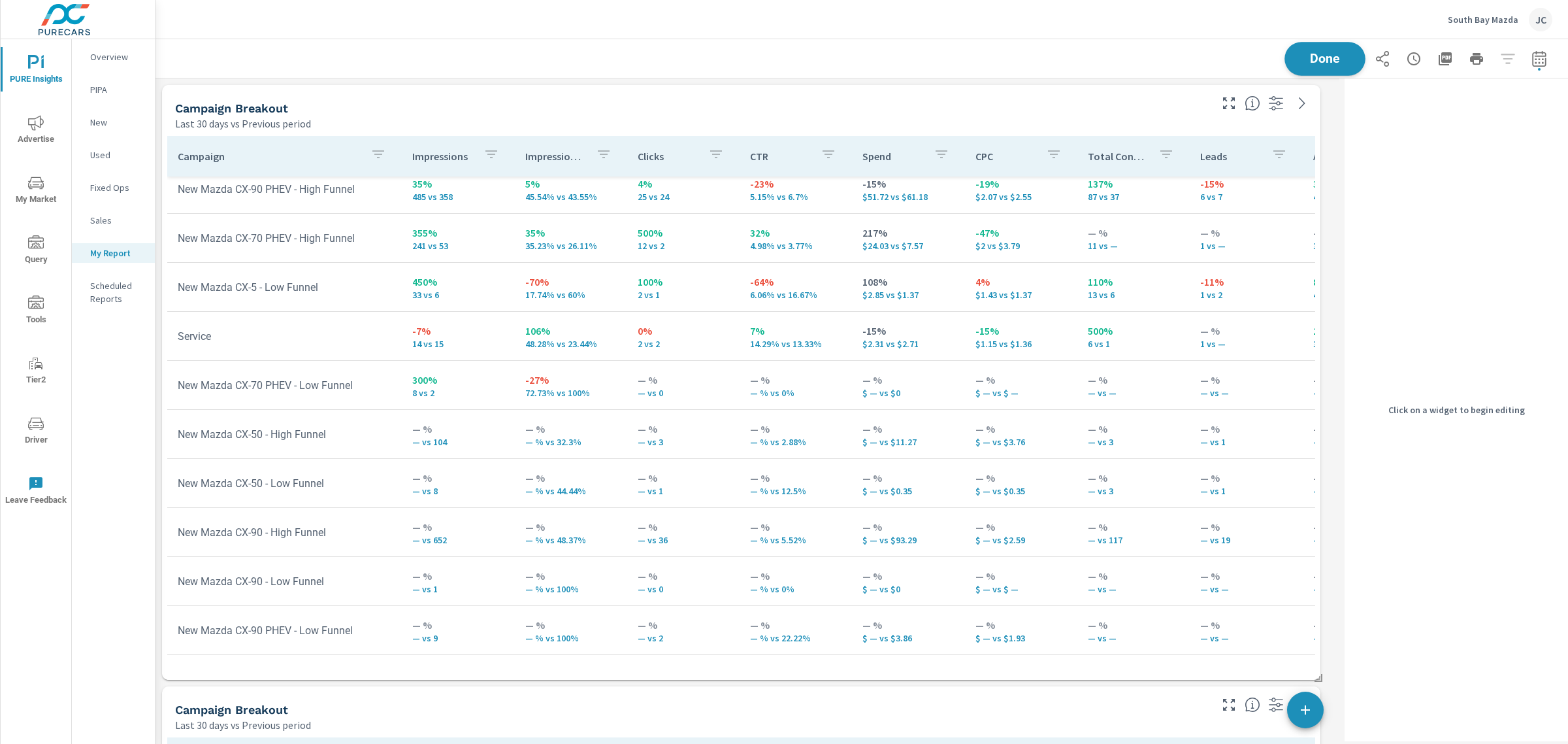
scroll to position [6948, 1197]
click at [1332, 50] on button "Done" at bounding box center [1325, 59] width 81 height 34
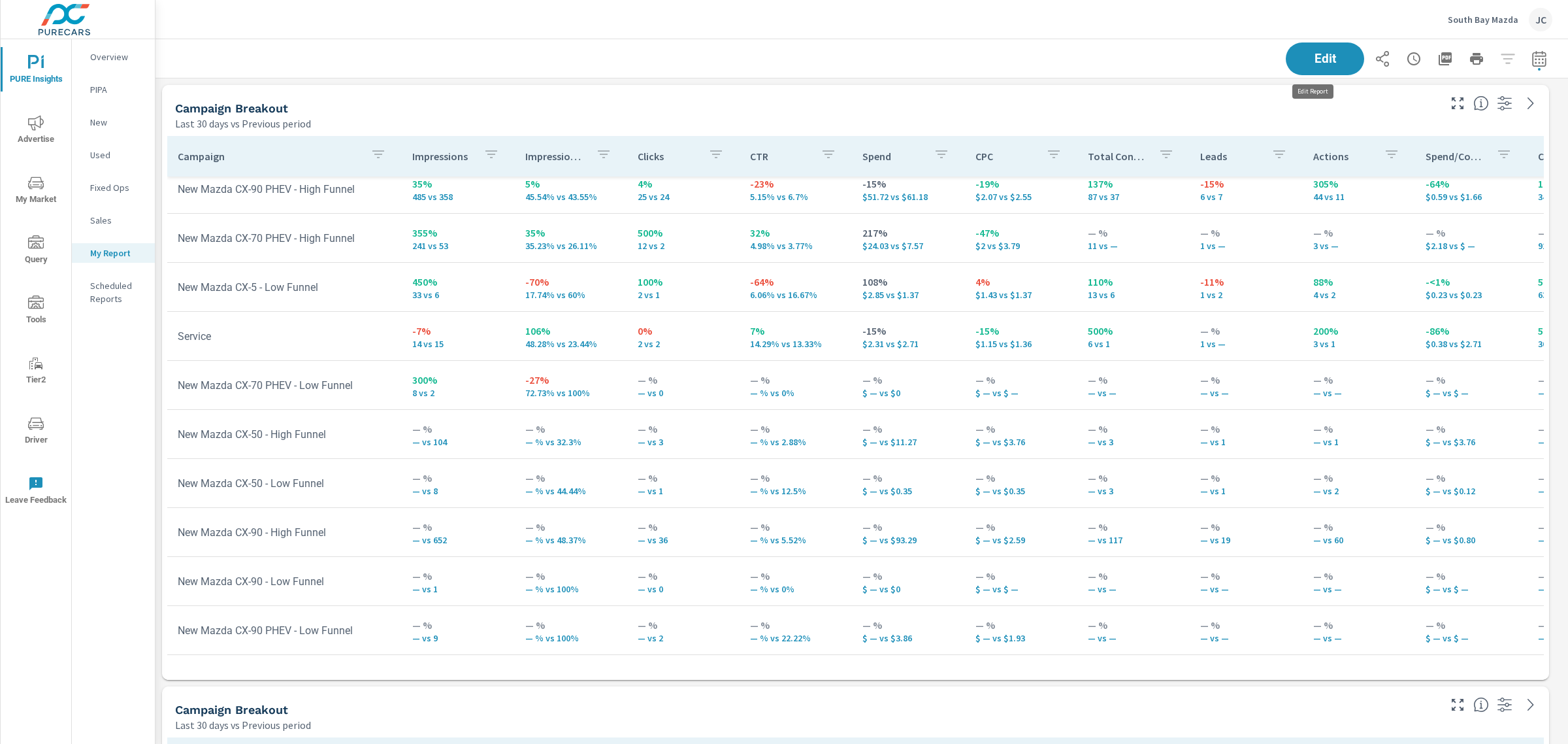
scroll to position [6948, 1425]
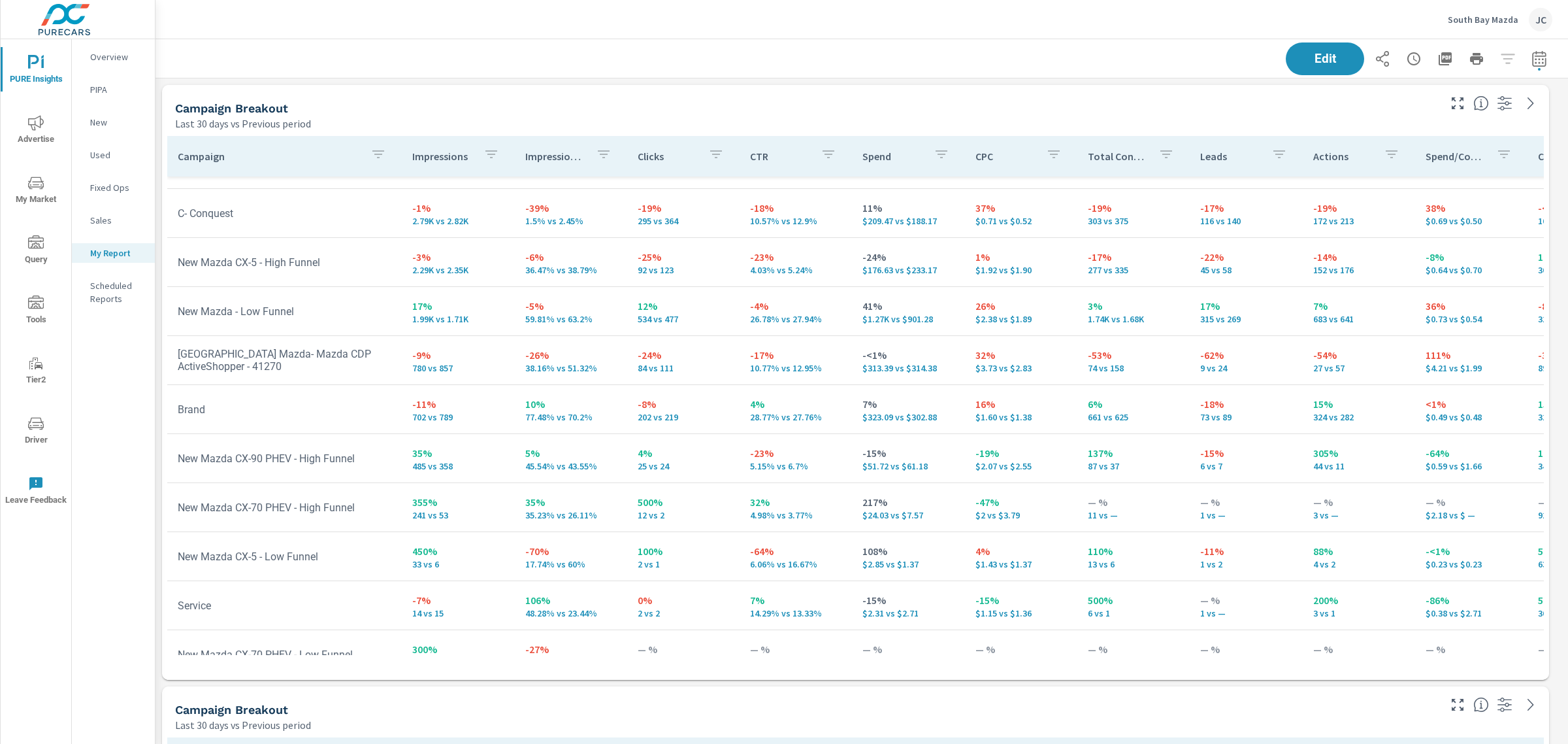
scroll to position [564, 0]
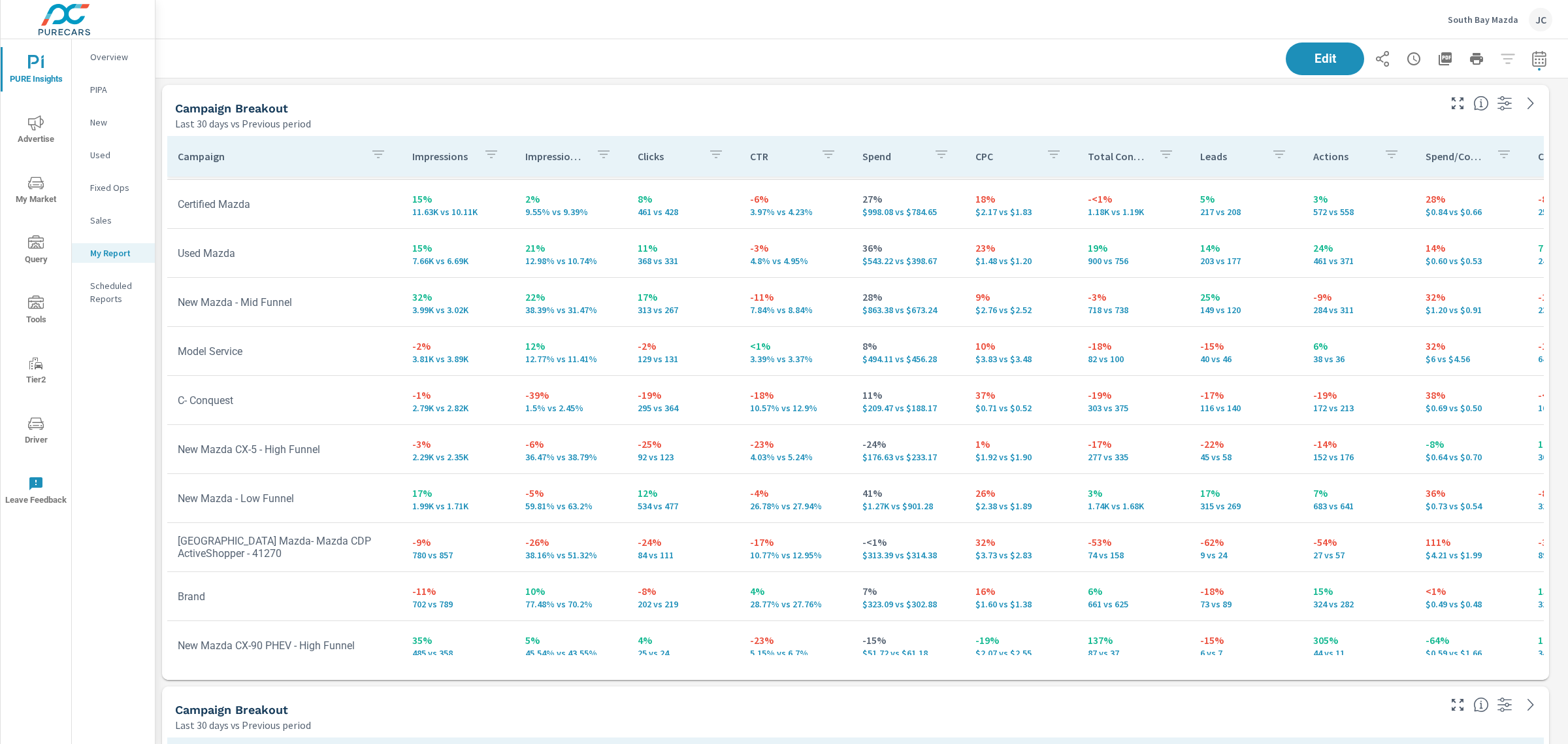
scroll to position [73, 0]
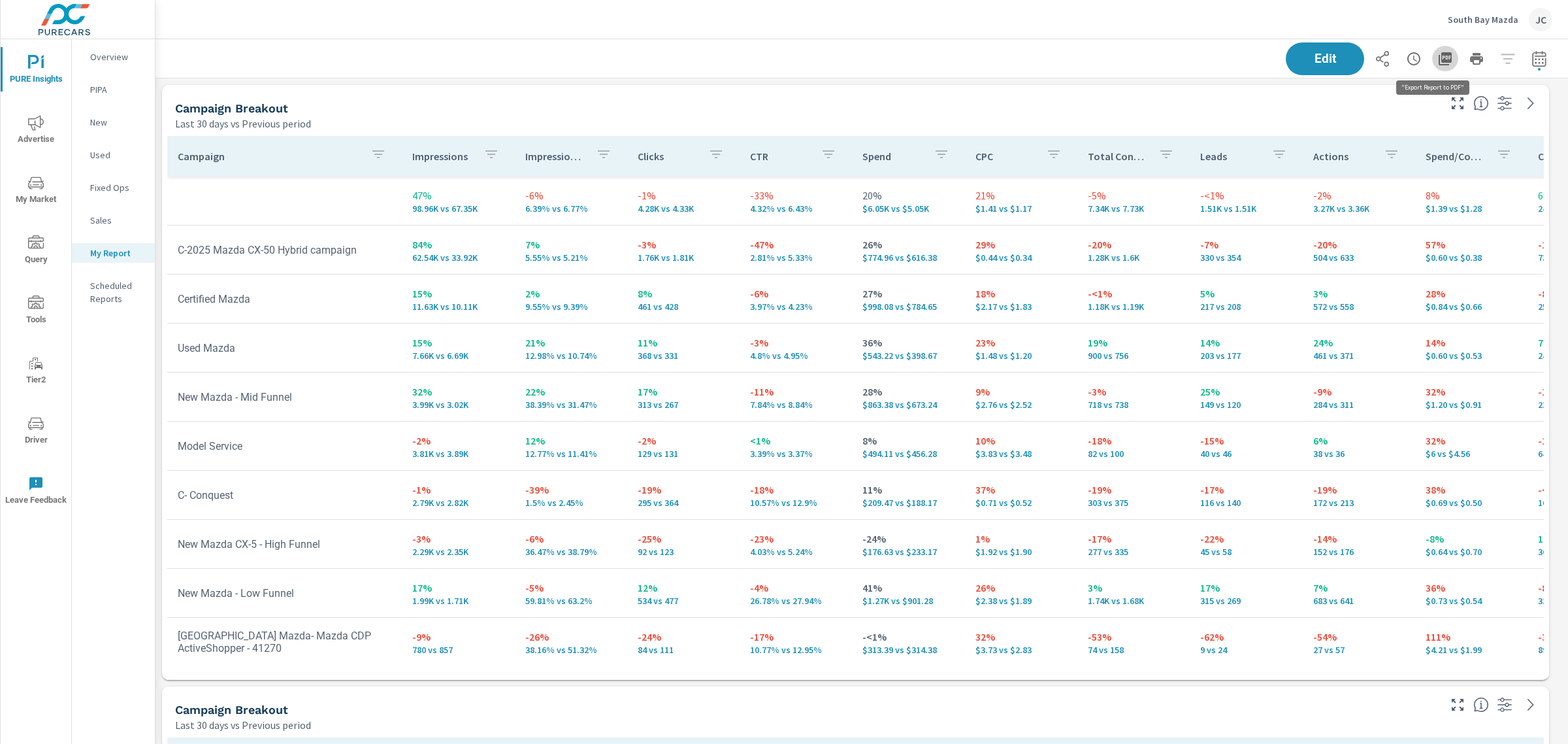
click at [1438, 57] on icon "button" at bounding box center [1445, 58] width 16 height 16
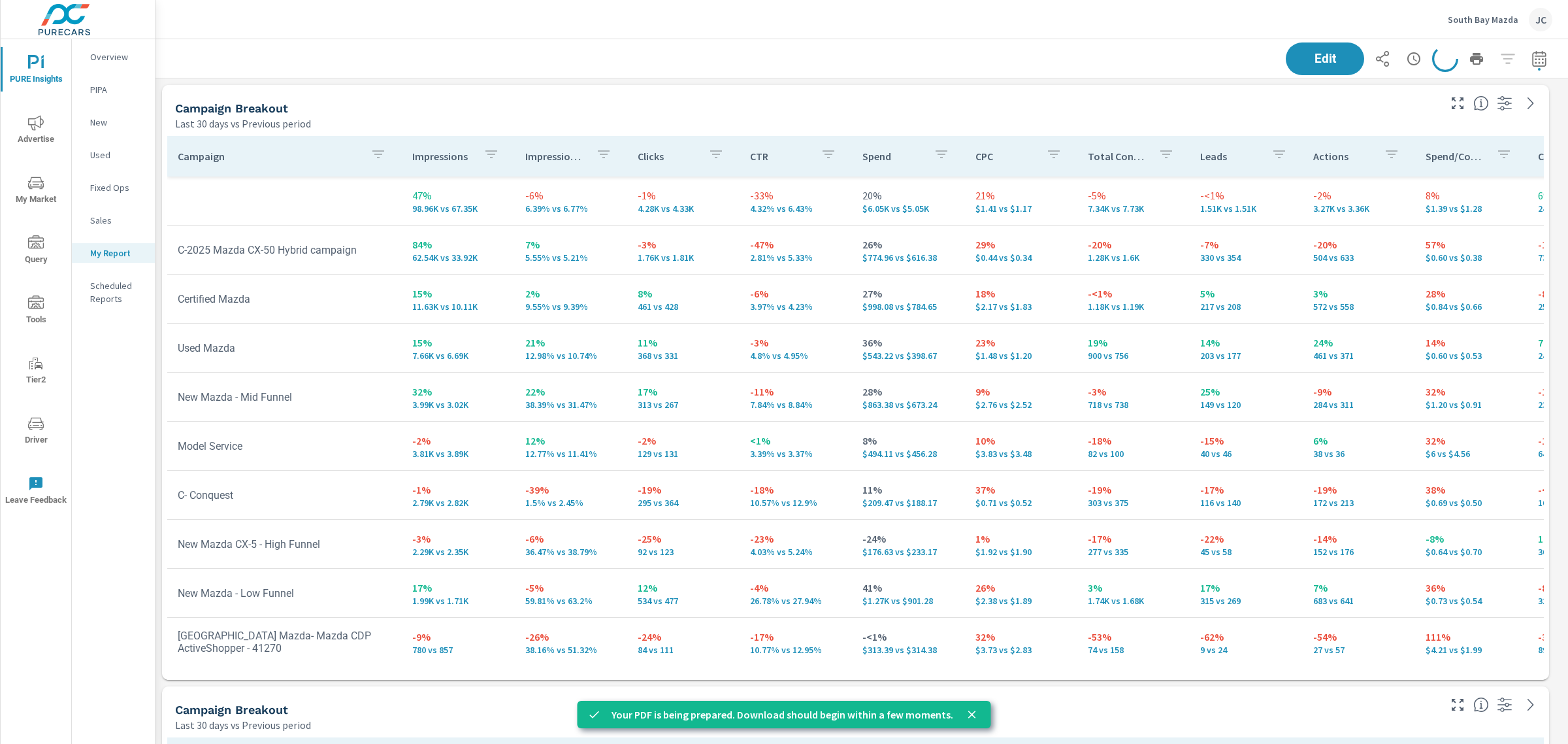
scroll to position [6948, 1425]
